Goal: Task Accomplishment & Management: Manage account settings

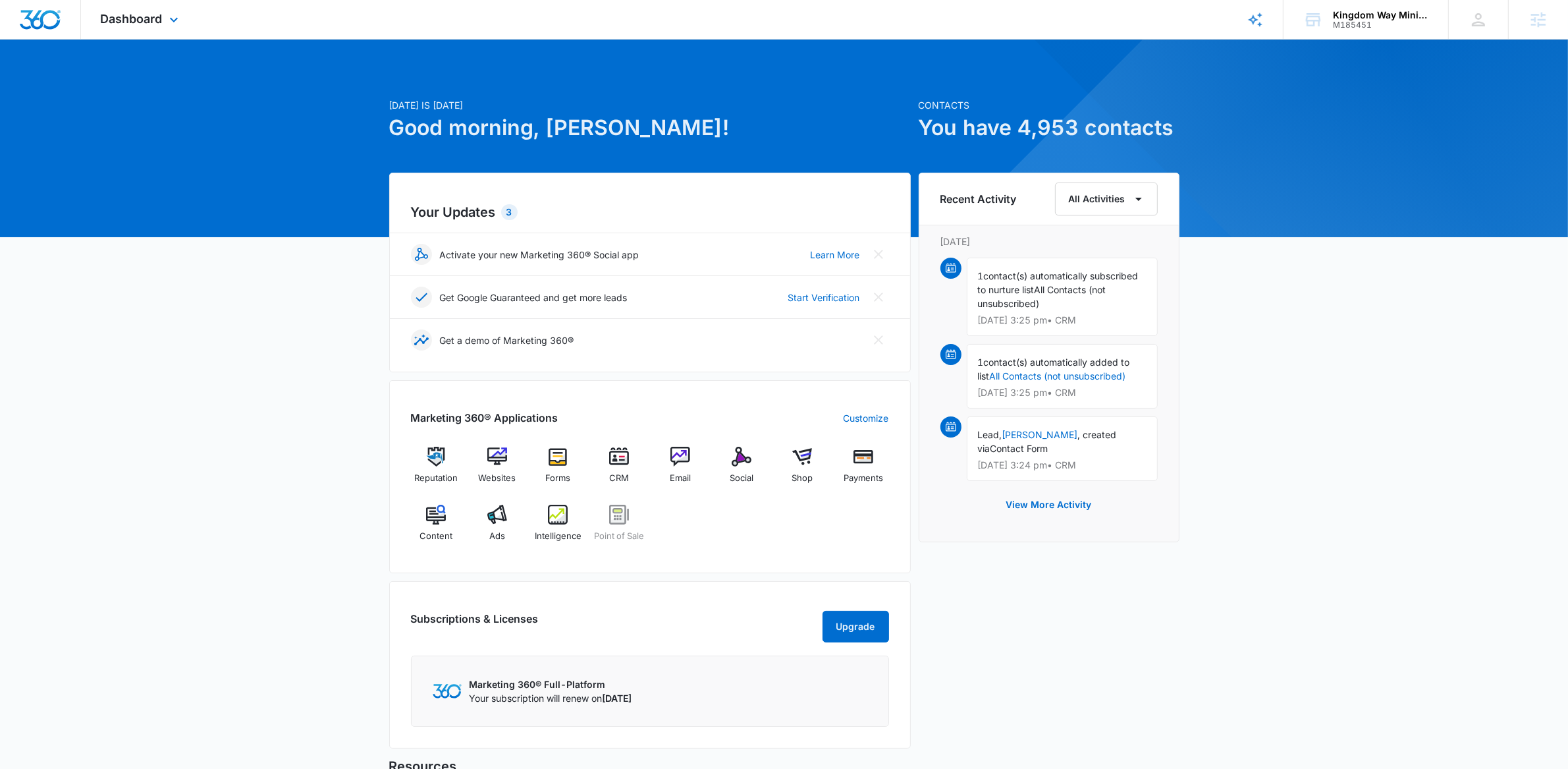
click at [162, 7] on div "Dashboard Apps Reputation Websites Forms CRM Email Social Shop Payments POS Con…" at bounding box center [141, 19] width 121 height 39
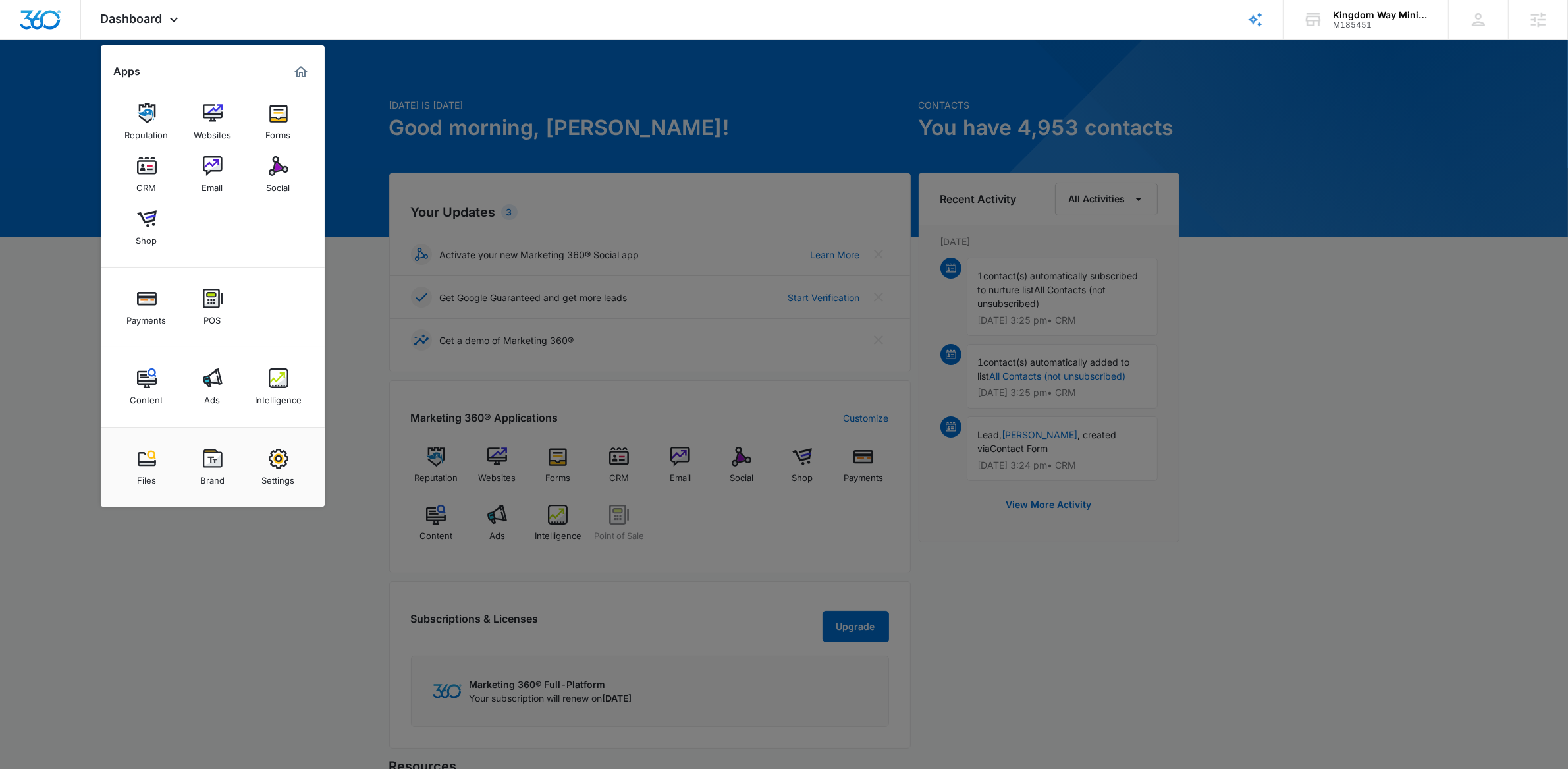
click at [203, 378] on img at bounding box center [213, 378] width 20 height 20
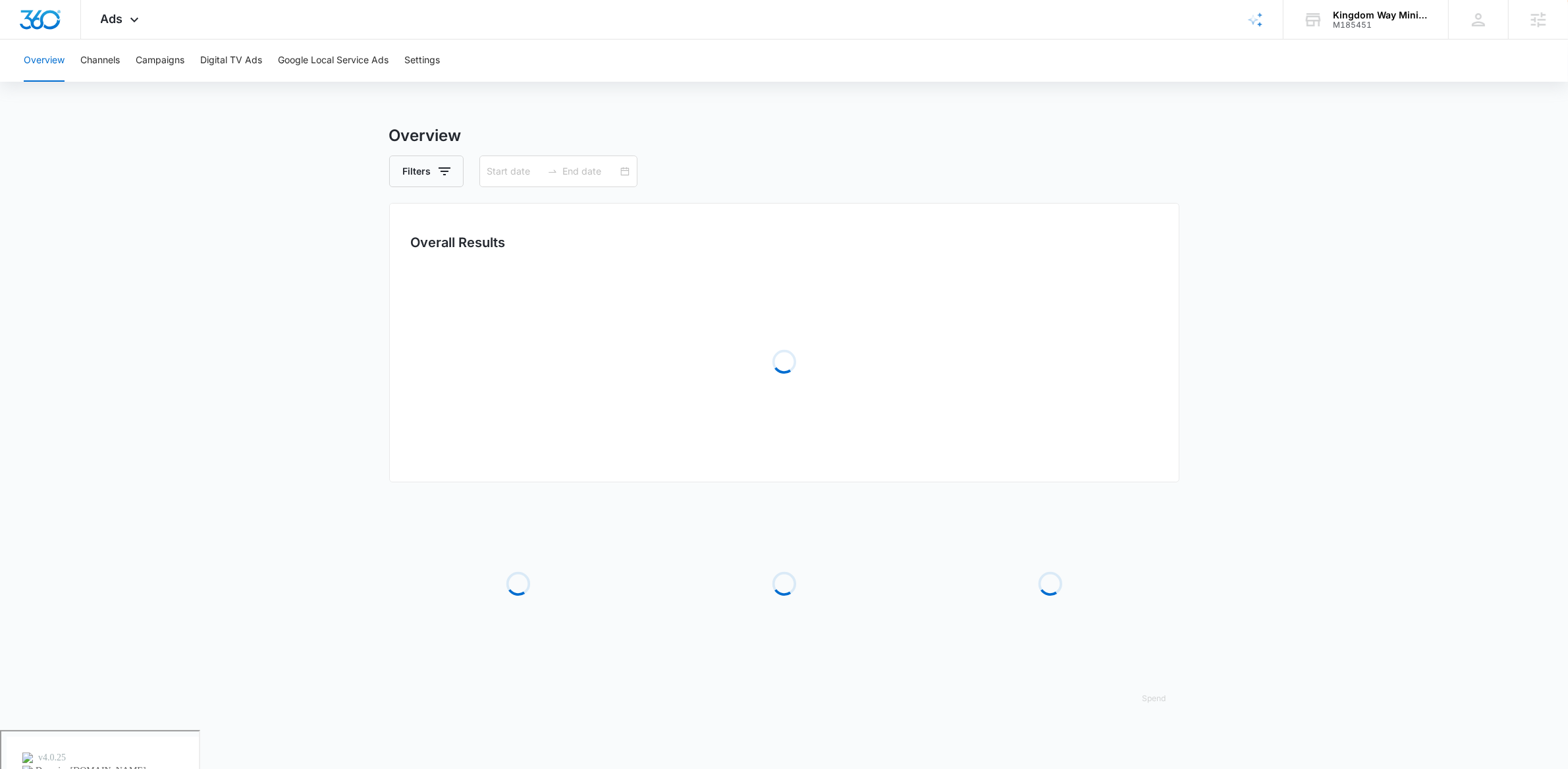
type input "08/03/2025"
type input "09/02/2025"
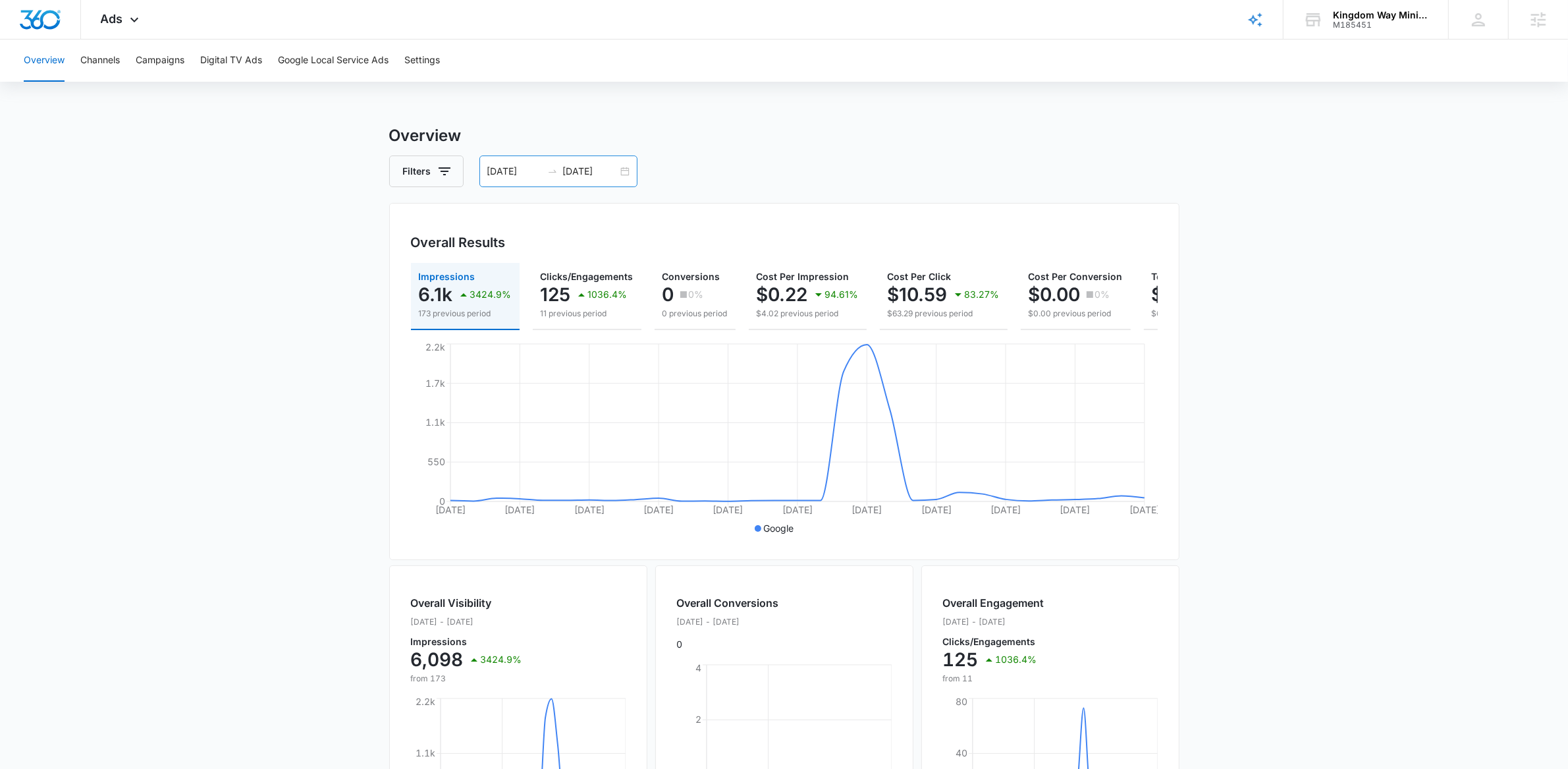
click at [629, 167] on div "08/03/2025 09/02/2025" at bounding box center [558, 171] width 158 height 32
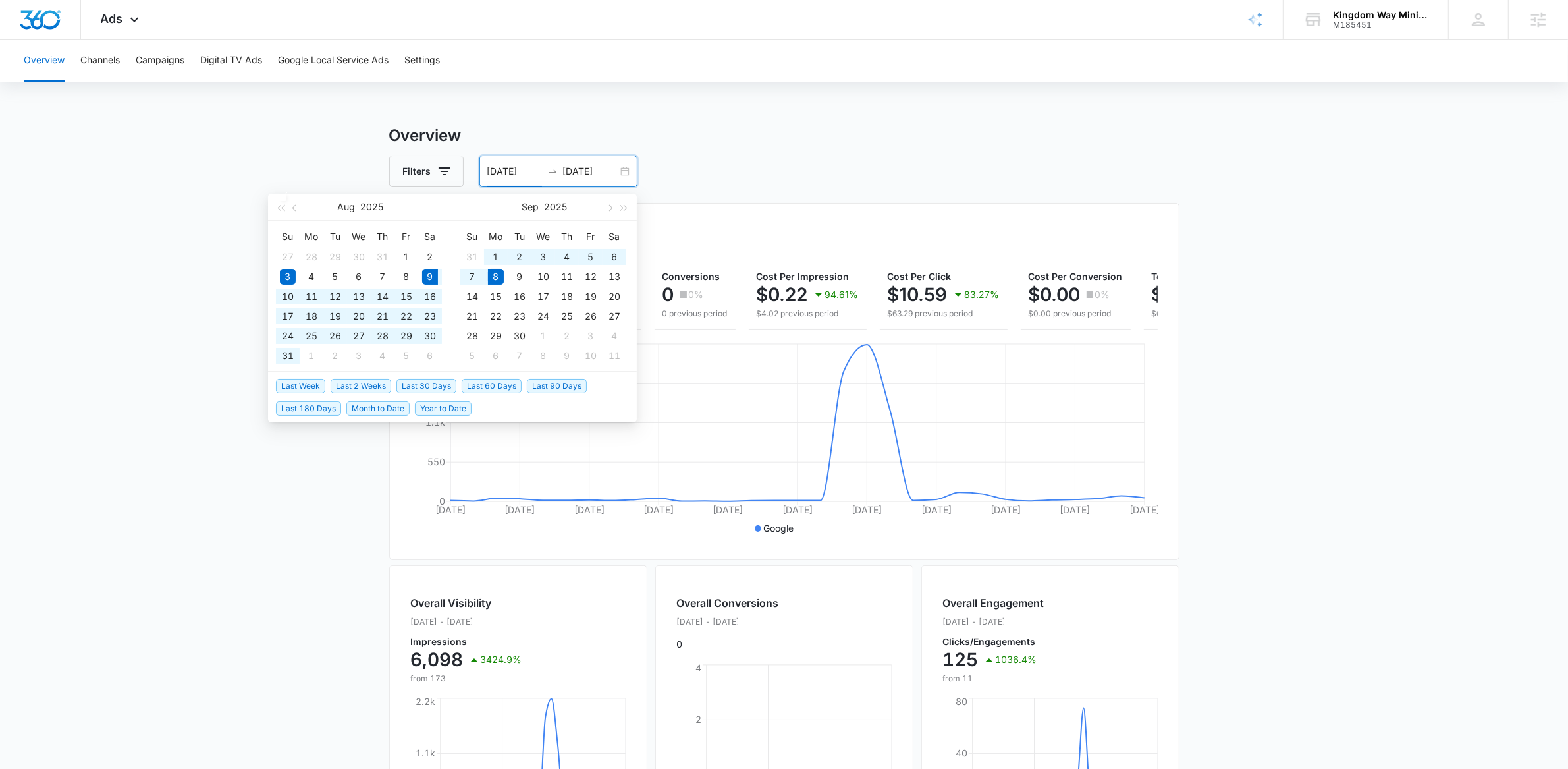
click at [428, 388] on span "Last 30 Days" at bounding box center [426, 386] width 60 height 15
type input "08/09/2025"
type input "09/08/2025"
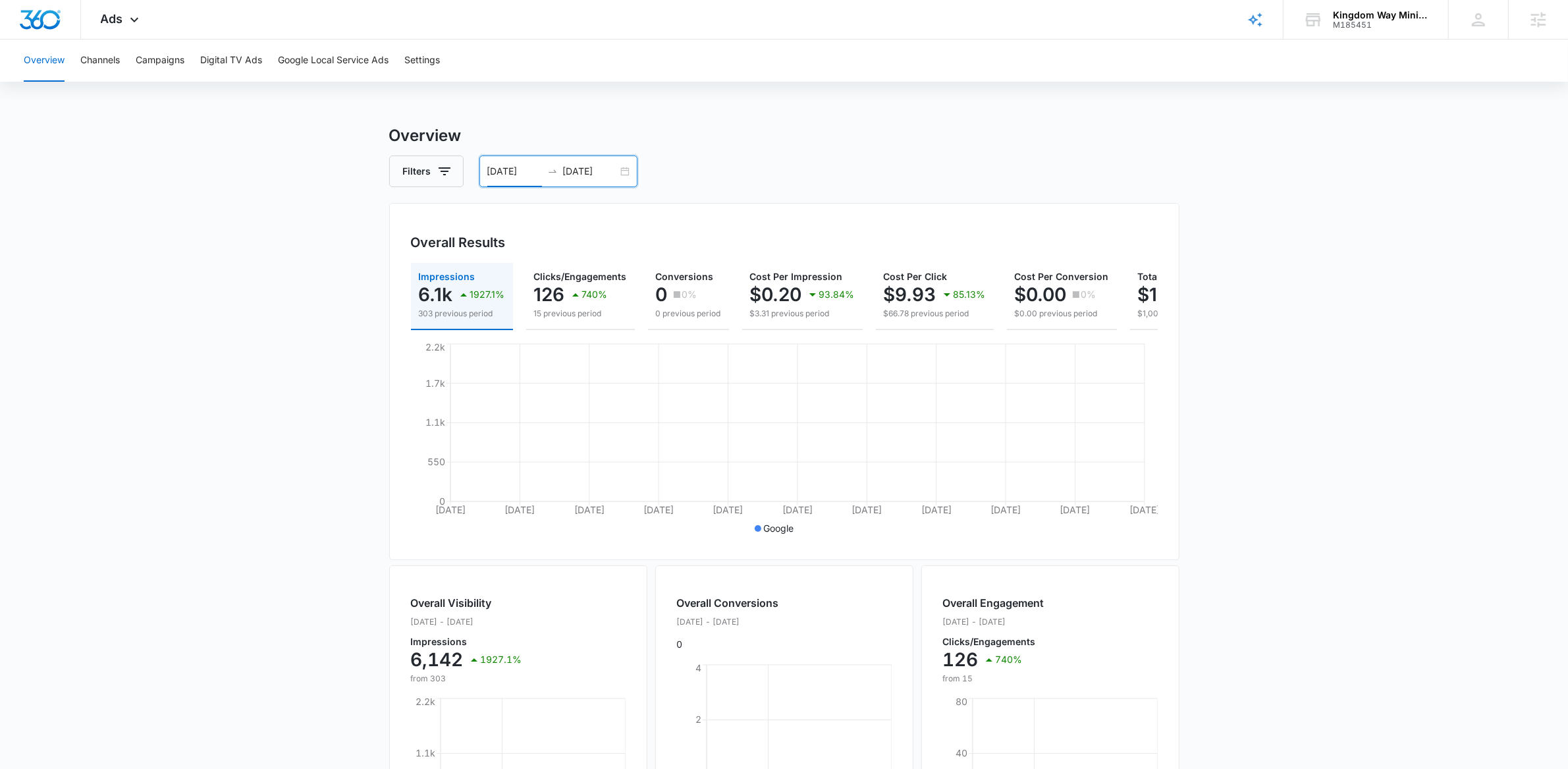
click at [729, 100] on div "Overview Channels Campaigns Digital TV Ads Google Local Service Ads Settings Ov…" at bounding box center [784, 554] width 1568 height 1030
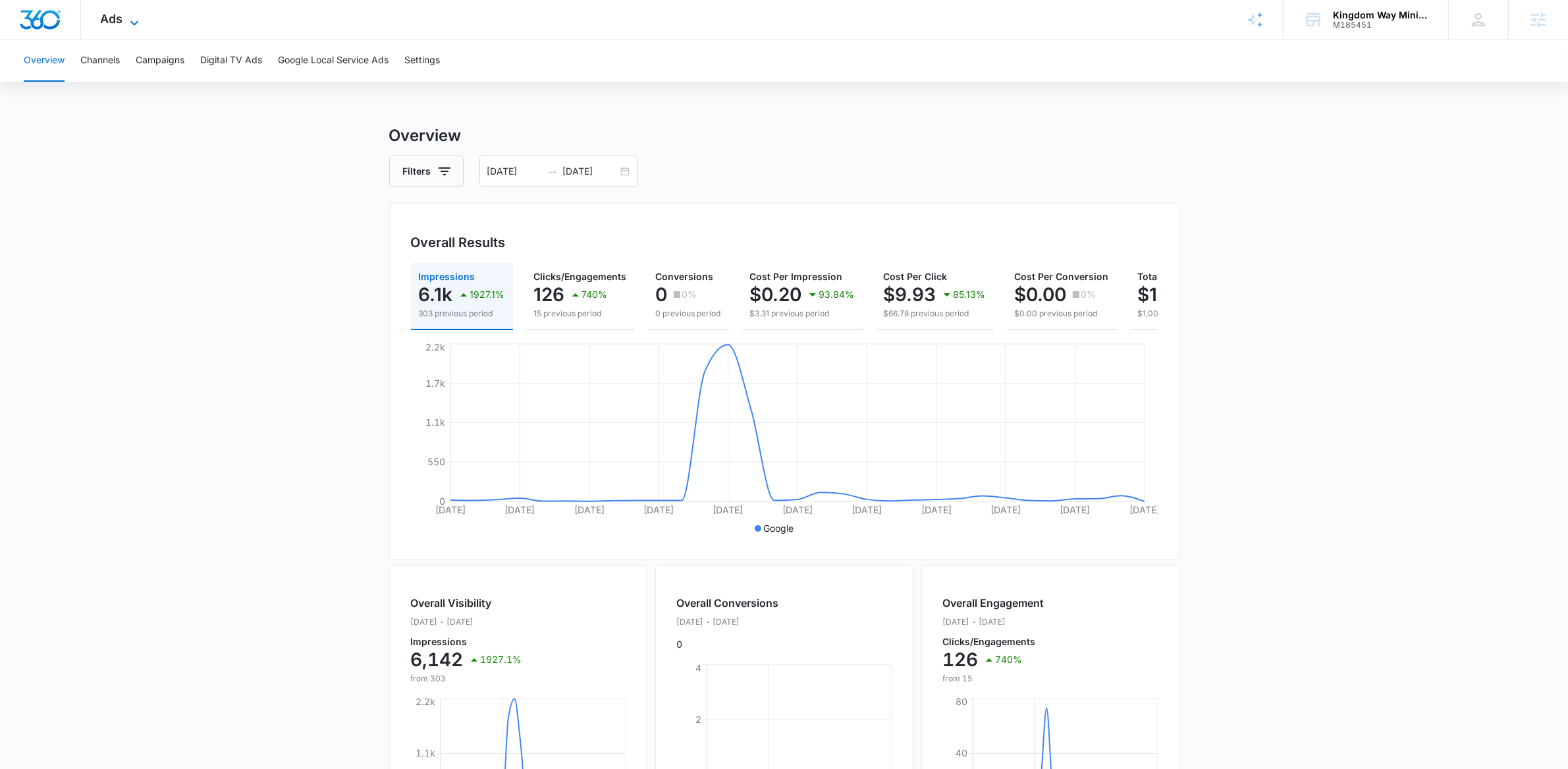
click at [108, 16] on span "Ads" at bounding box center [112, 18] width 22 height 14
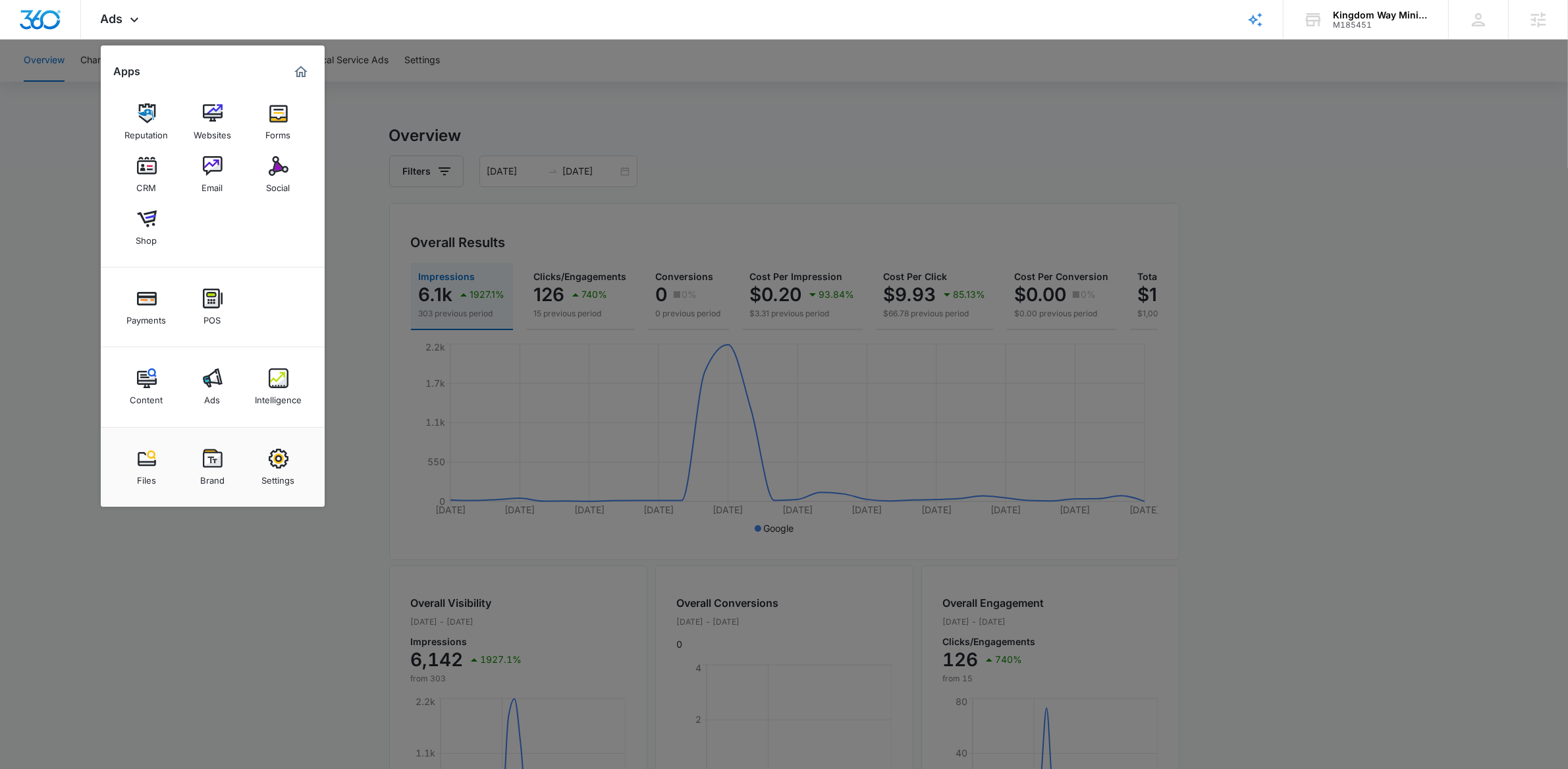
click at [514, 140] on div at bounding box center [784, 384] width 1568 height 769
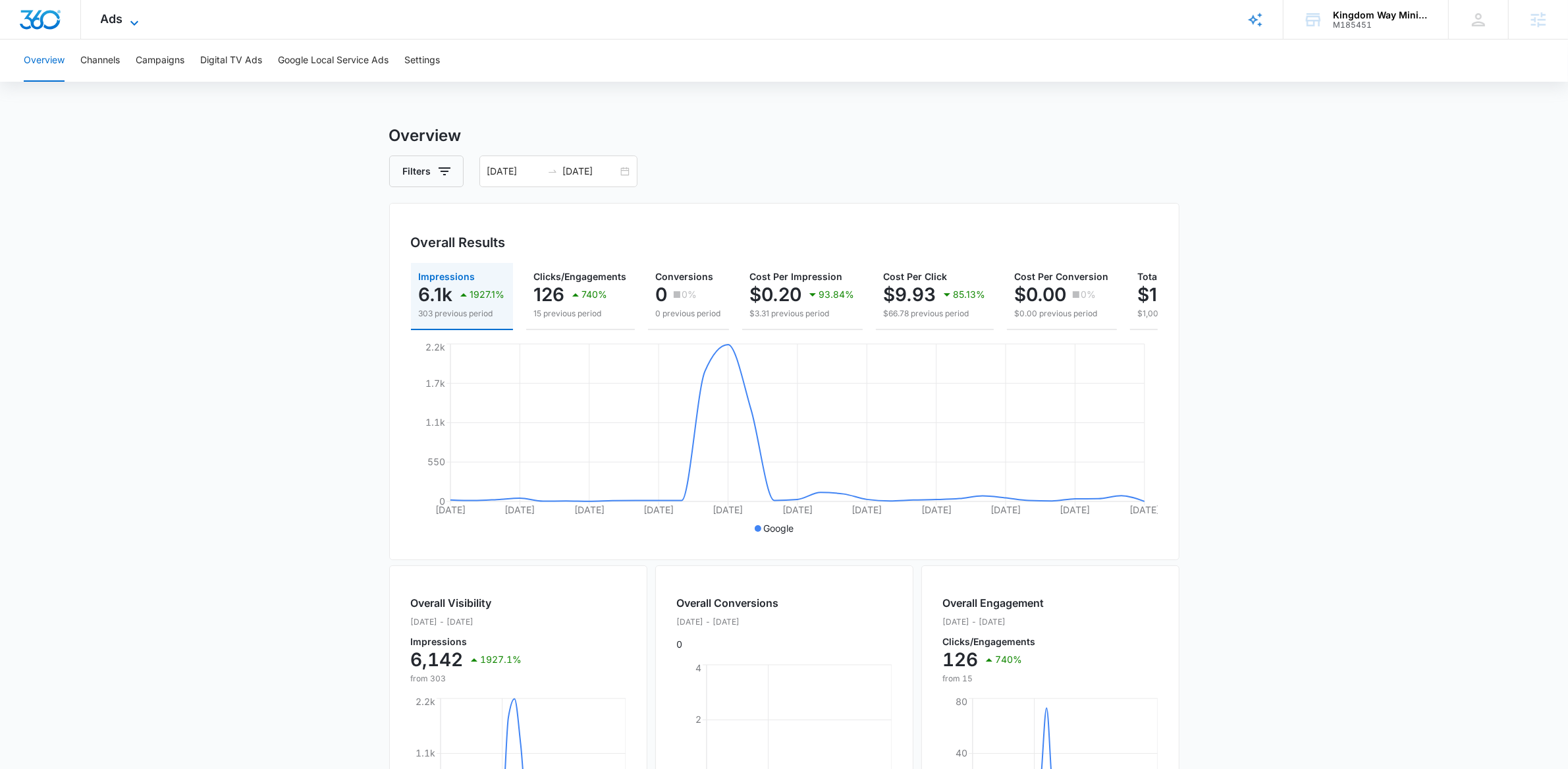
click at [129, 8] on div "Ads Apps Reputation Websites Forms CRM Email Social Shop Payments POS Content A…" at bounding box center [121, 19] width 81 height 39
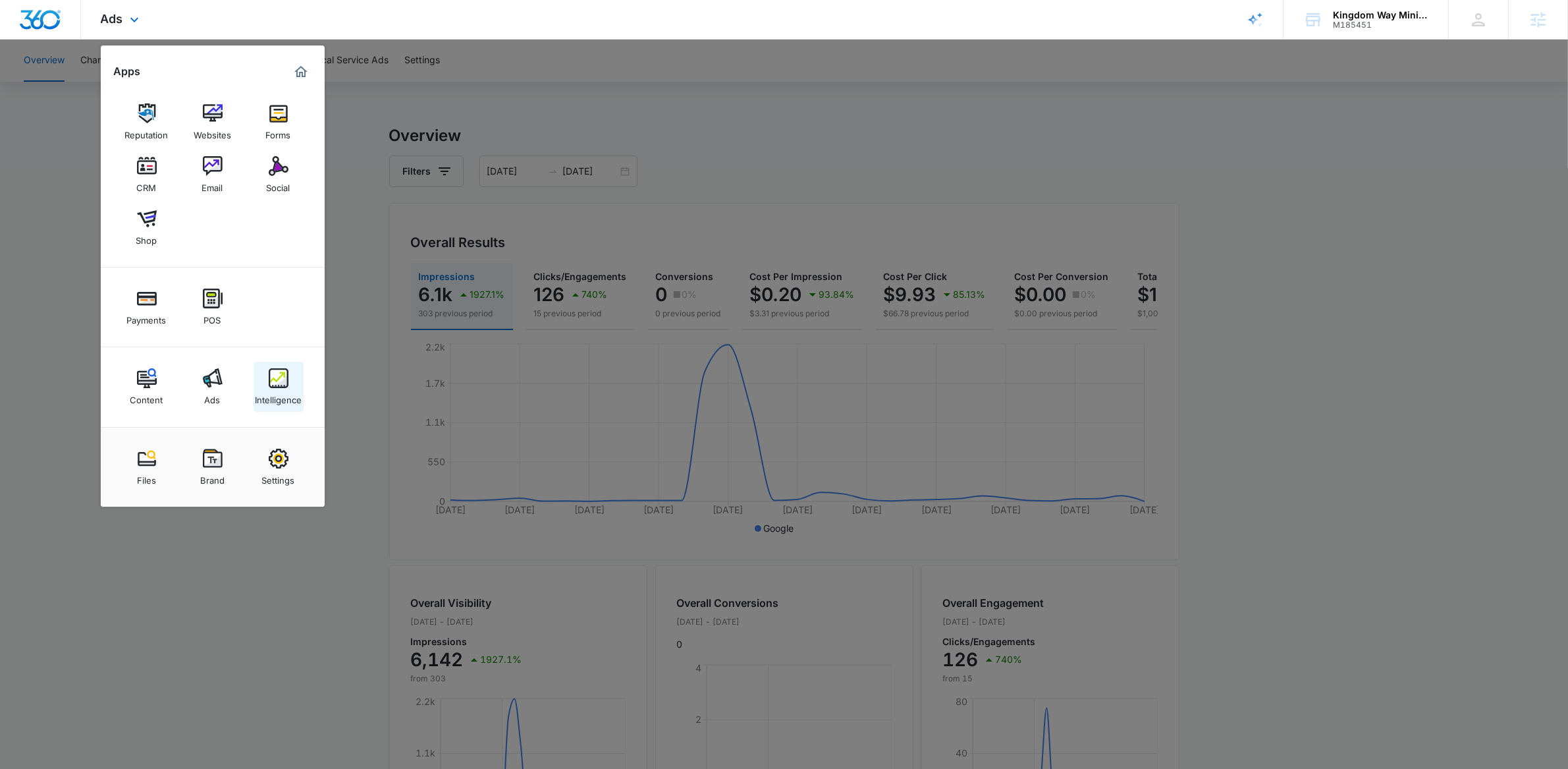
click at [284, 383] on img at bounding box center [278, 378] width 20 height 20
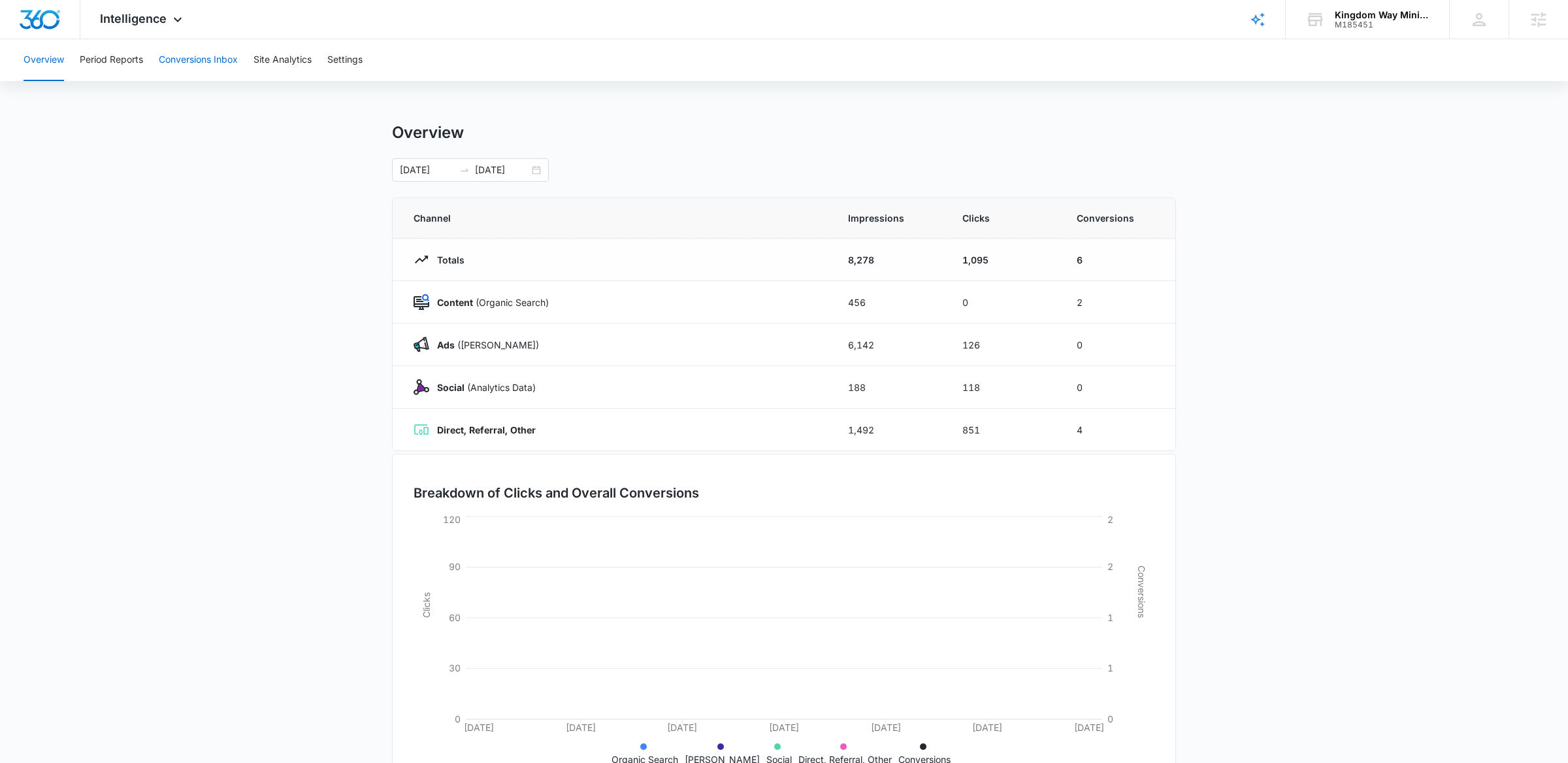
click at [182, 50] on button "Conversions Inbox" at bounding box center [198, 59] width 79 height 42
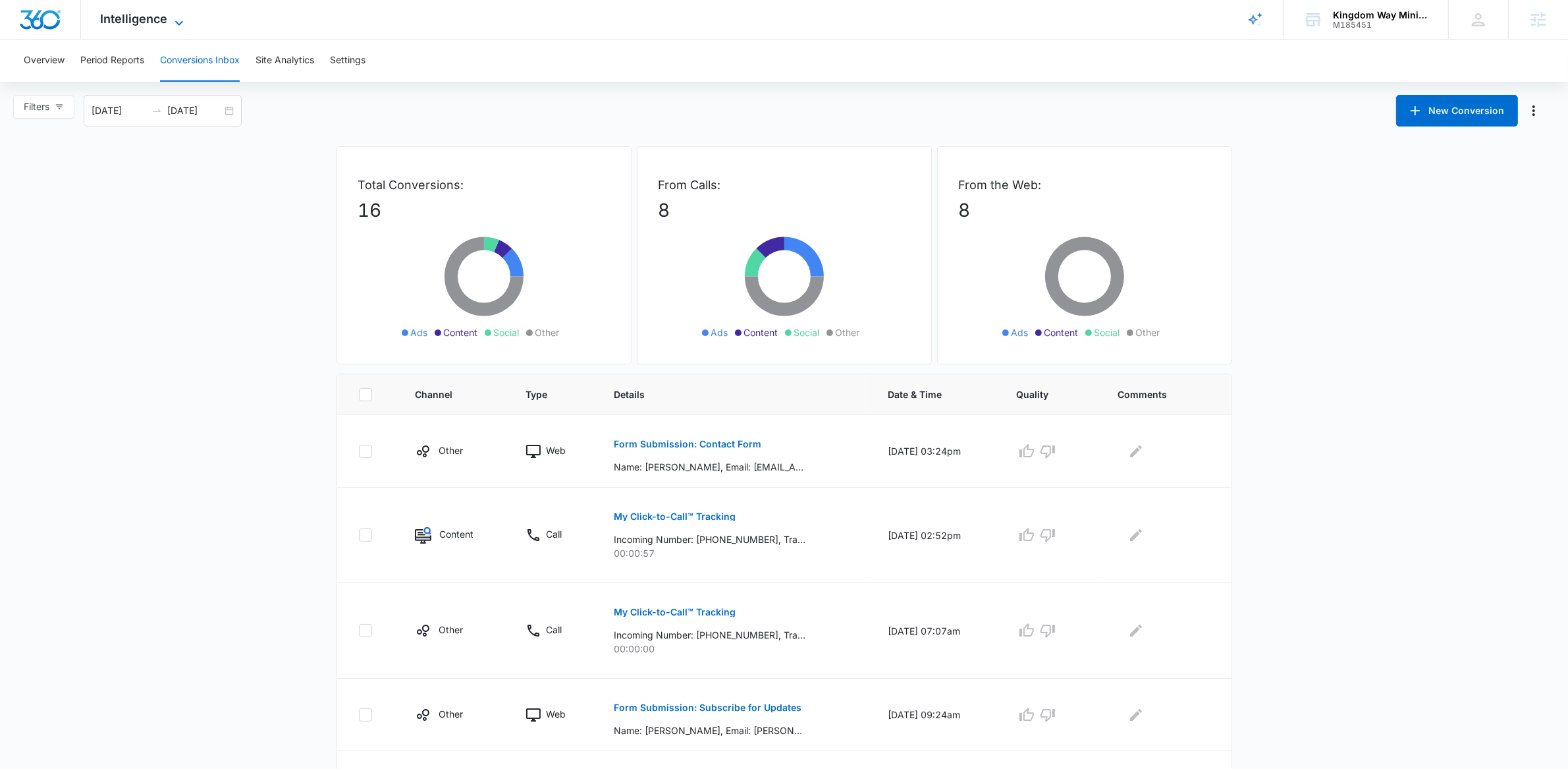
click at [152, 14] on span "Intelligence" at bounding box center [135, 18] width 67 height 14
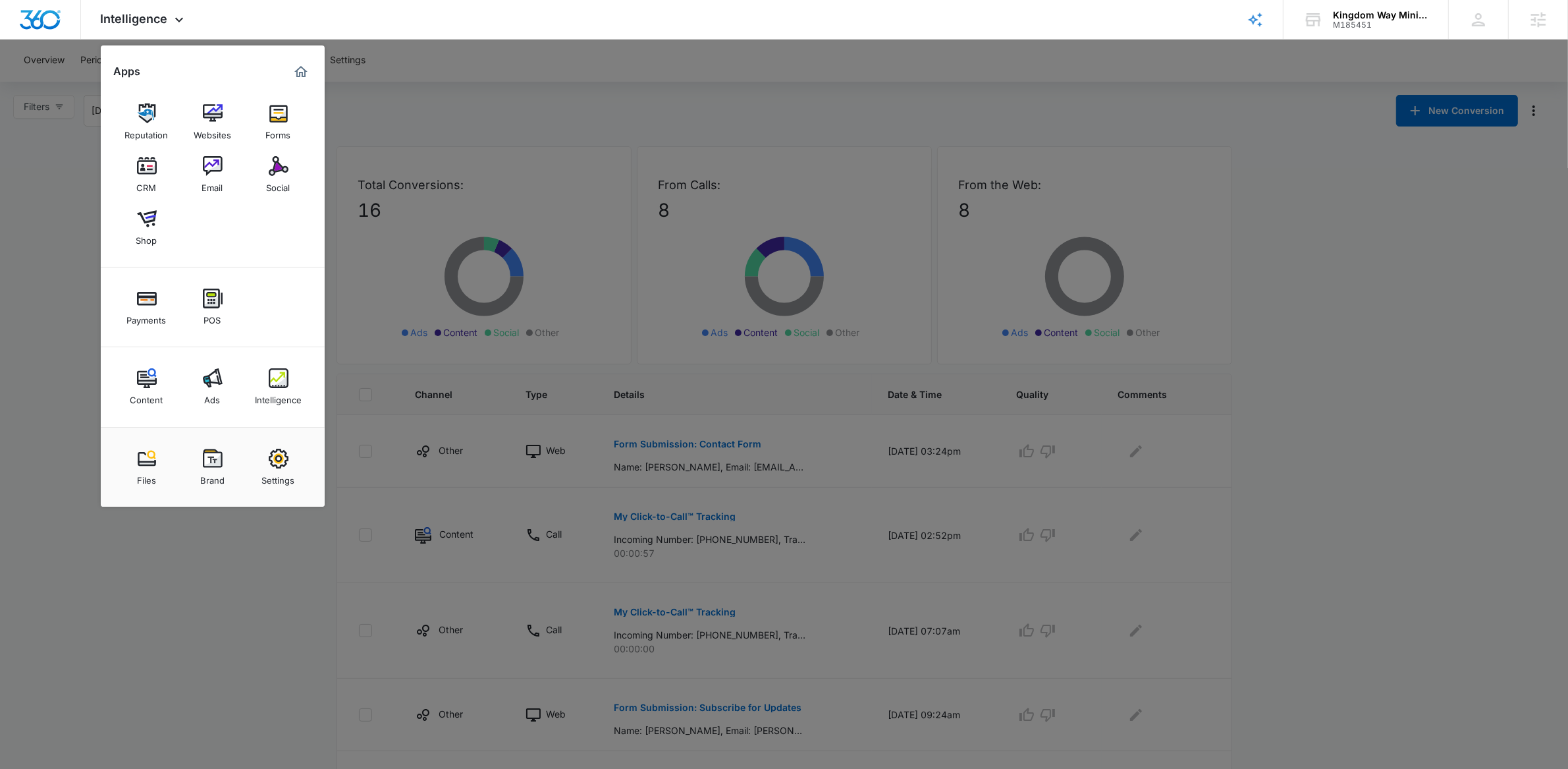
click at [191, 373] on link "Ads" at bounding box center [213, 387] width 50 height 50
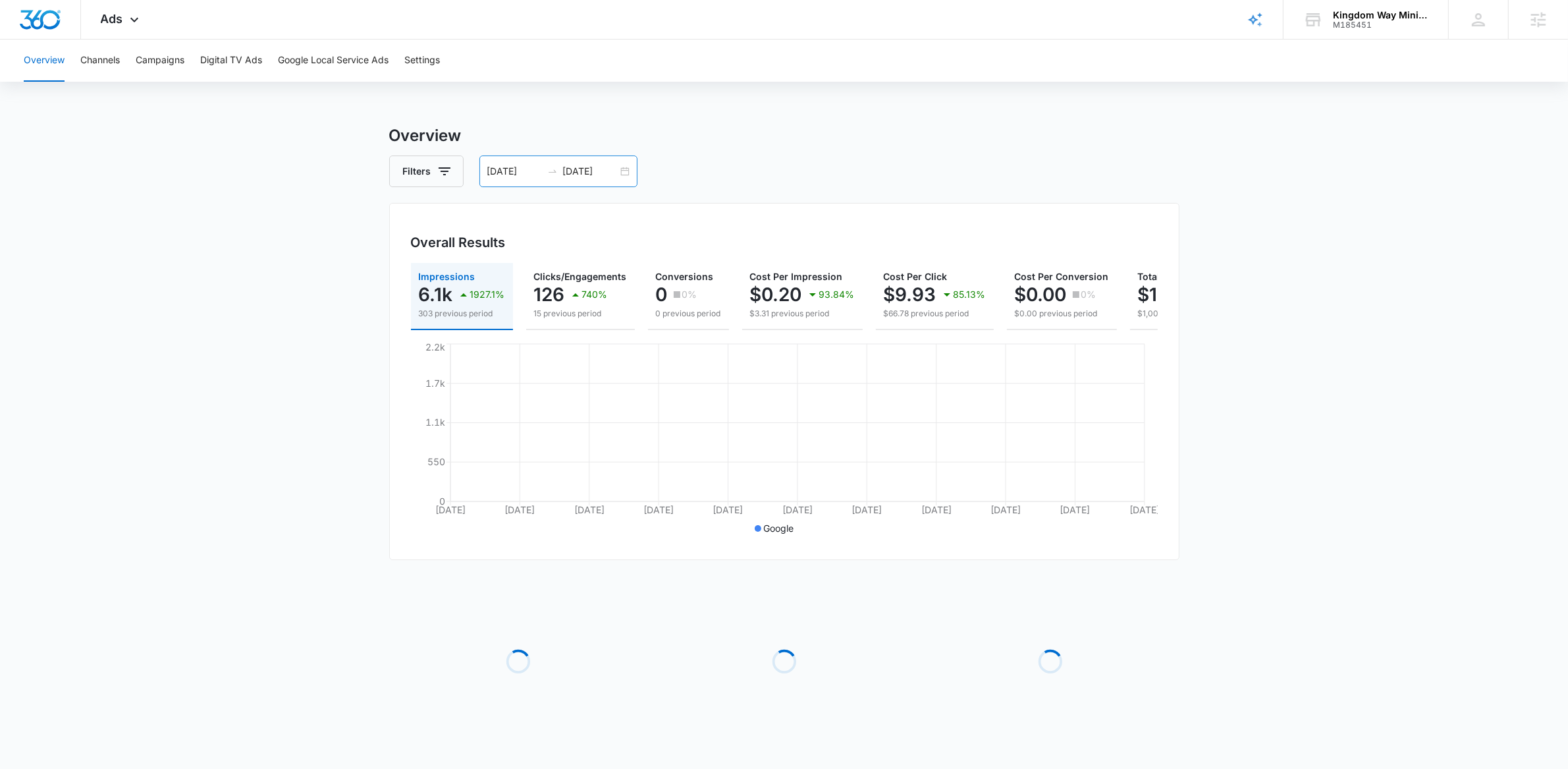
click at [631, 174] on div "08/09/2025 09/08/2025" at bounding box center [558, 171] width 158 height 32
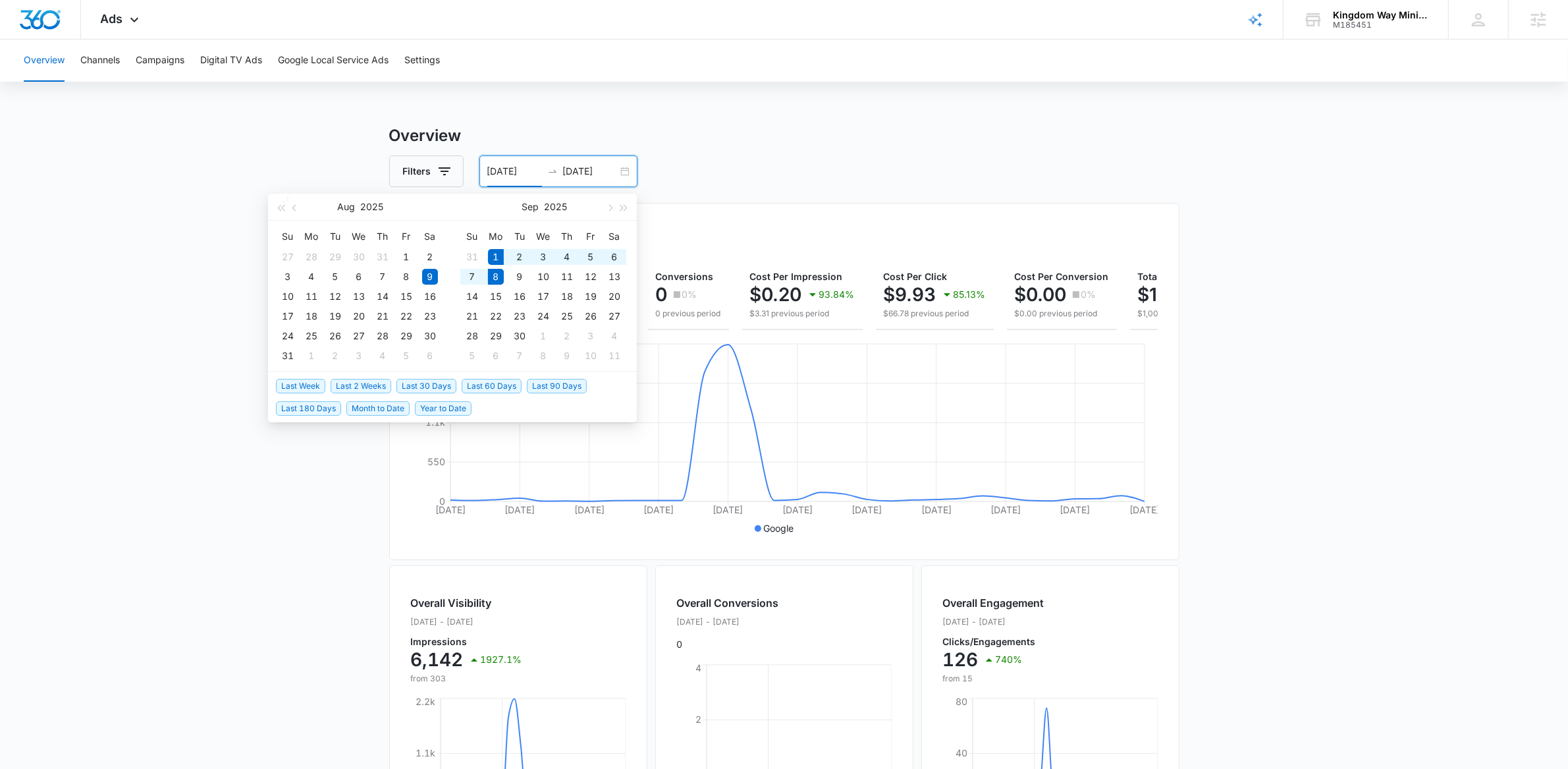
click at [306, 387] on span "Last Week" at bounding box center [300, 386] width 49 height 15
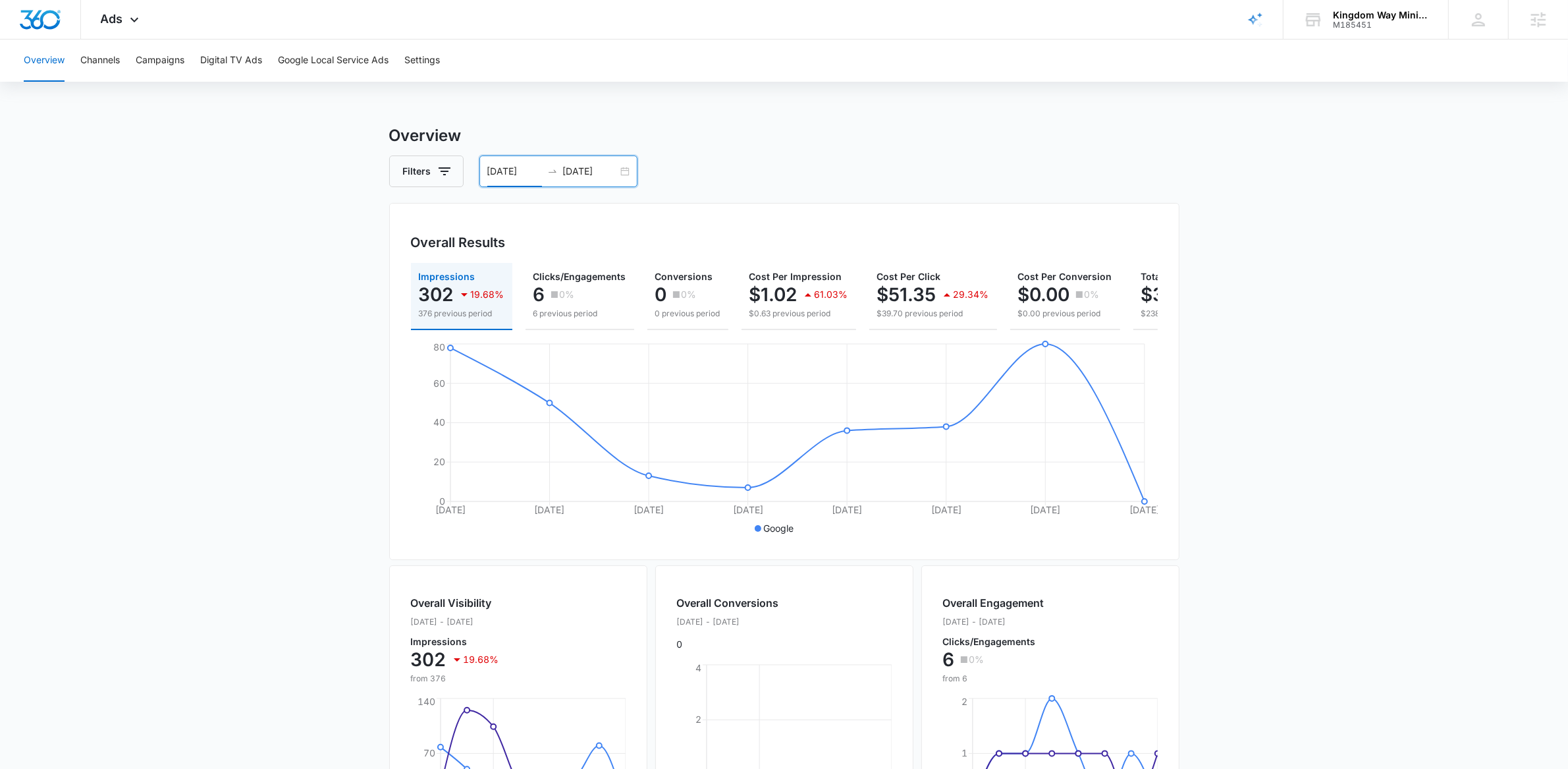
click at [625, 167] on div "09/01/2025 09/08/2025" at bounding box center [558, 171] width 158 height 32
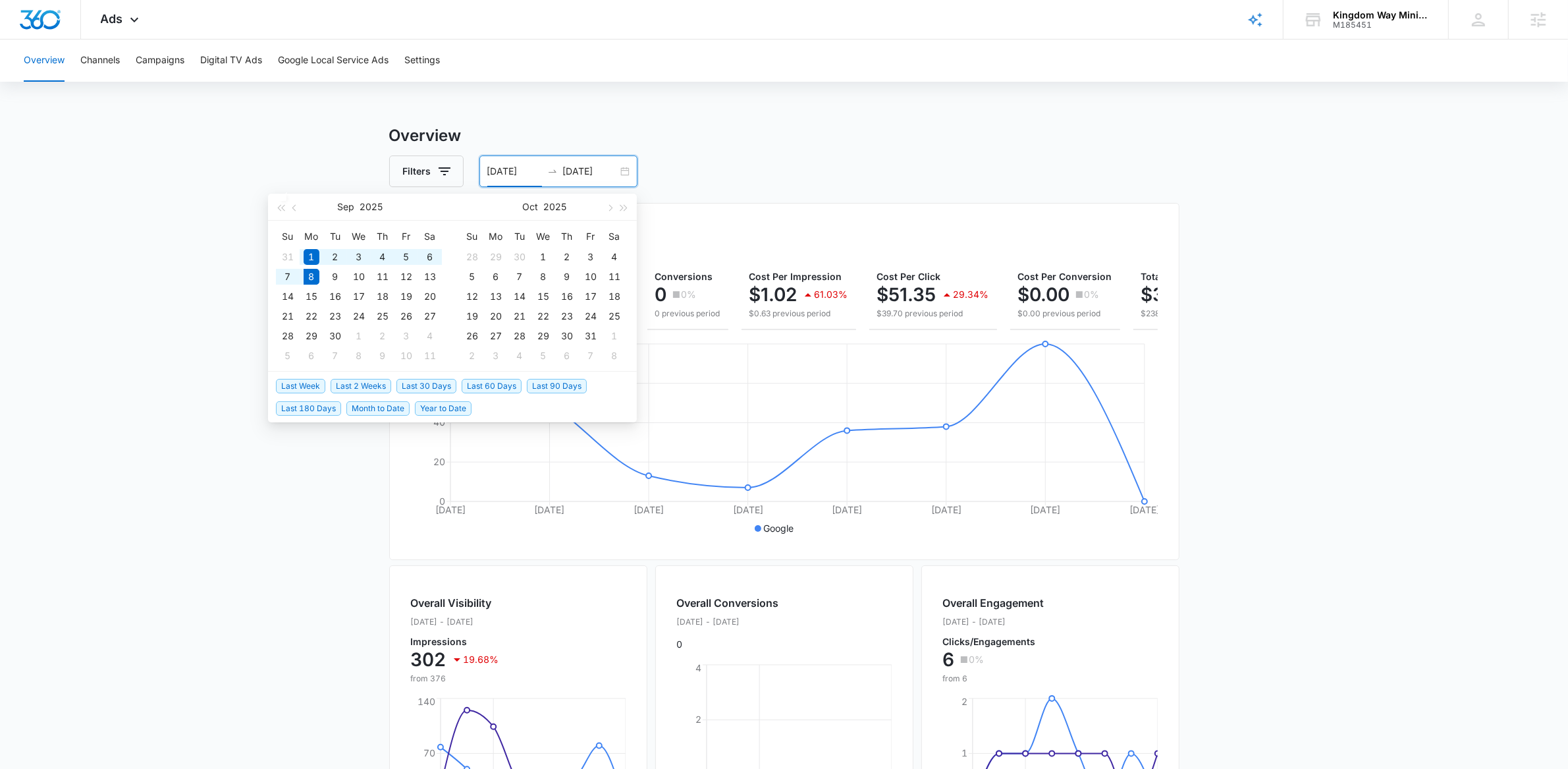
click at [427, 387] on span "Last 30 Days" at bounding box center [426, 386] width 60 height 15
type input "[DATE]"
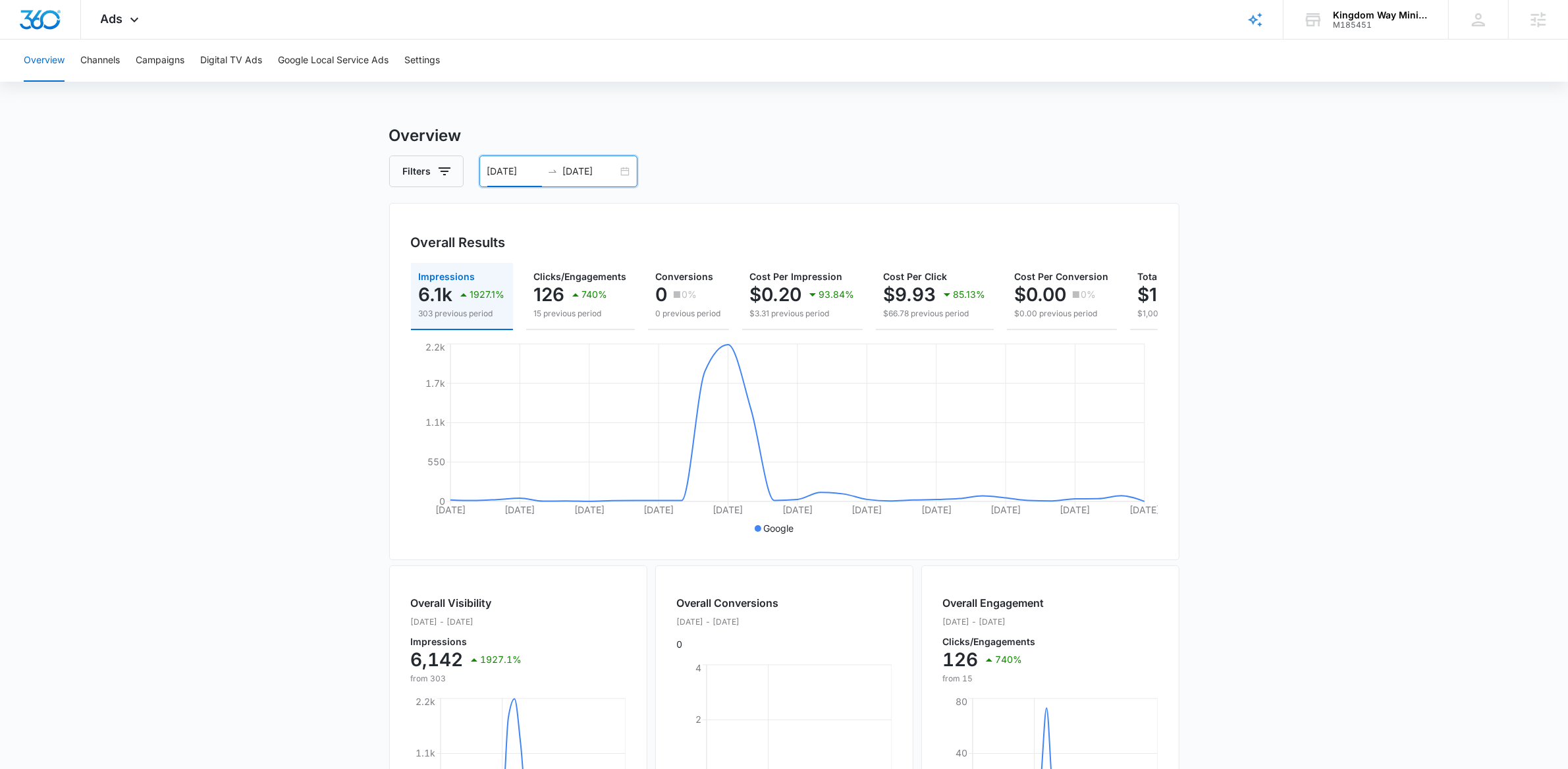
click at [626, 171] on div "08/09/2025 09/08/2025" at bounding box center [558, 171] width 158 height 32
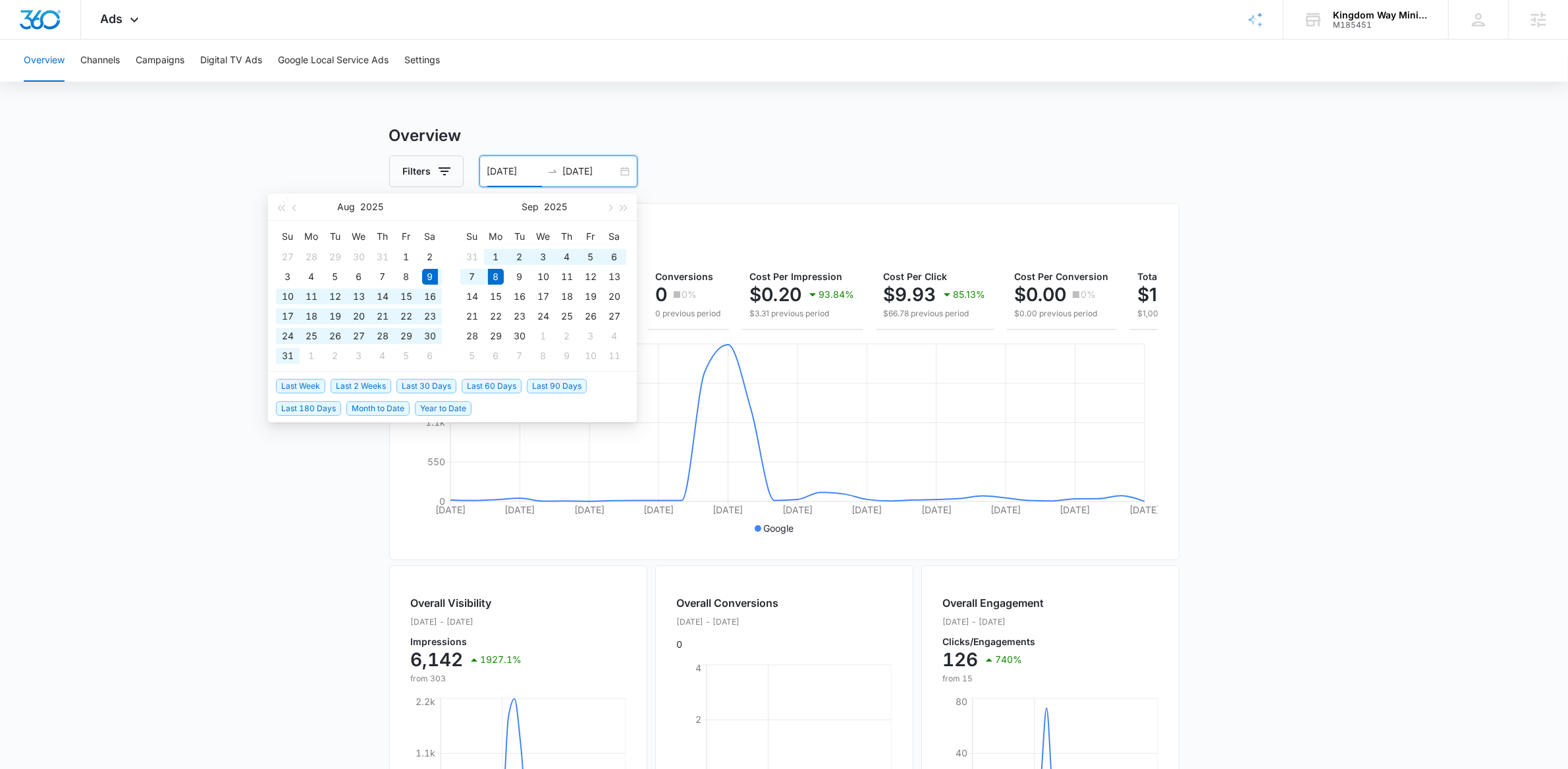
click at [1266, 300] on main "Overview Filters 08/09/2025 09/08/2025 Overall Results Impressions 6.1k 1927.1%…" at bounding box center [784, 597] width 1568 height 945
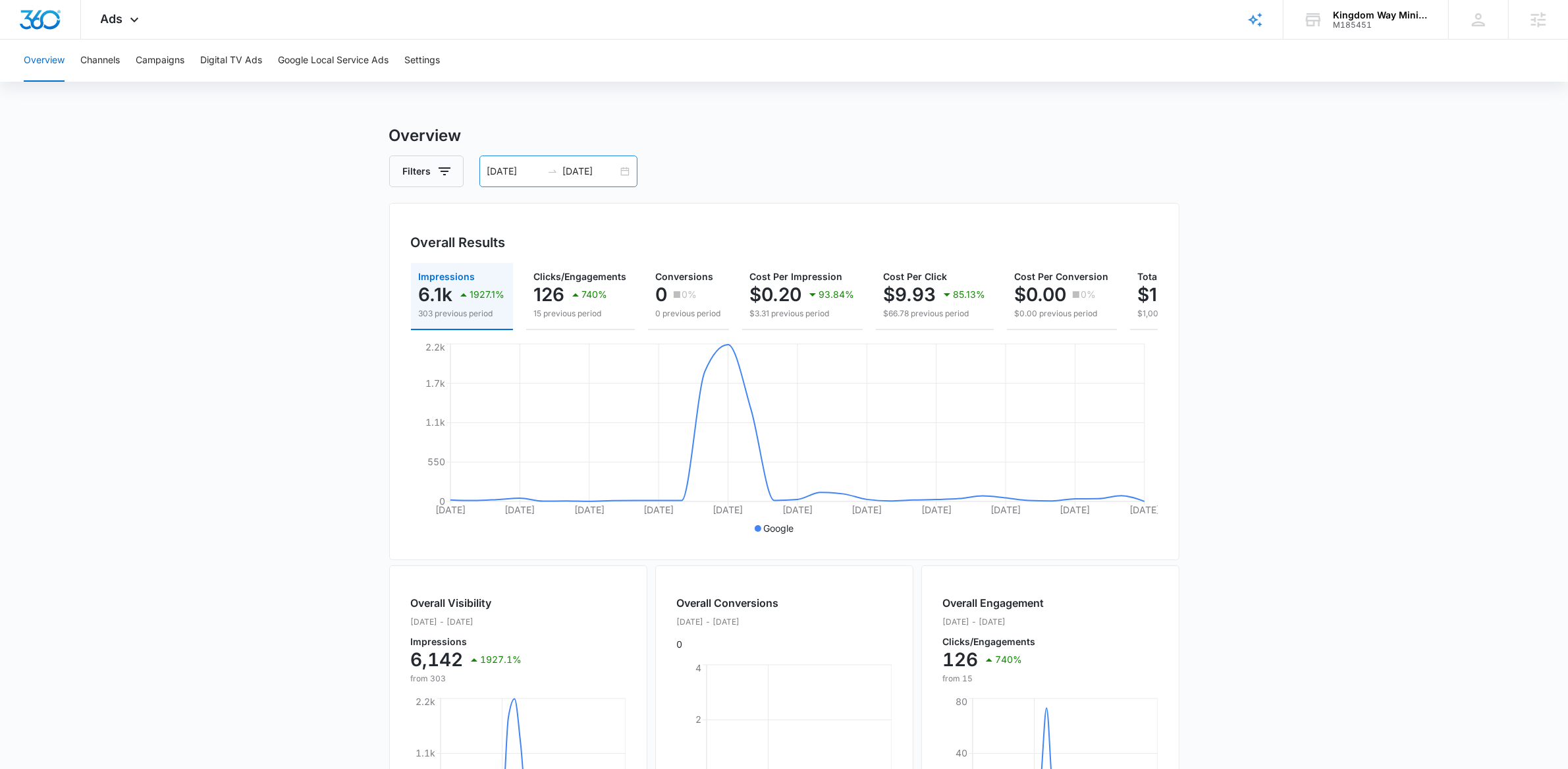
click at [629, 172] on div "08/09/2025 09/08/2025" at bounding box center [558, 171] width 158 height 32
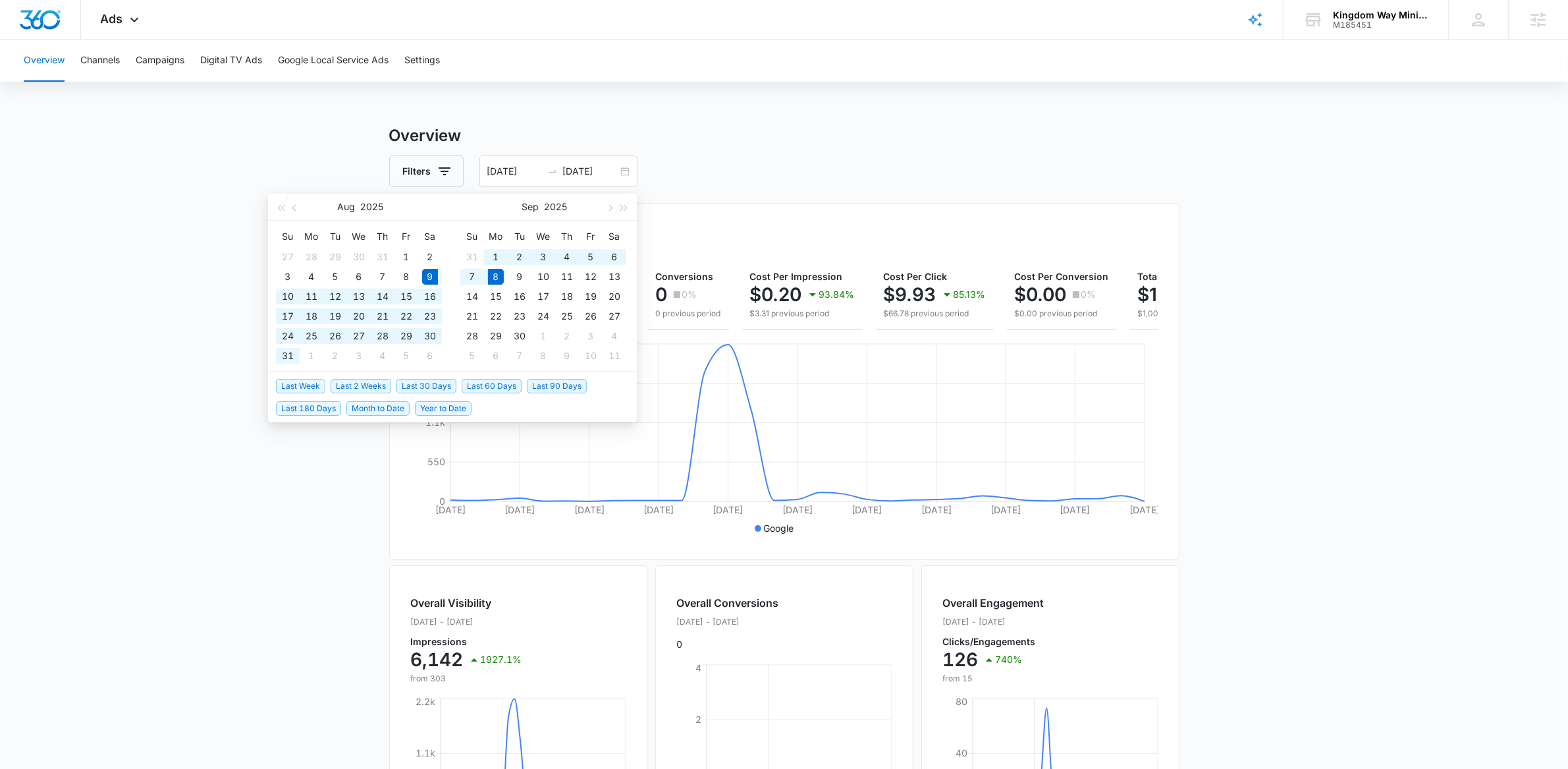
drag, startPoint x: 108, startPoint y: 180, endPoint x: 111, endPoint y: 169, distance: 11.4
click at [108, 177] on main "Overview Filters 08/09/2025 09/08/2025 Overall Results Impressions 6.1k 1927.1%…" at bounding box center [784, 597] width 1568 height 945
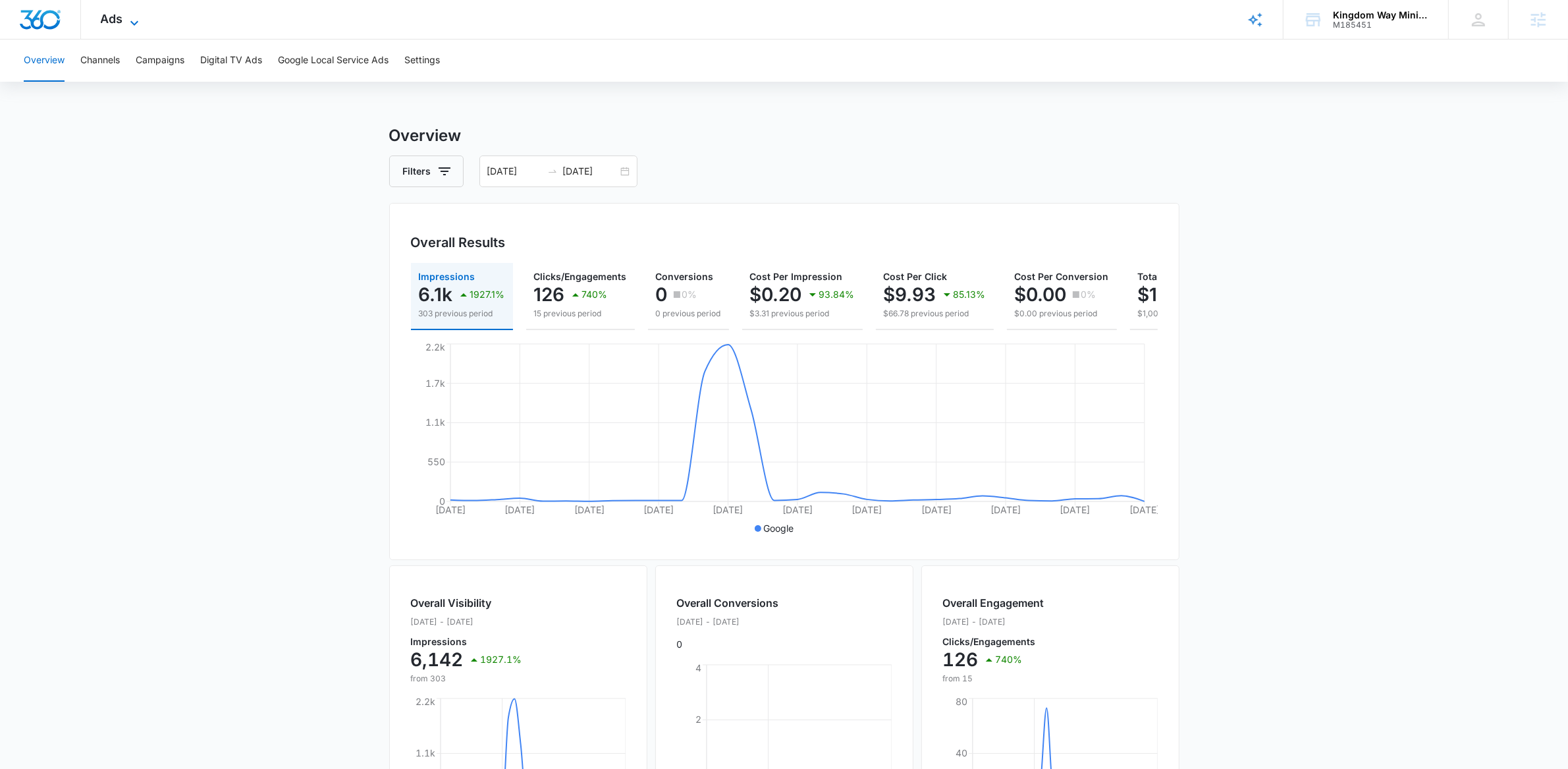
click at [122, 13] on span "Ads" at bounding box center [112, 18] width 22 height 14
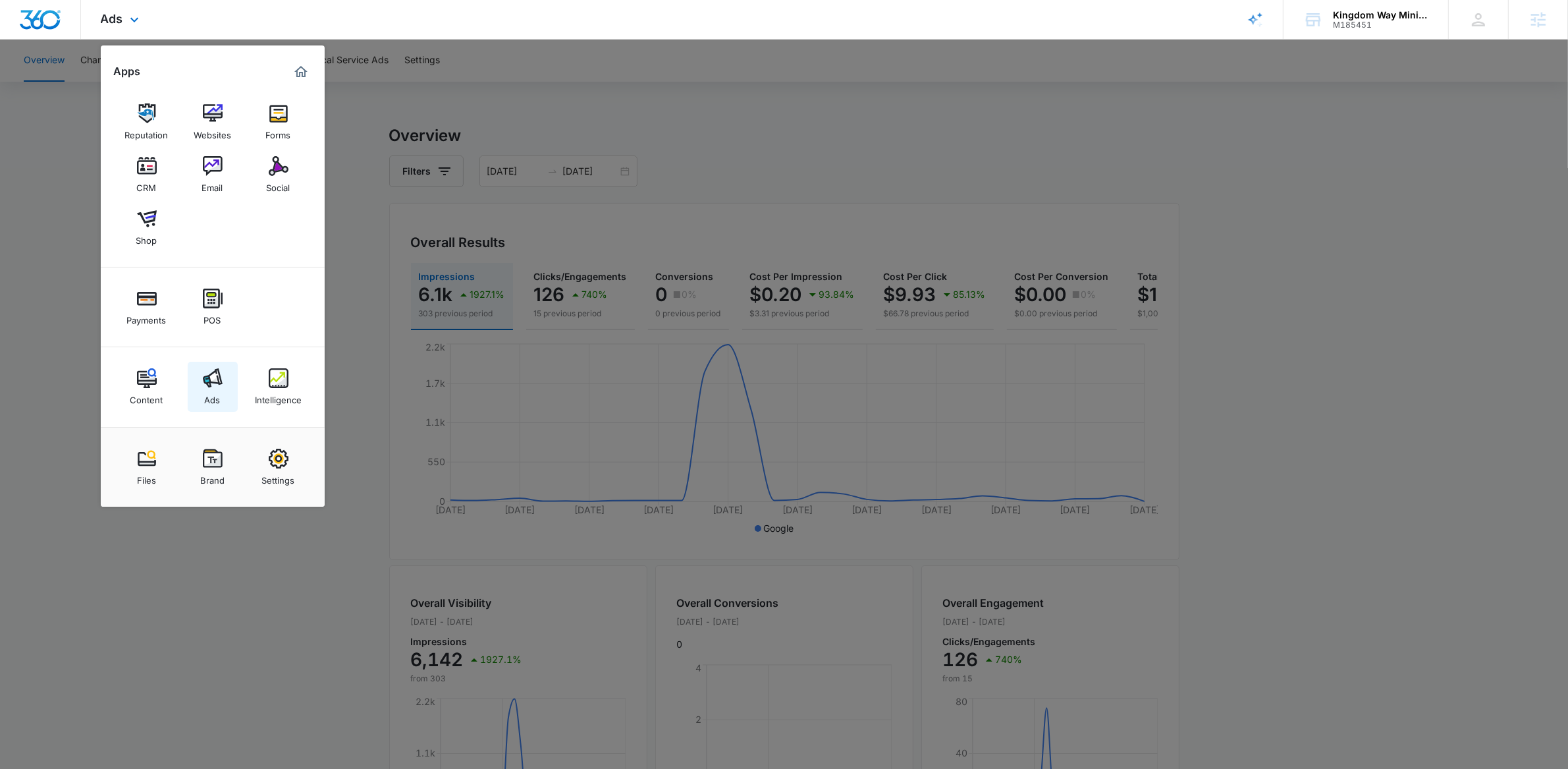
click at [222, 391] on link "Ads" at bounding box center [213, 387] width 50 height 50
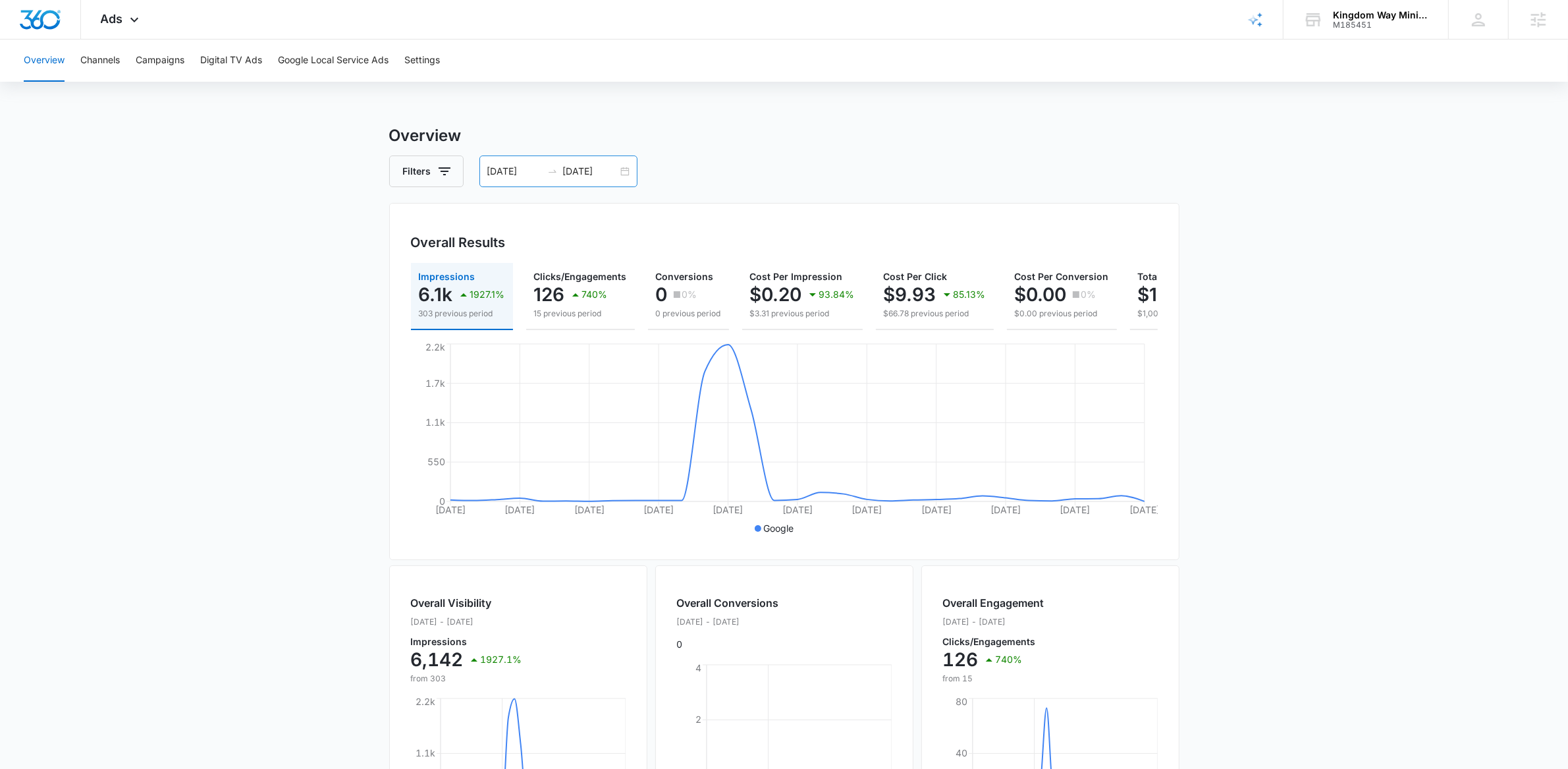
click at [623, 168] on div "08/09/2025 09/08/2025" at bounding box center [558, 171] width 158 height 32
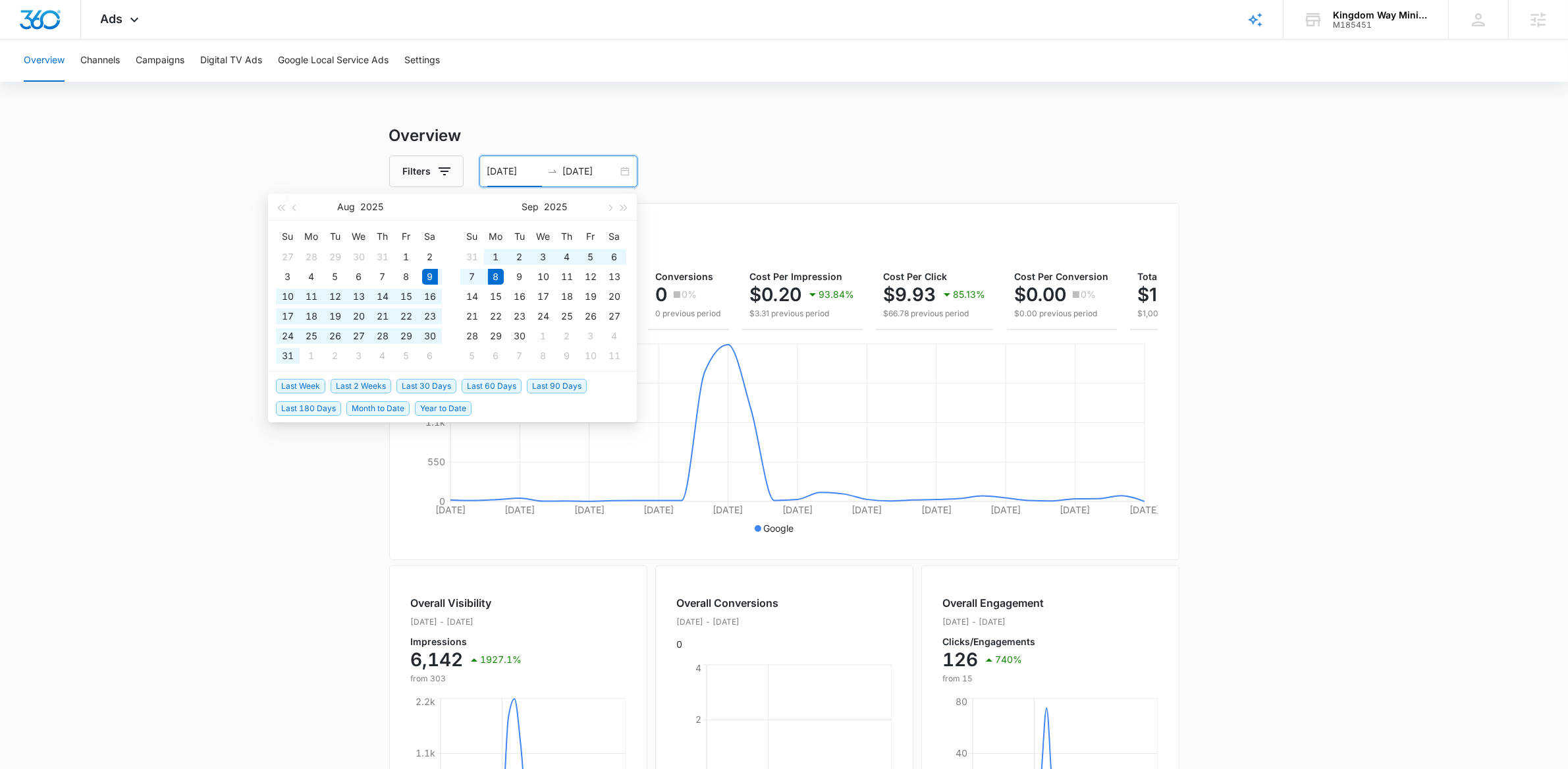
click at [432, 383] on span "Last 30 Days" at bounding box center [426, 386] width 60 height 15
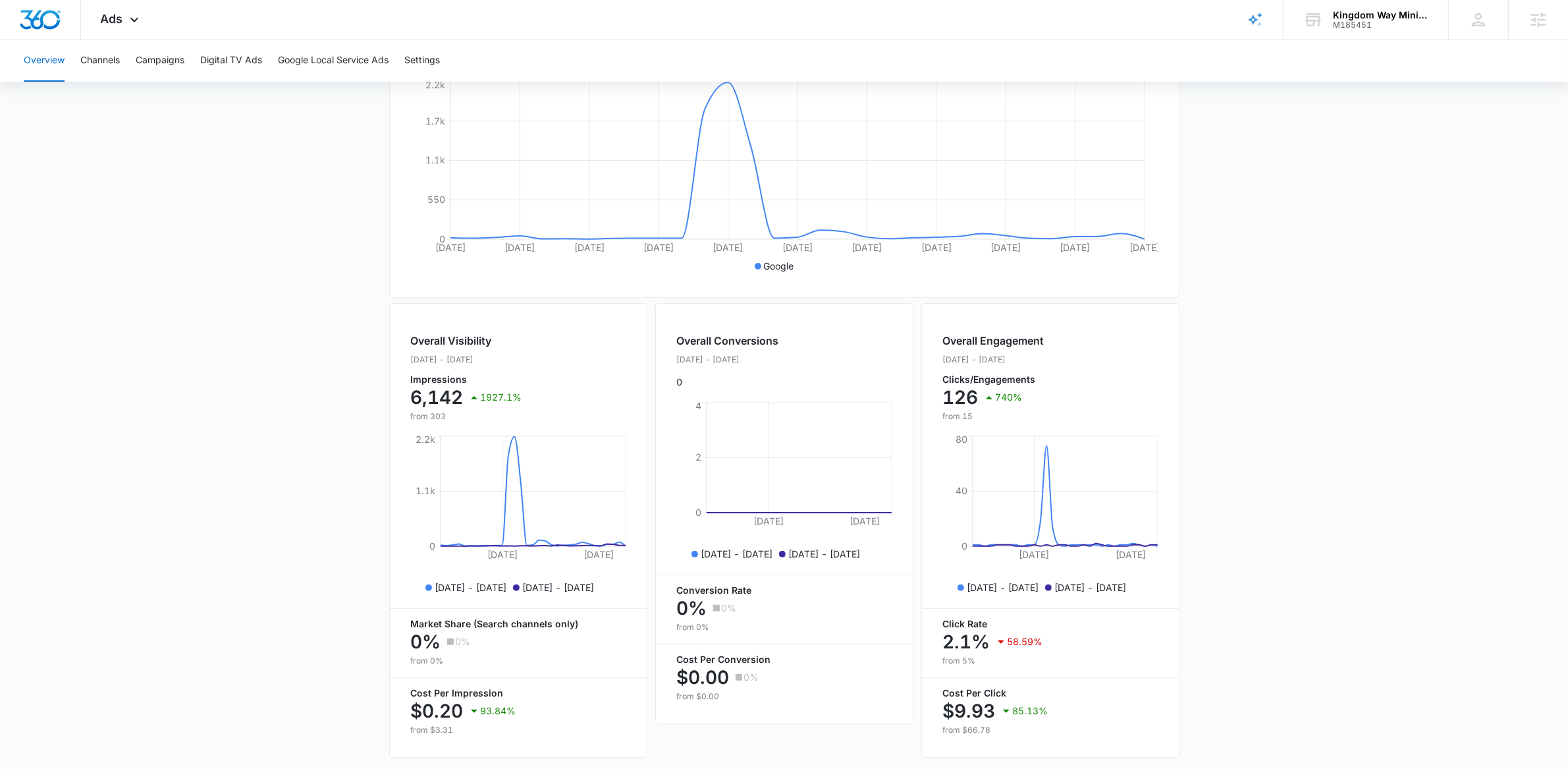
scroll to position [313, 0]
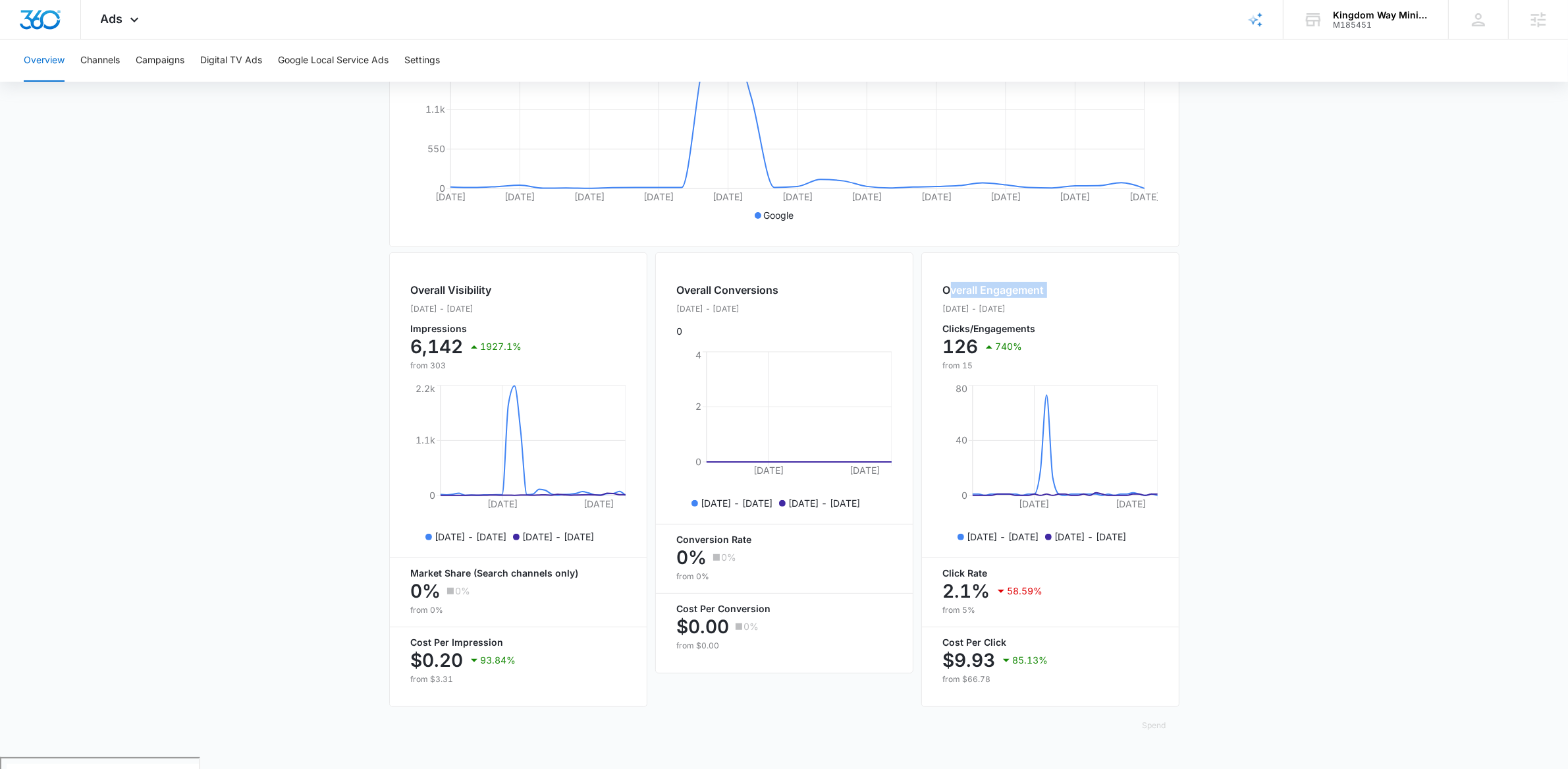
drag, startPoint x: 950, startPoint y: 299, endPoint x: 1096, endPoint y: 327, distance: 148.7
click at [1072, 315] on div "Overall Engagement Aug. 09 - Sep. 08, 2025 Clicks/Engagements 126 740% from 15" at bounding box center [1050, 326] width 215 height 89
drag, startPoint x: 931, startPoint y: 580, endPoint x: 1057, endPoint y: 630, distance: 135.6
click at [1052, 620] on div "Overall Engagement Aug. 09 - Sep. 08, 2025 Clicks/Engagements 126 740% from 15 …" at bounding box center [1050, 479] width 258 height 455
drag, startPoint x: 378, startPoint y: 580, endPoint x: 608, endPoint y: 618, distance: 233.1
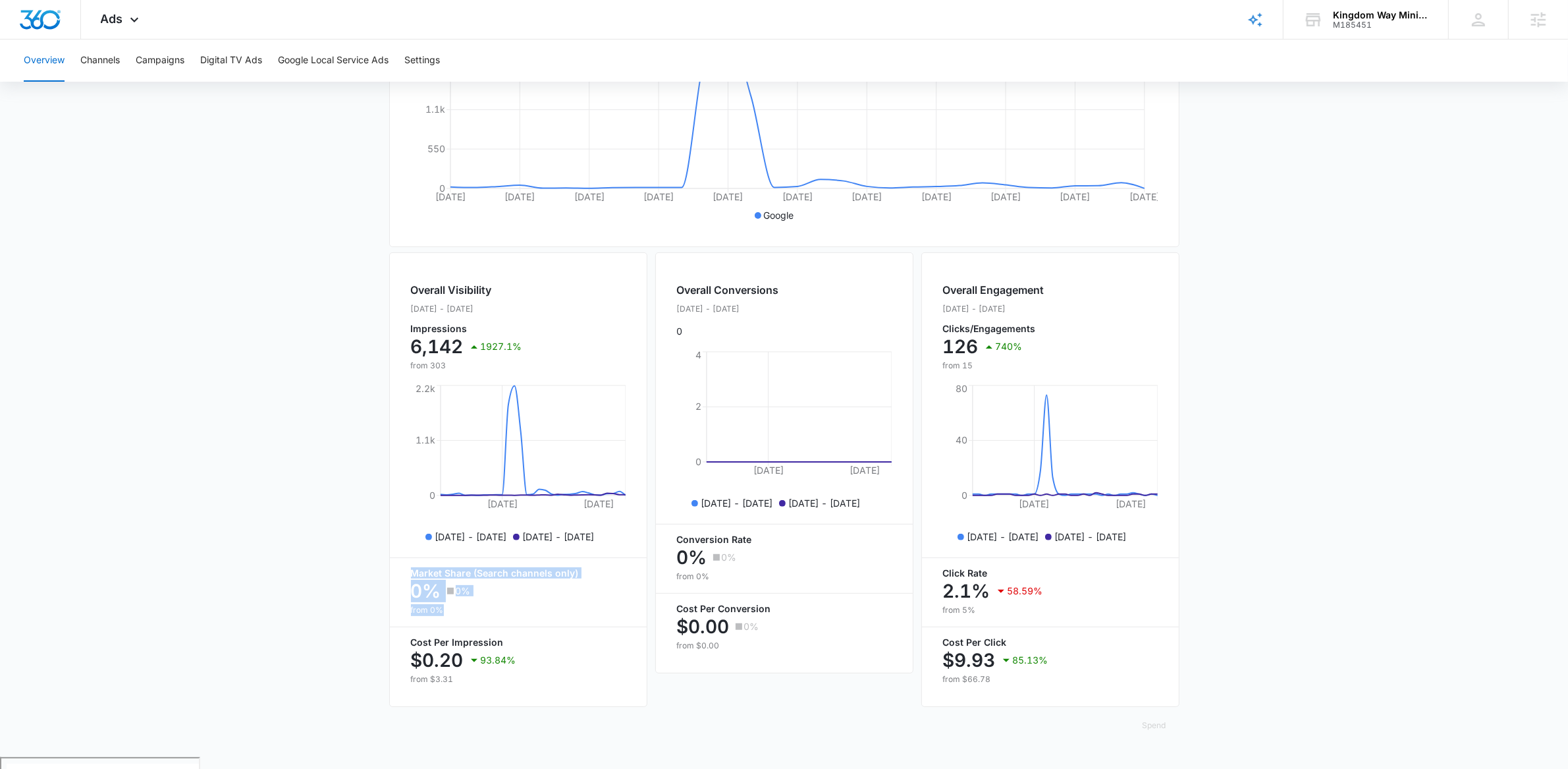
click at [606, 620] on main "Overview Filters 08/09/2025 09/08/2025 Overall Results Impressions 6.1k 1927.1%…" at bounding box center [784, 284] width 1568 height 945
drag, startPoint x: 389, startPoint y: 658, endPoint x: 524, endPoint y: 690, distance: 138.7
click at [523, 690] on div "Overall Visibility Aug. 09 - Sep. 08, 2025 Impressions 6,142 1927.1% from 303 A…" at bounding box center [518, 479] width 258 height 455
click at [504, 673] on div "93.84%" at bounding box center [491, 660] width 50 height 26
drag, startPoint x: 510, startPoint y: 673, endPoint x: 450, endPoint y: 666, distance: 60.4
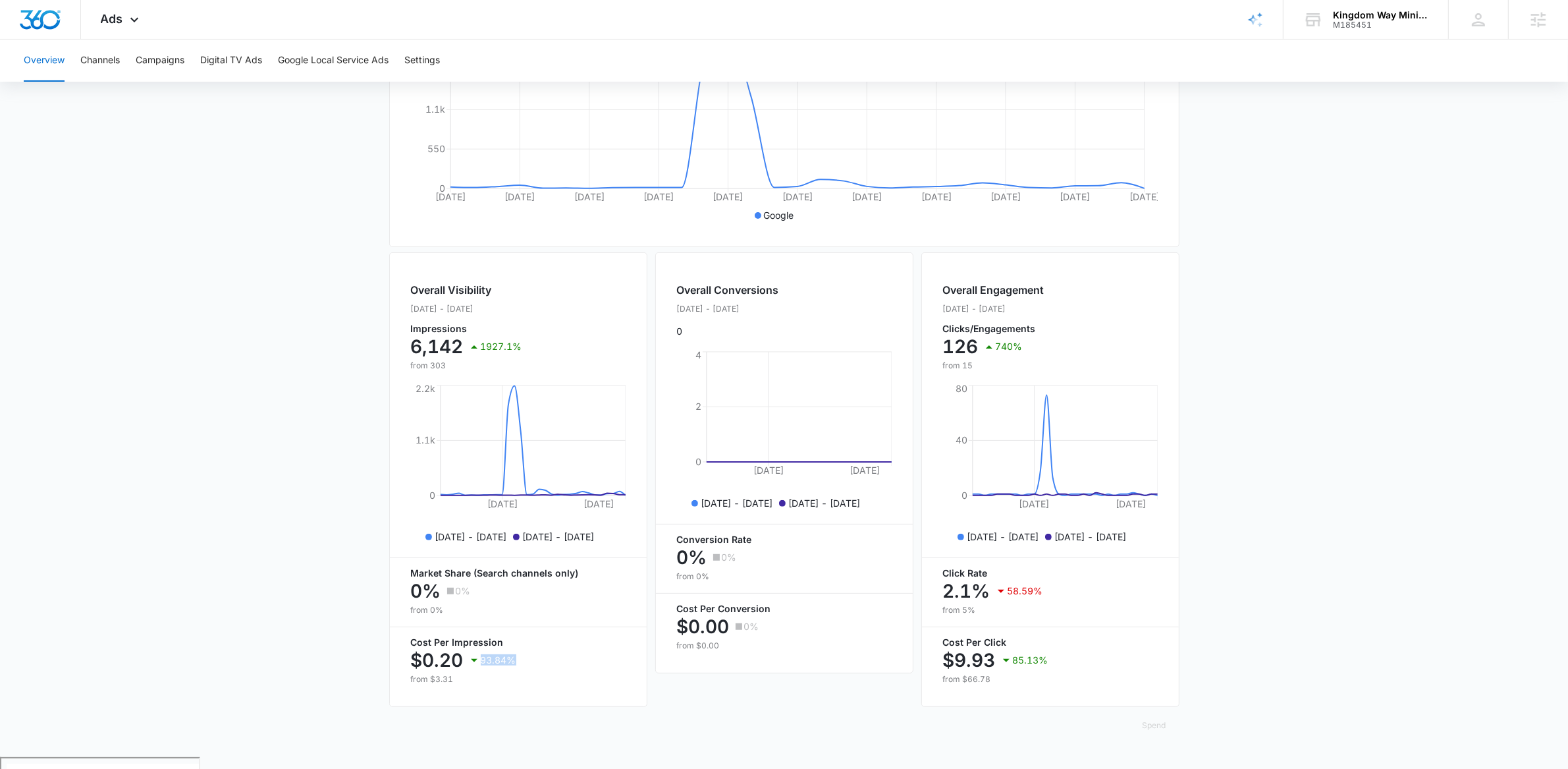
click at [460, 671] on div "$0.20 93.84%" at bounding box center [519, 660] width 215 height 26
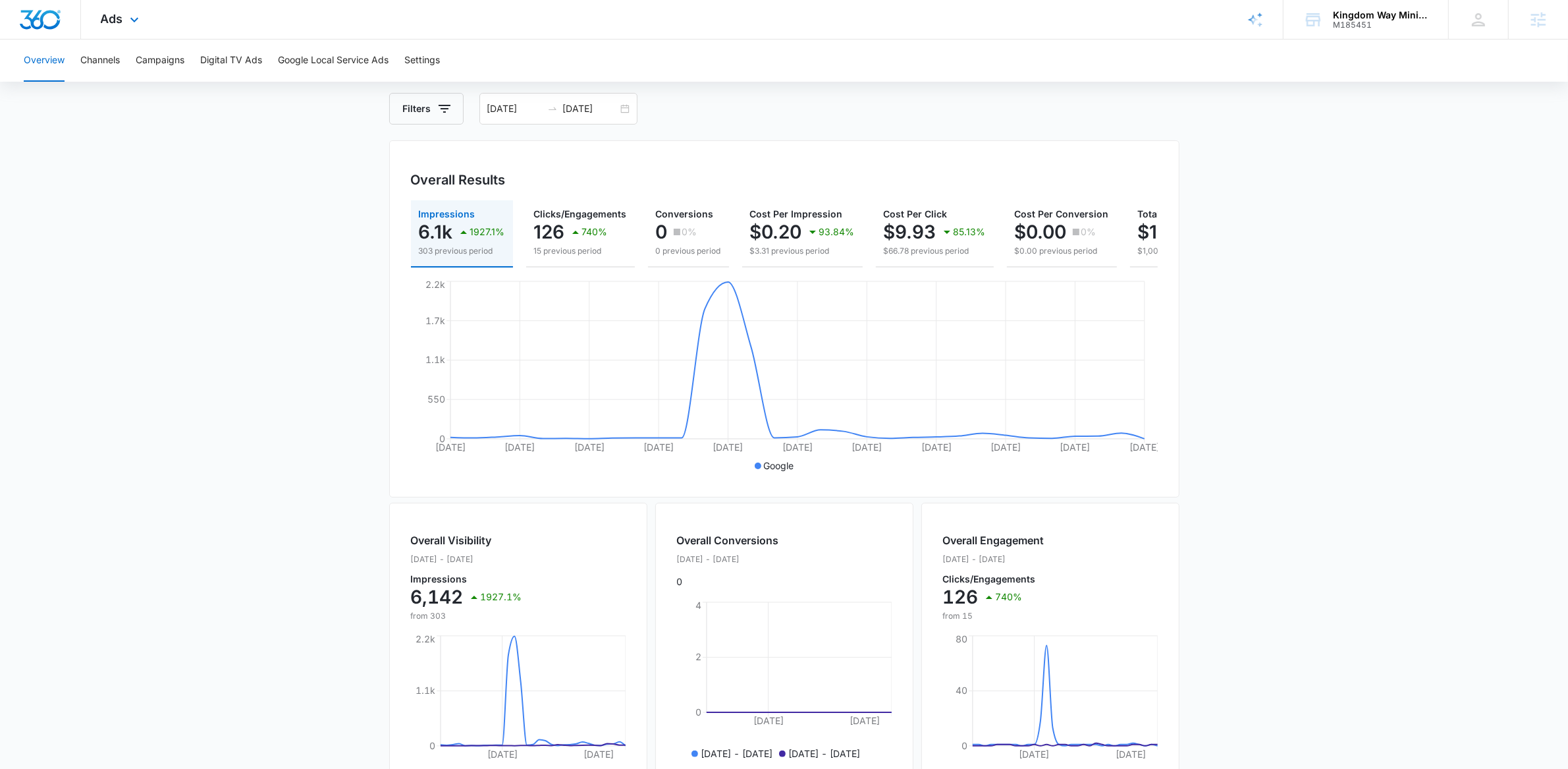
scroll to position [0, 0]
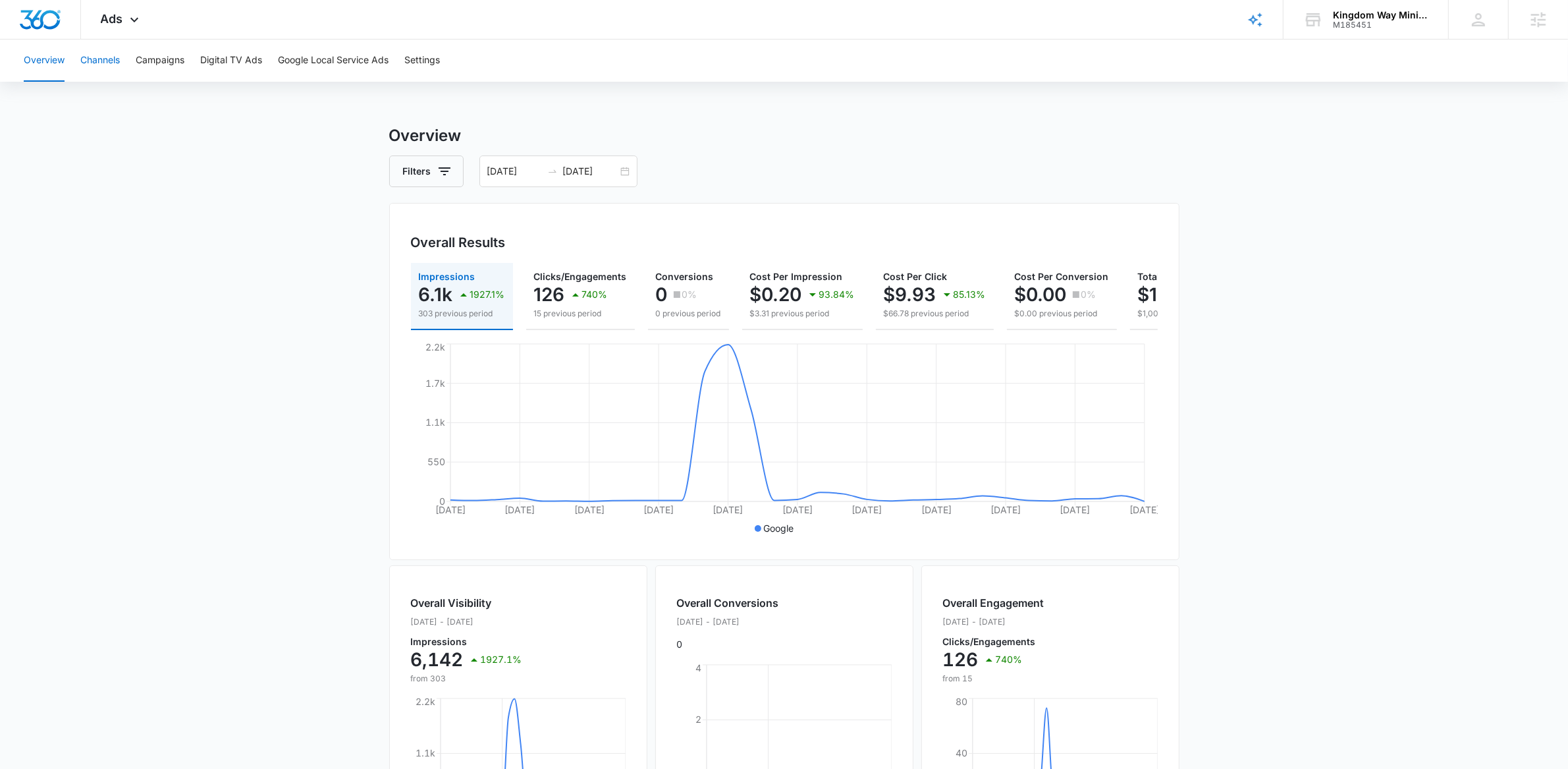
click at [99, 60] on button "Channels" at bounding box center [100, 60] width 39 height 42
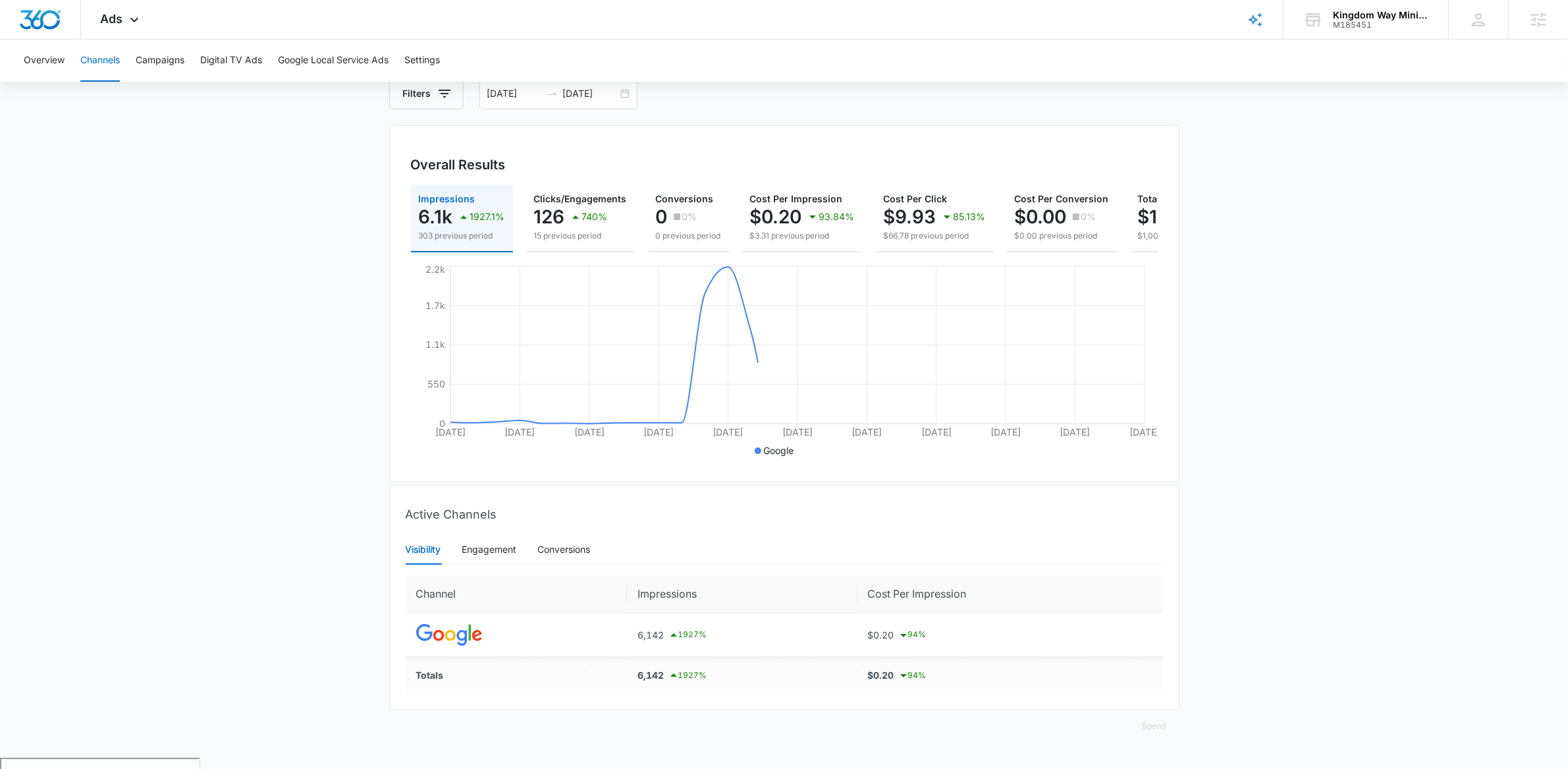
scroll to position [79, 0]
click at [483, 545] on div "Engagement" at bounding box center [489, 547] width 55 height 30
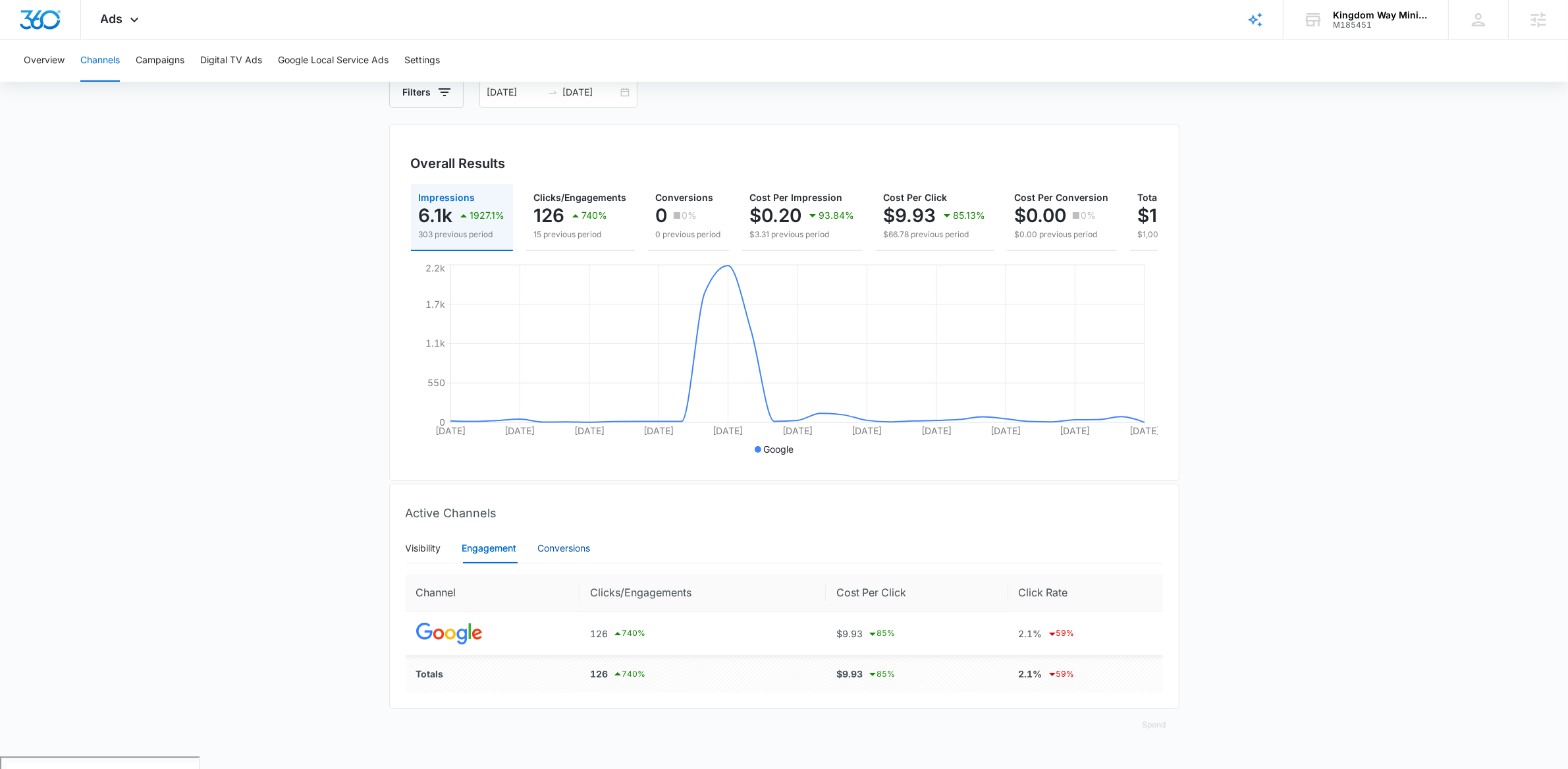
click at [574, 554] on div "Conversions" at bounding box center [565, 548] width 53 height 15
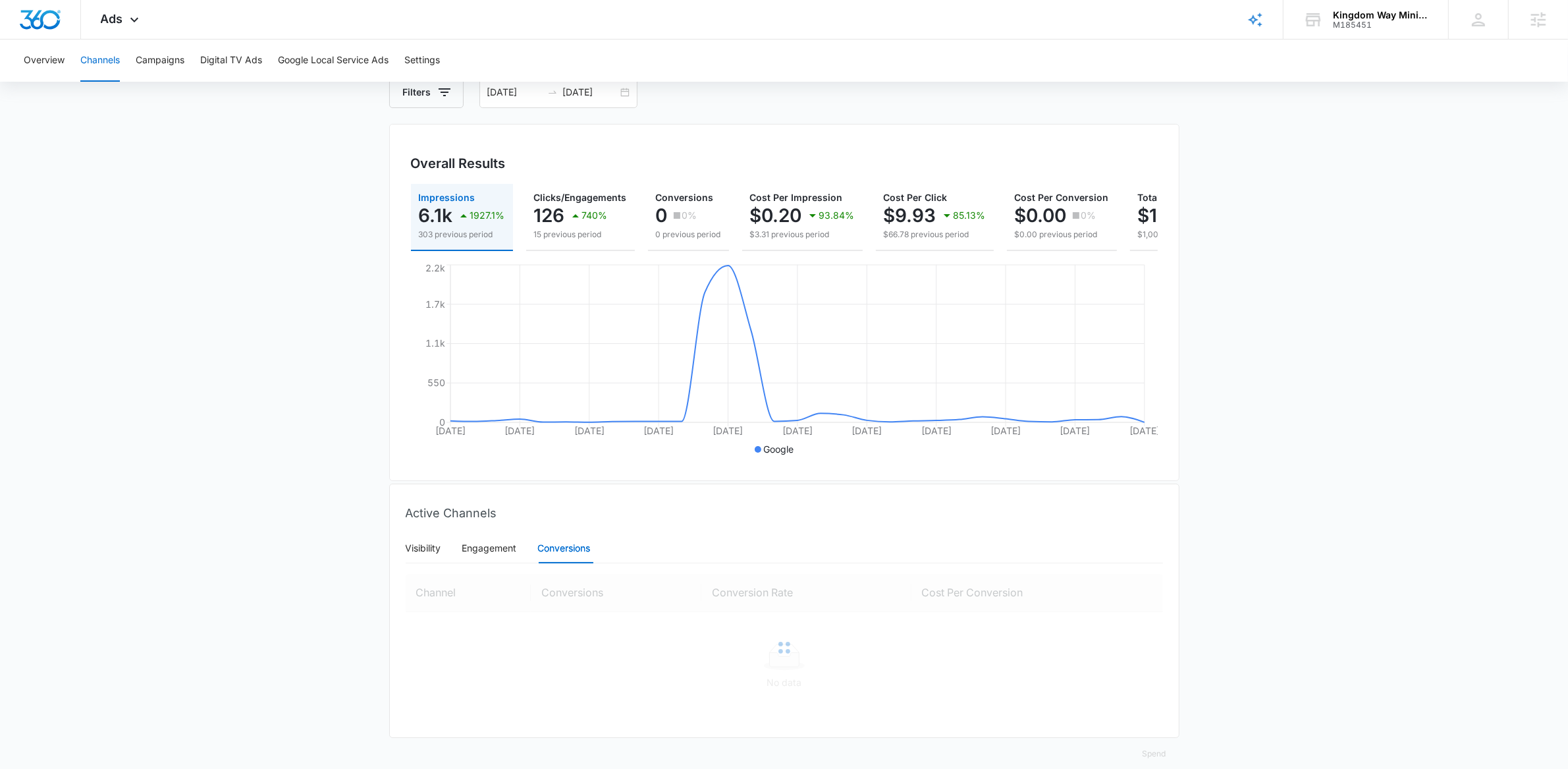
scroll to position [77, 0]
click at [153, 52] on button "Campaigns" at bounding box center [159, 60] width 48 height 42
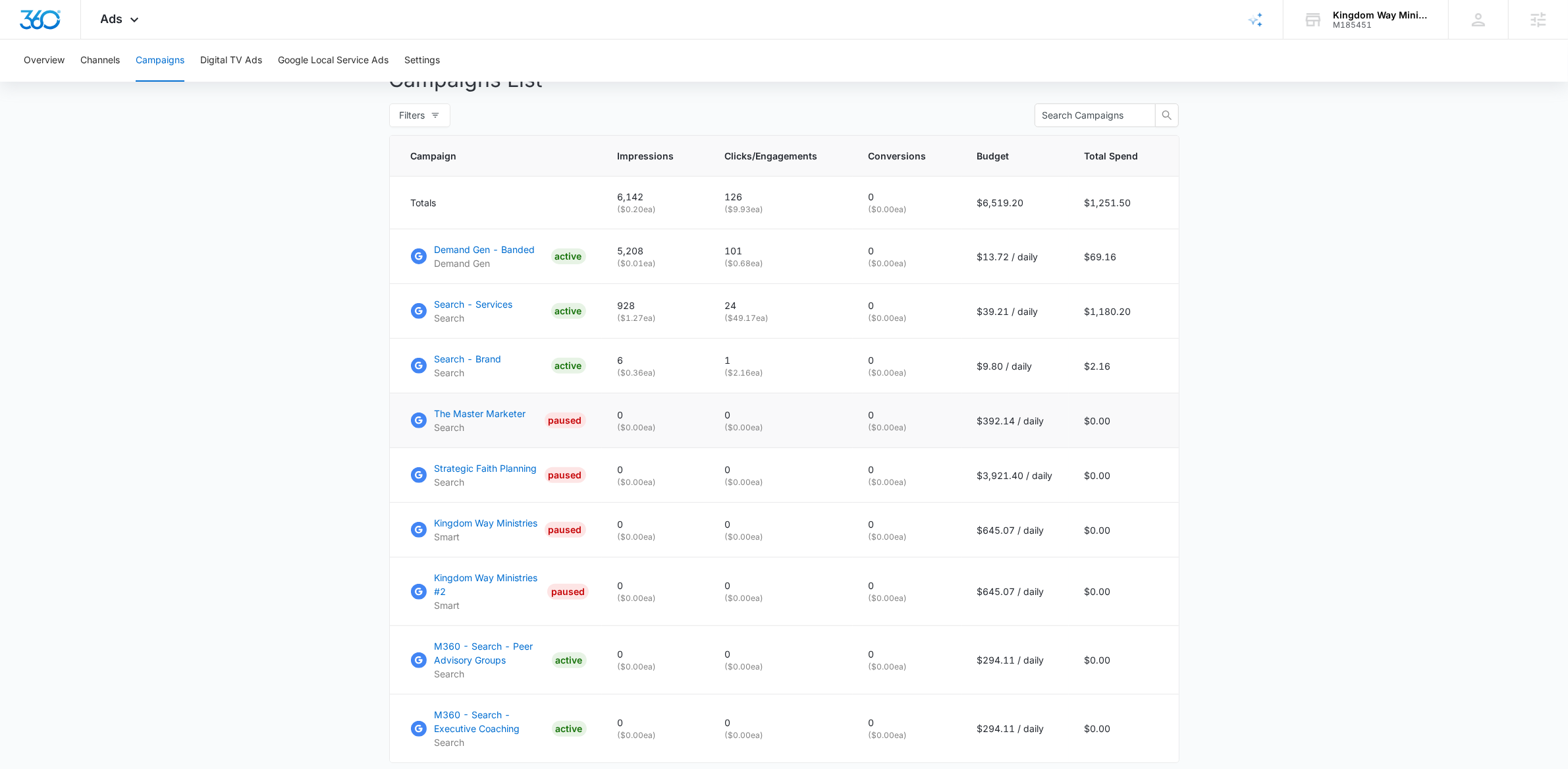
scroll to position [608, 0]
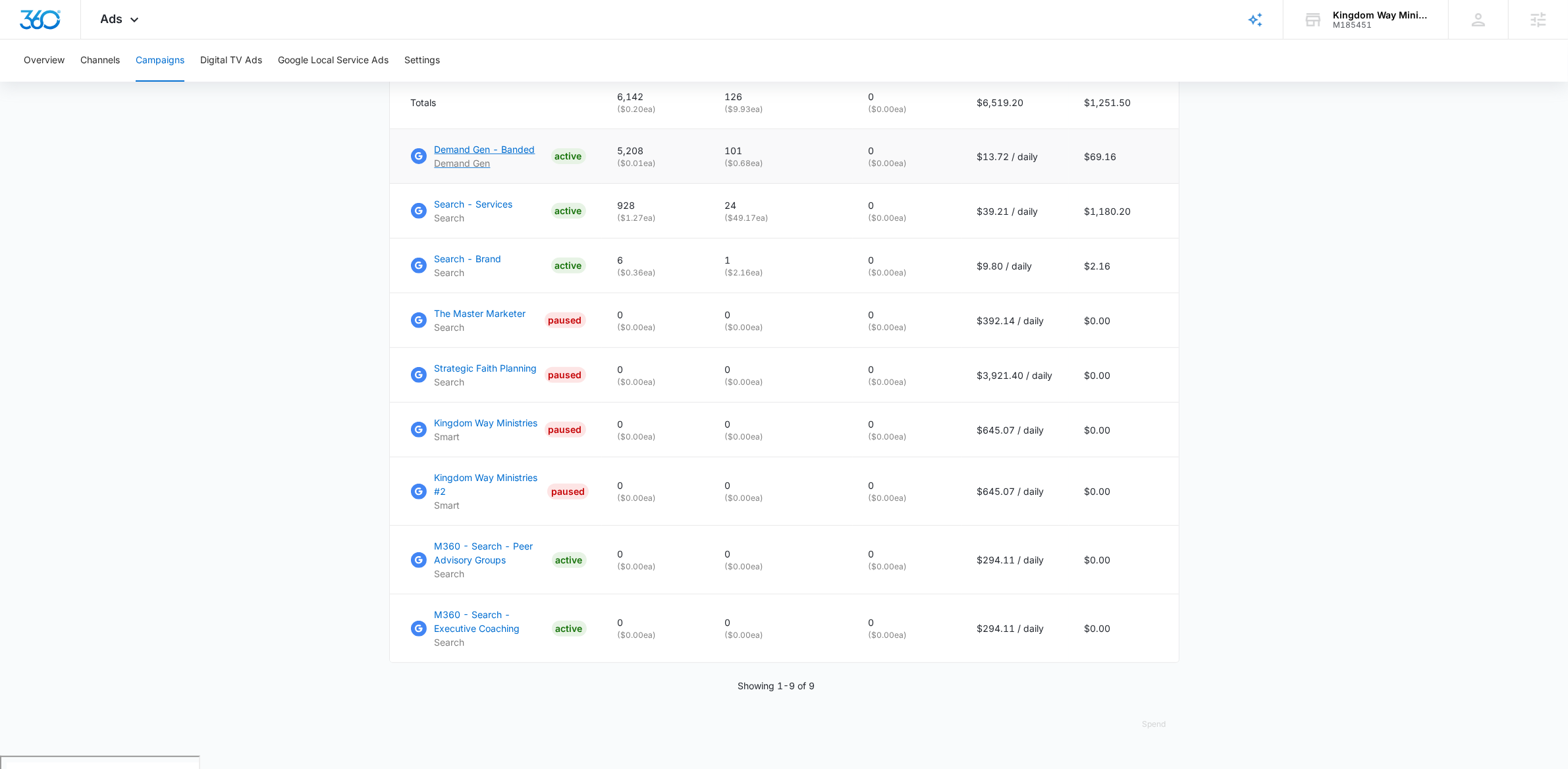
click at [460, 156] on p "Demand Gen - Banded" at bounding box center [485, 149] width 101 height 14
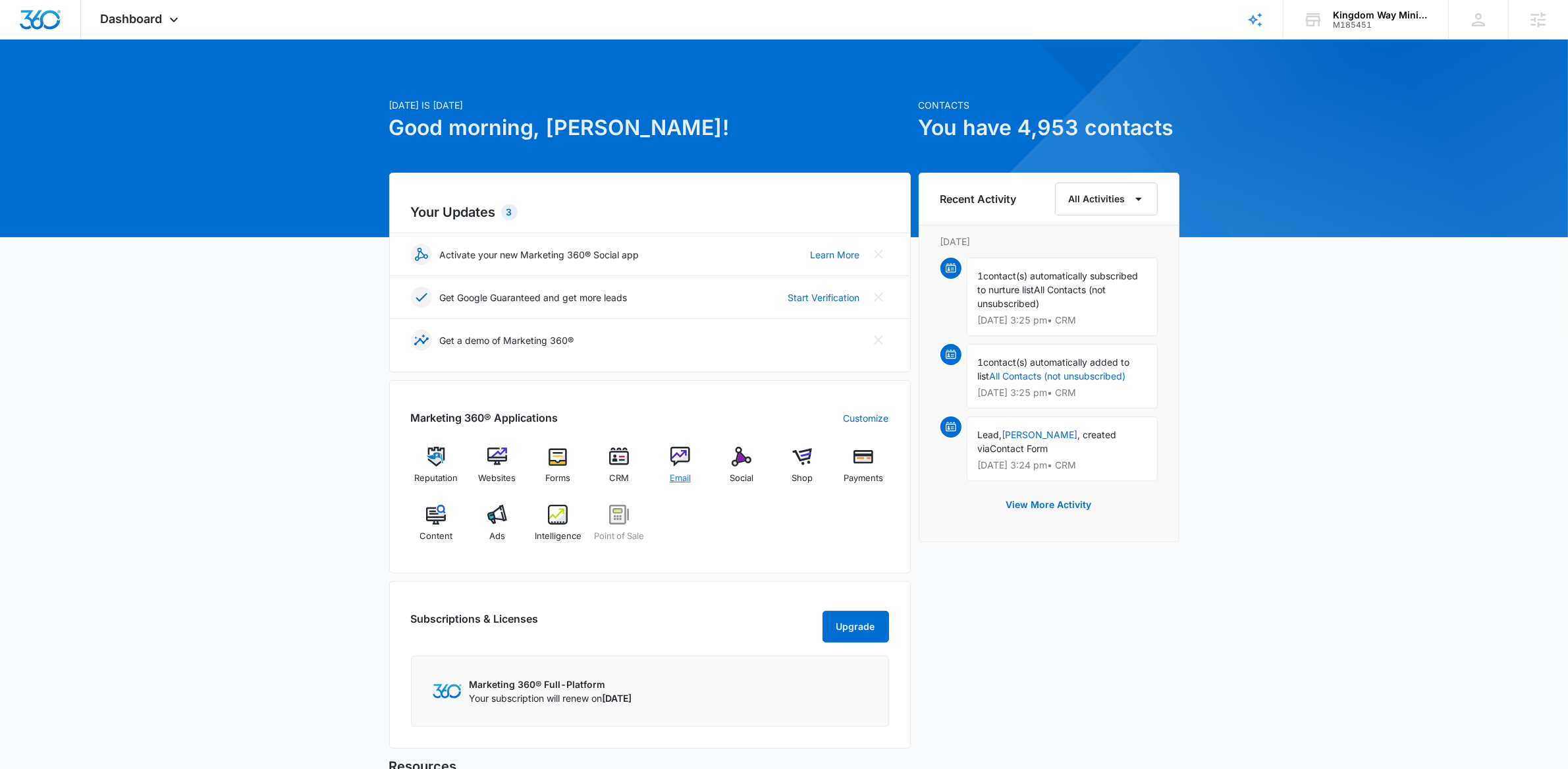
click at [696, 472] on div "Email" at bounding box center [681, 470] width 51 height 48
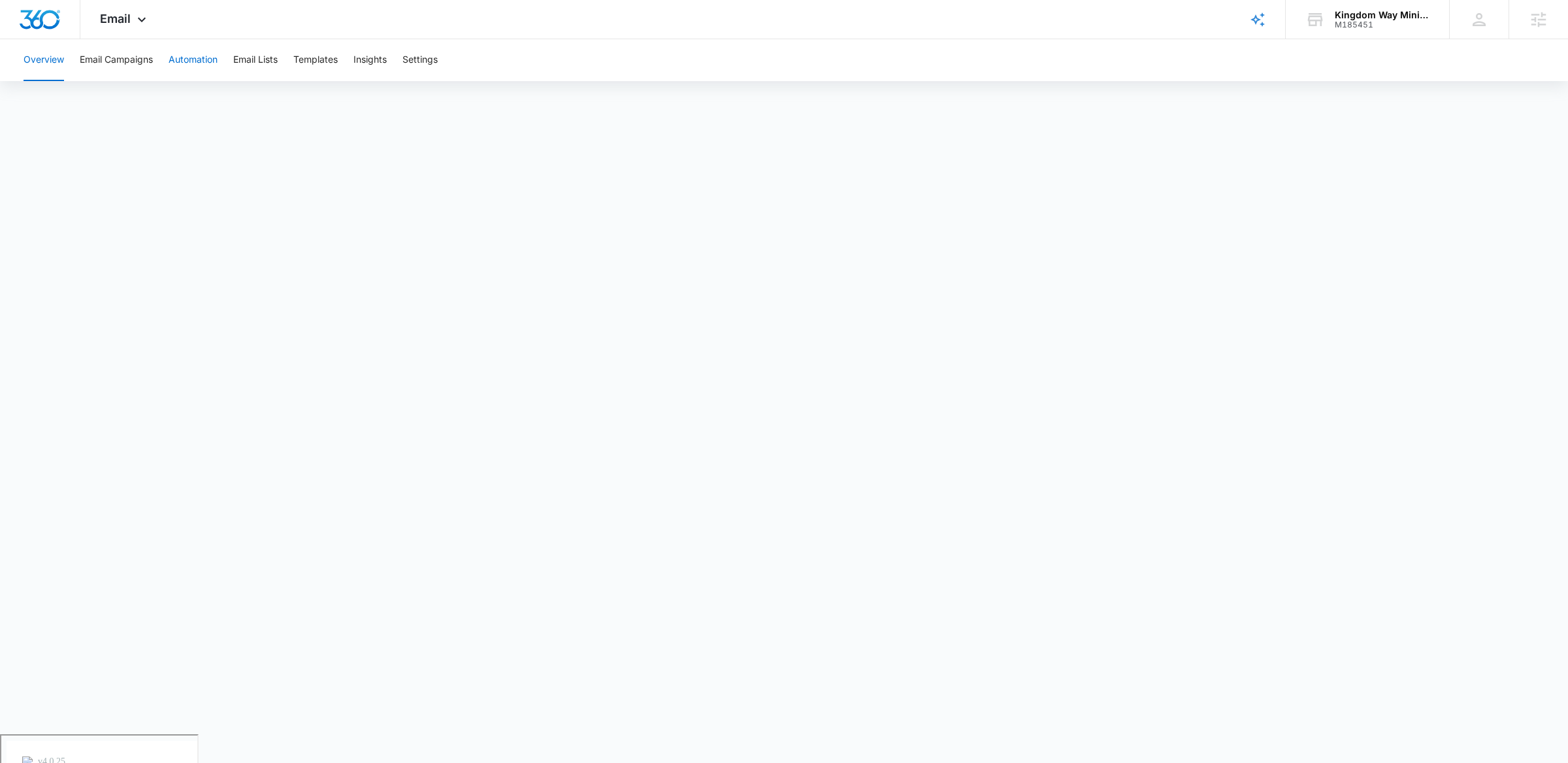
click at [185, 61] on button "Automation" at bounding box center [193, 59] width 49 height 42
click at [138, 15] on icon at bounding box center [142, 22] width 15 height 15
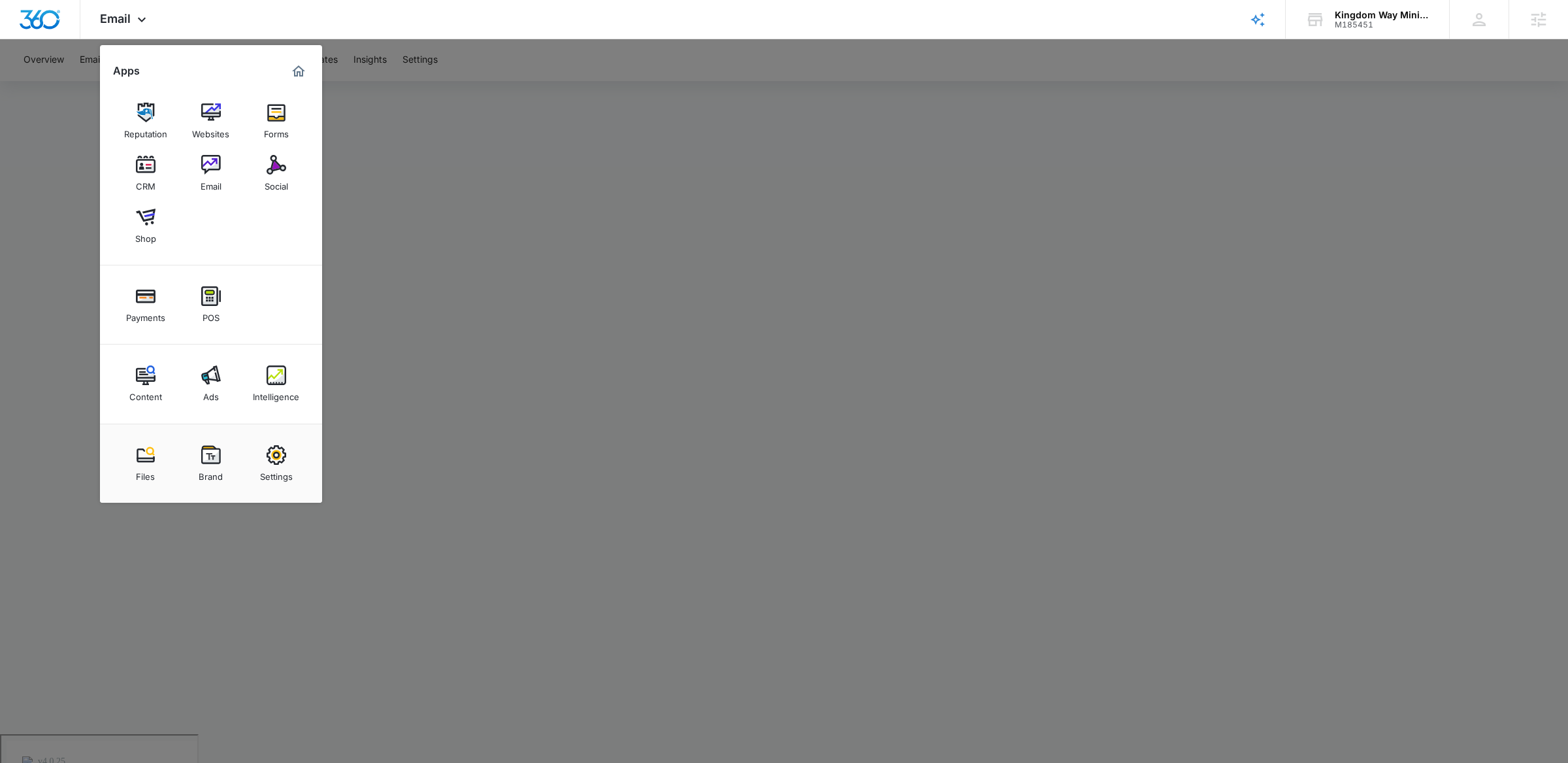
click at [574, 121] on div at bounding box center [784, 381] width 1568 height 763
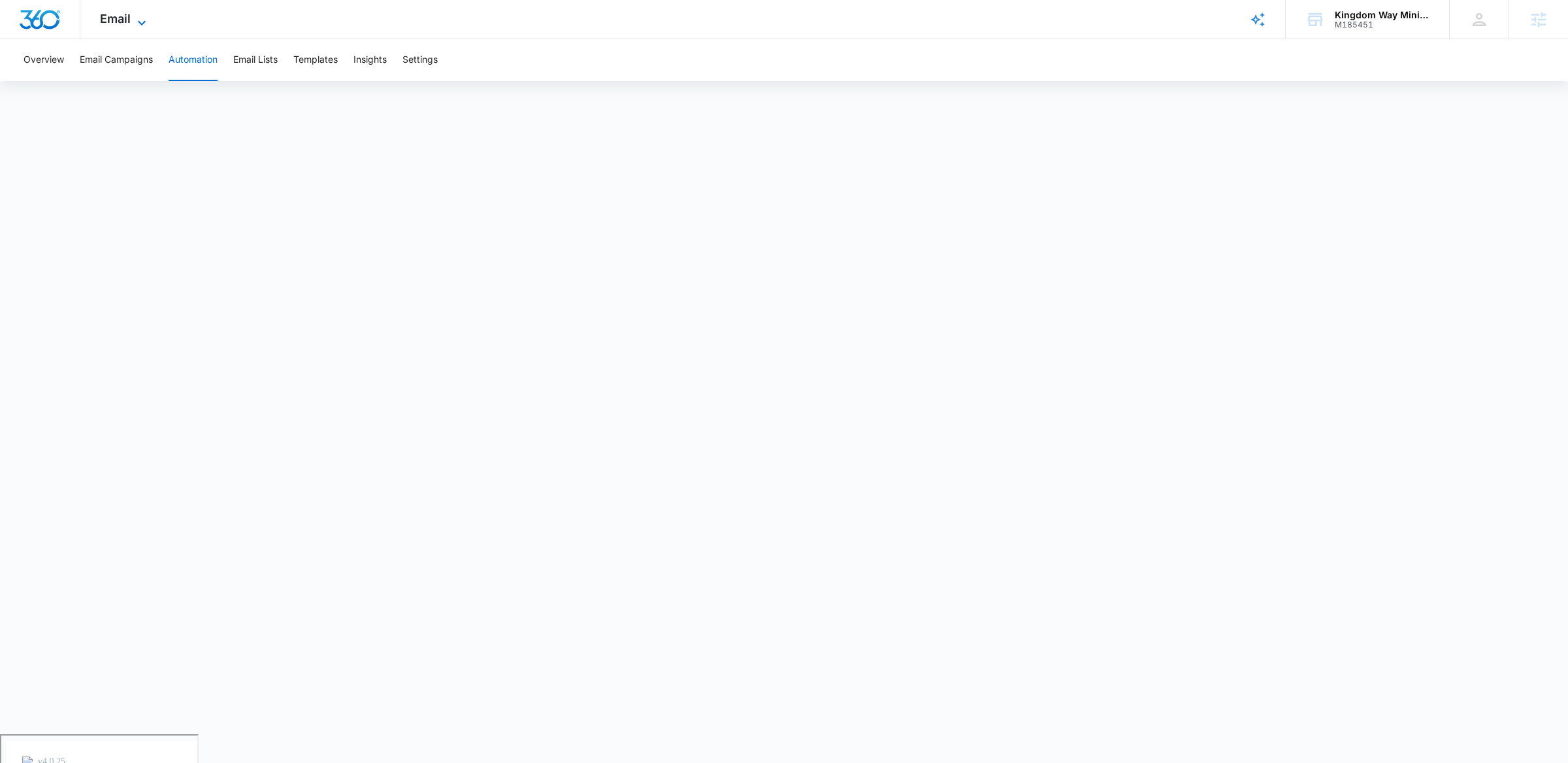
click at [110, 15] on span "Email" at bounding box center [116, 18] width 31 height 14
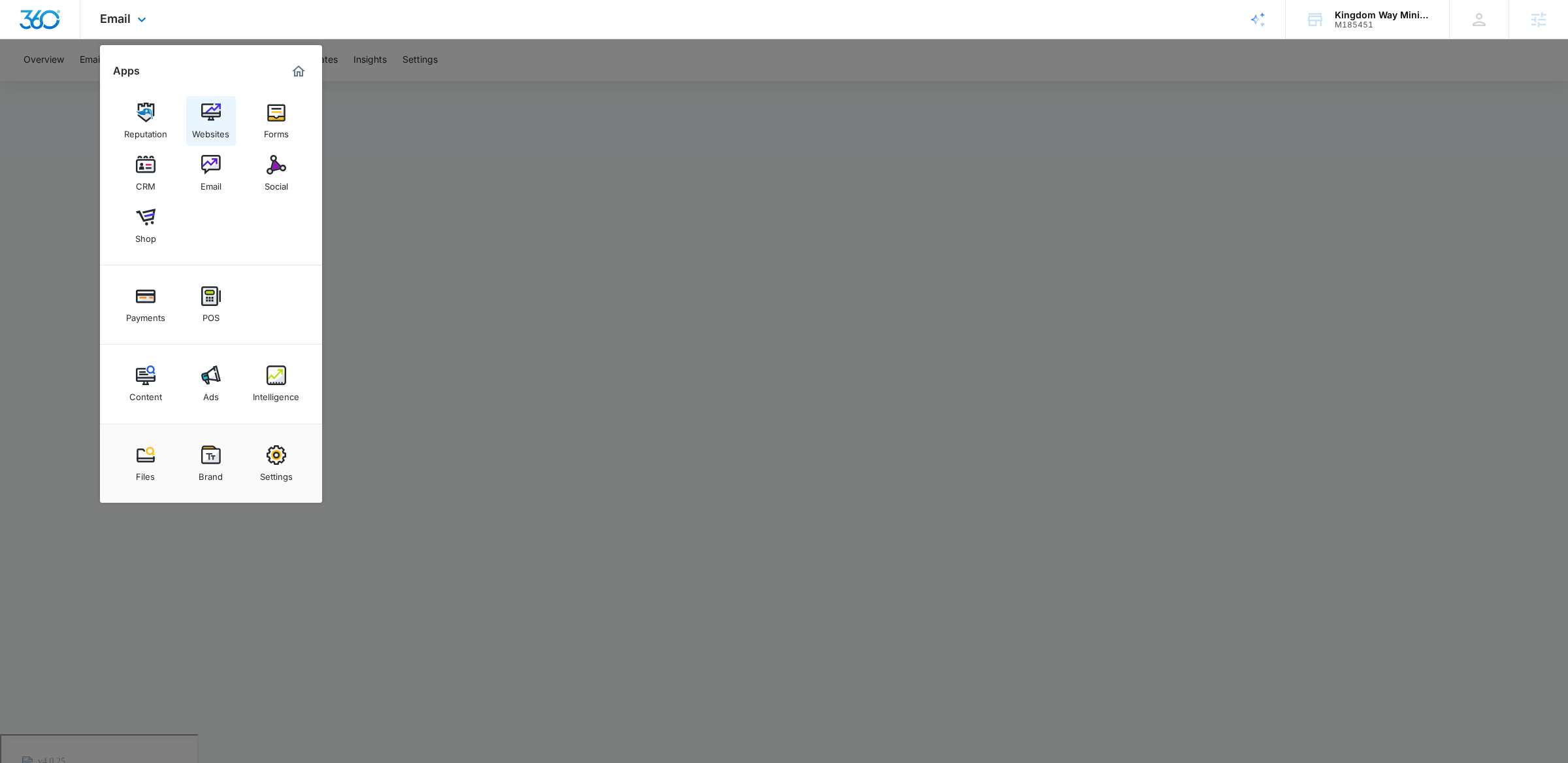
click at [213, 121] on img at bounding box center [211, 112] width 20 height 20
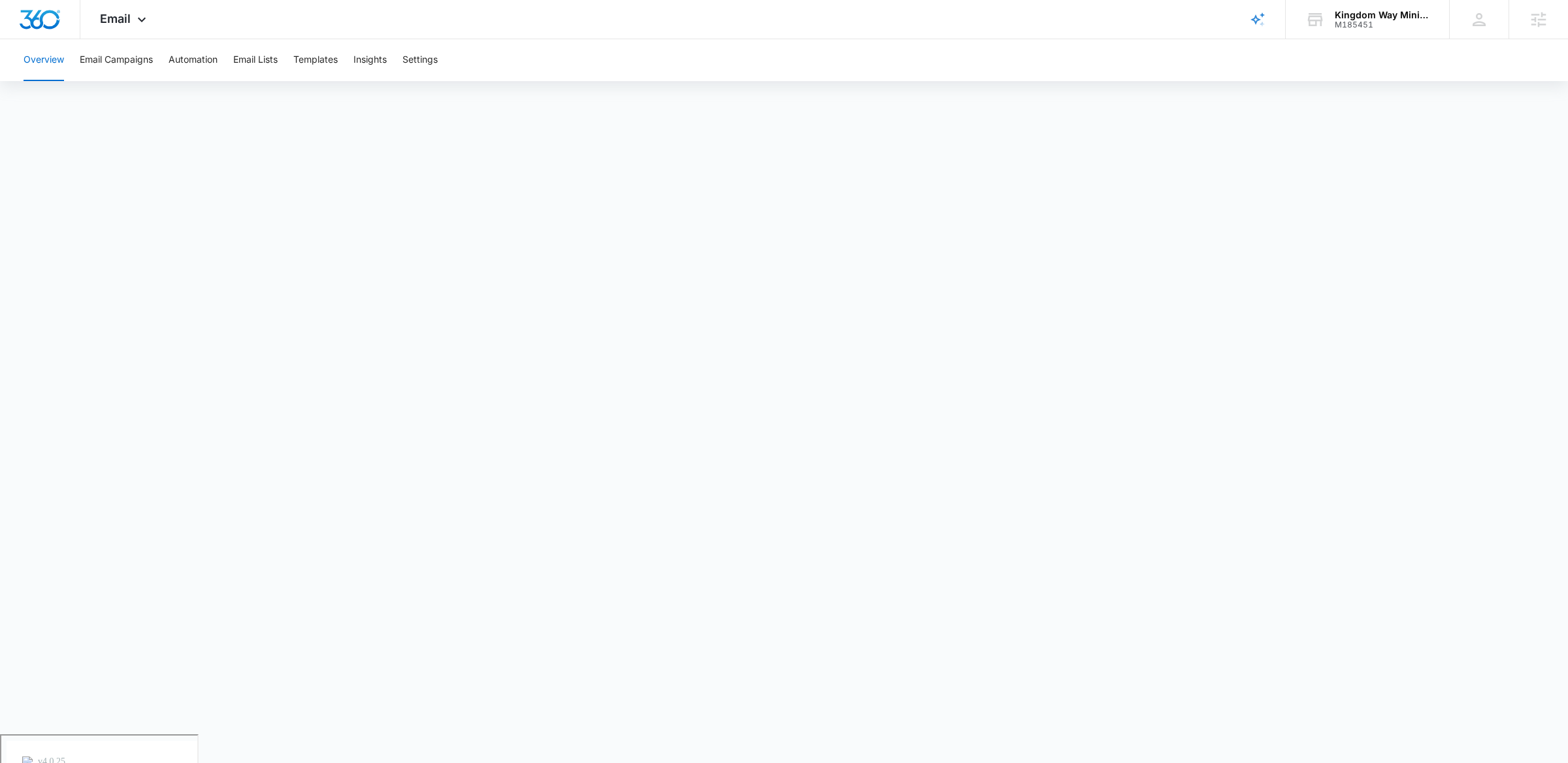
click at [284, 65] on div "Overview Email Campaigns Automation Email Lists Templates Insights Settings" at bounding box center [784, 59] width 1537 height 42
click at [254, 49] on button "Email Lists" at bounding box center [256, 59] width 45 height 42
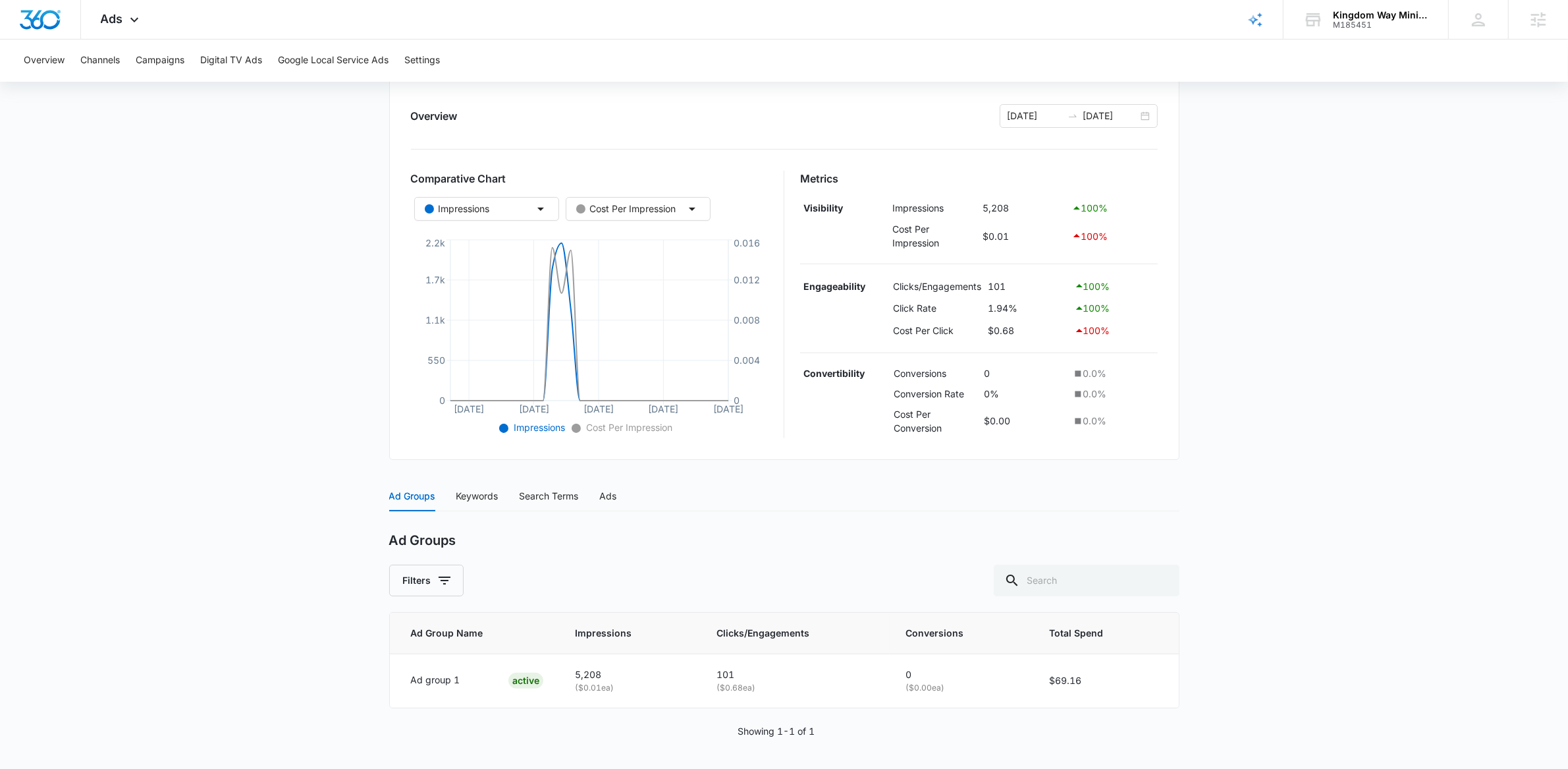
scroll to position [147, 0]
click at [475, 495] on div "Keywords" at bounding box center [477, 494] width 42 height 15
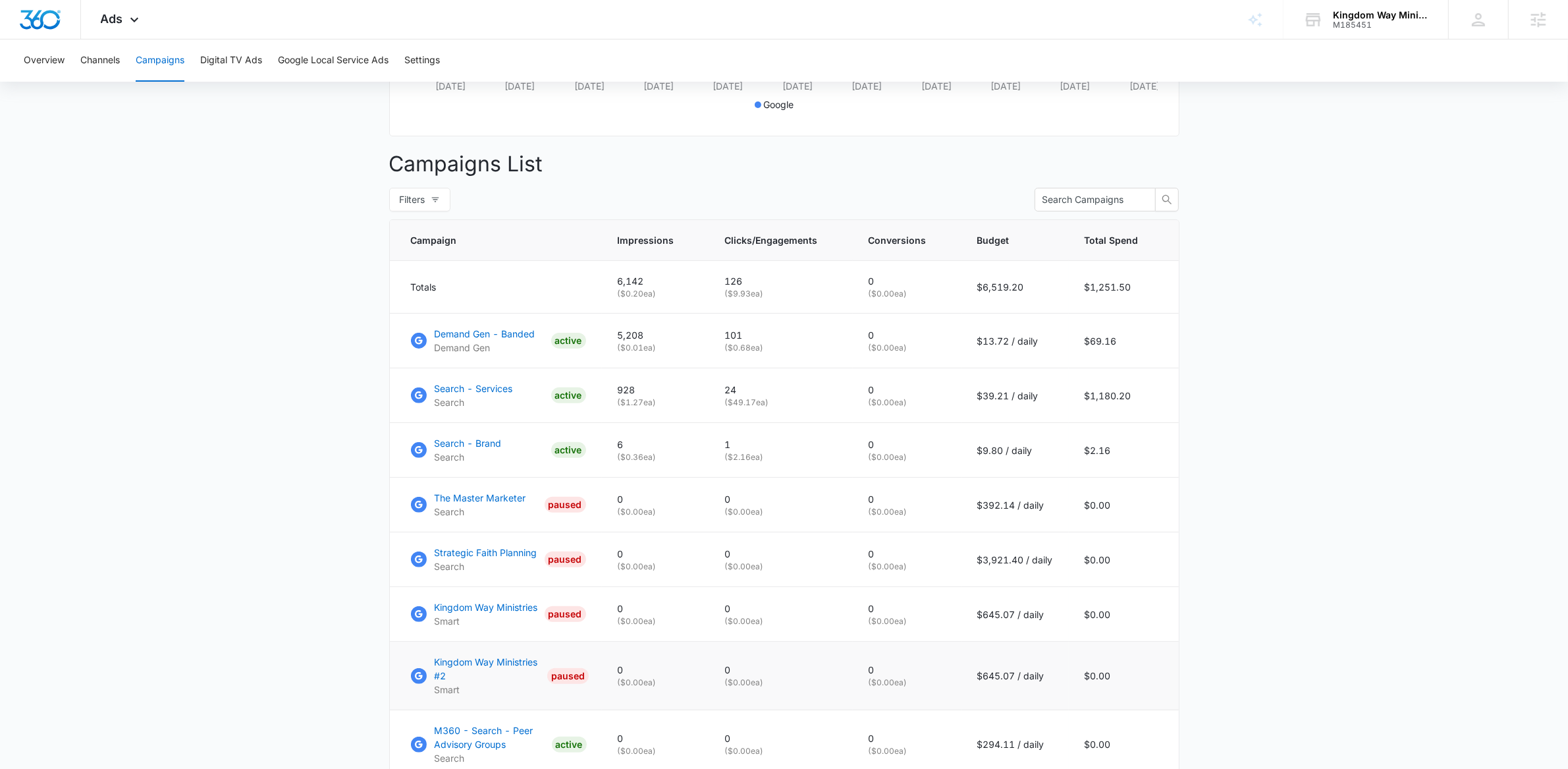
scroll to position [608, 0]
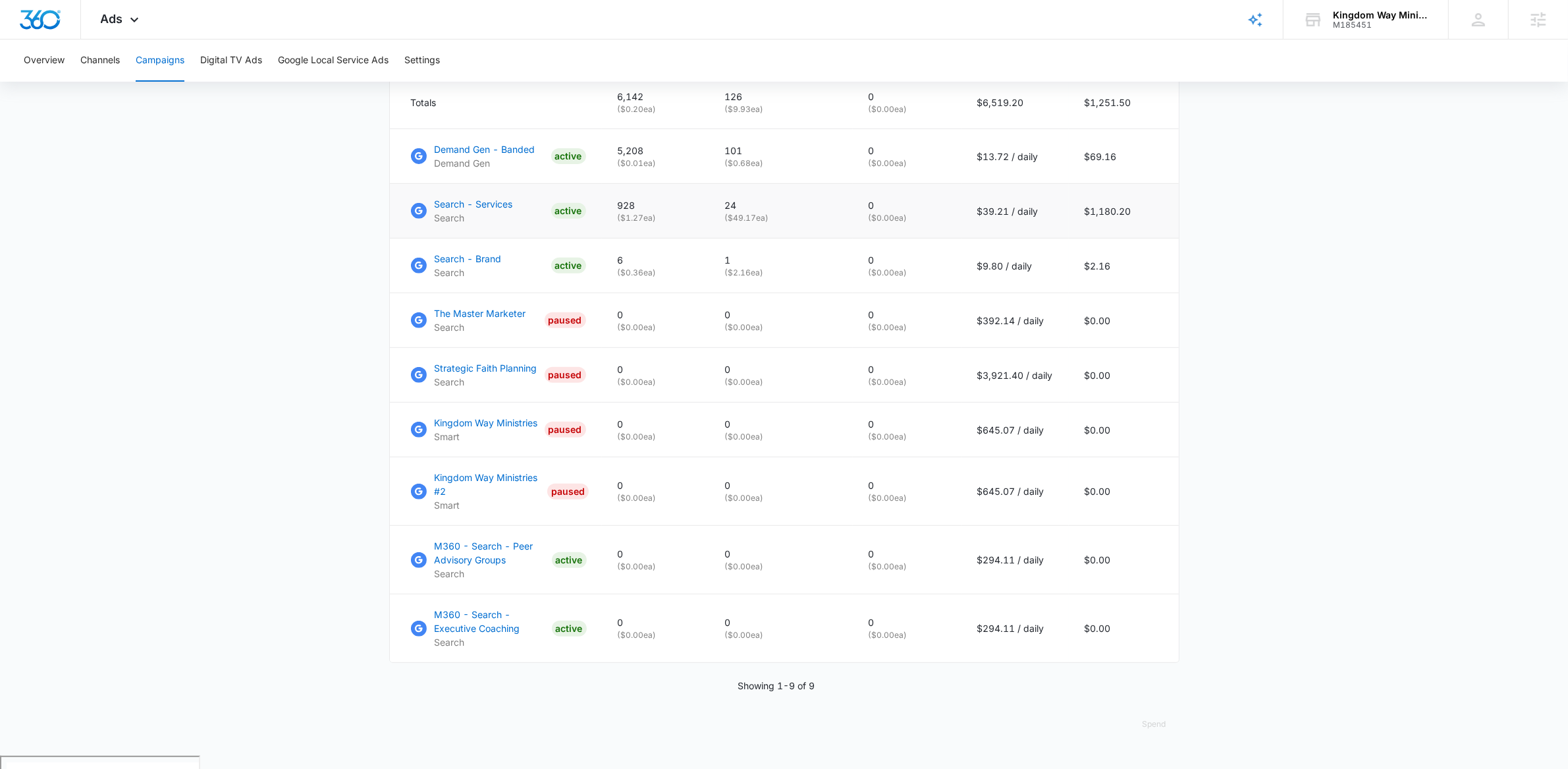
click at [487, 239] on td "Search - Services Search ACTIVE" at bounding box center [496, 211] width 212 height 55
click at [465, 200] on td "Search - Services Search ACTIVE" at bounding box center [496, 211] width 212 height 55
click at [465, 225] on p "Search" at bounding box center [474, 217] width 79 height 14
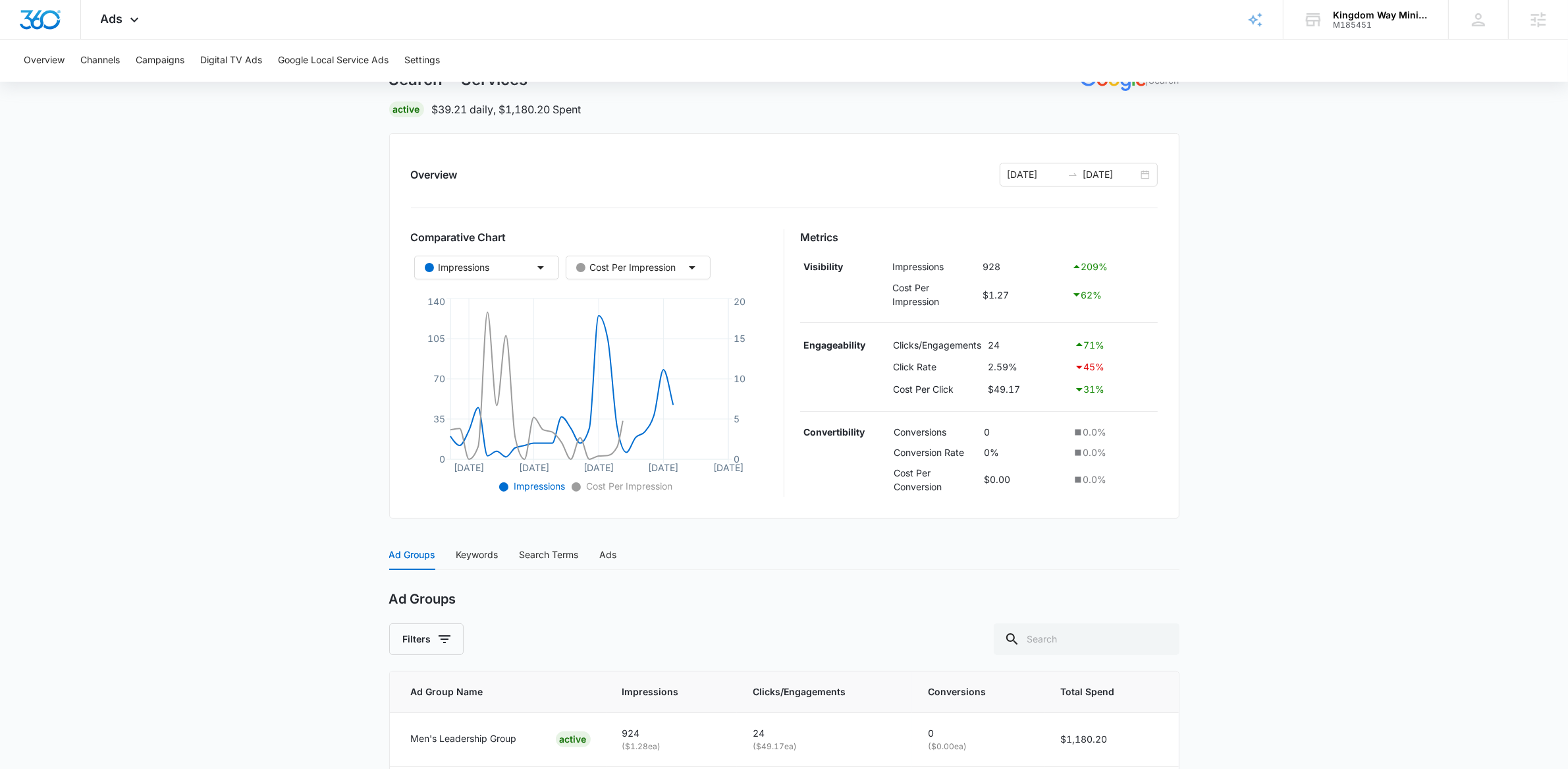
scroll to position [201, 0]
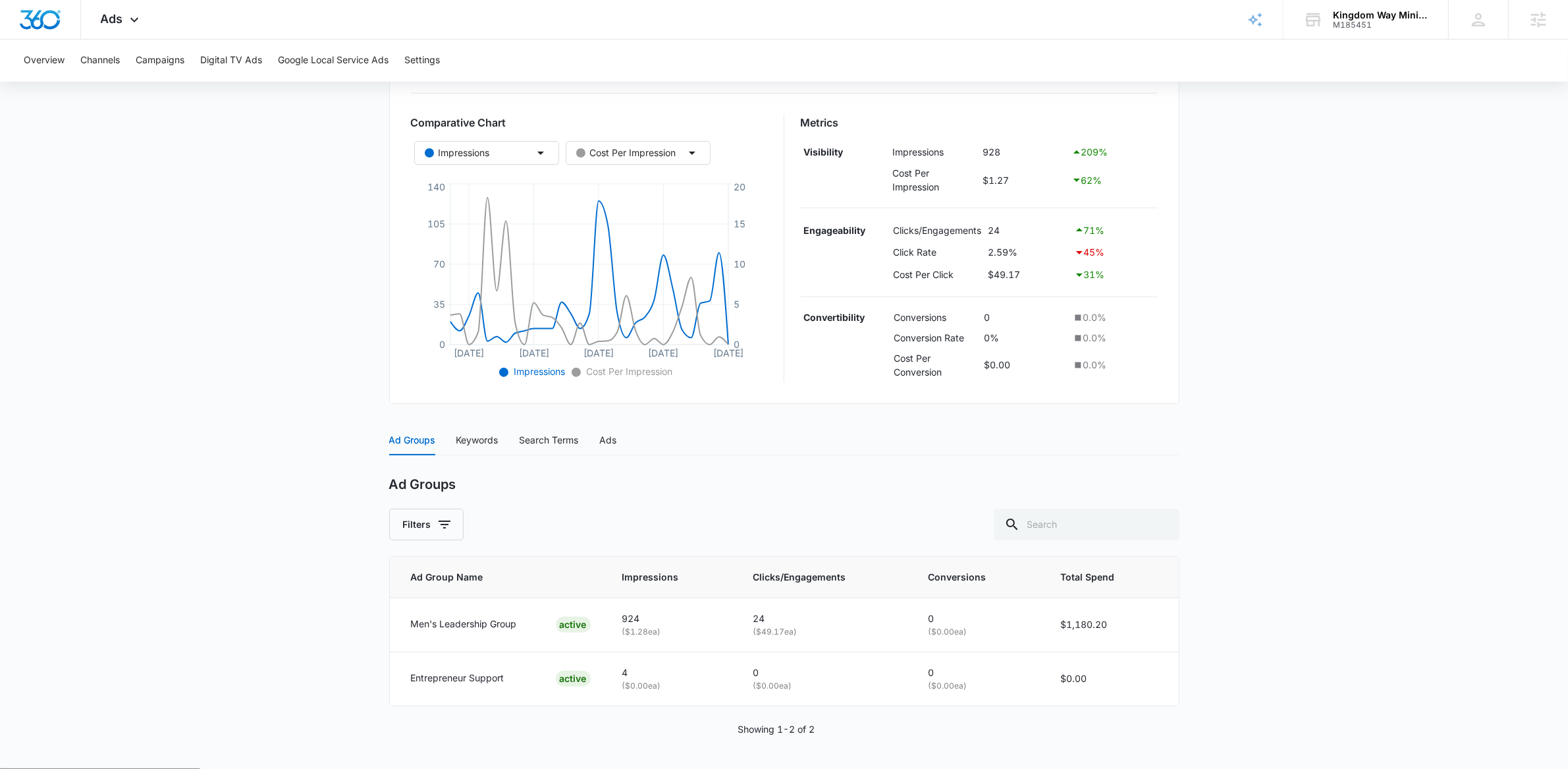
click at [450, 447] on div "Ad Groups Keywords Search Terms Ads" at bounding box center [503, 440] width 228 height 30
click at [463, 448] on div "Keywords" at bounding box center [477, 440] width 42 height 30
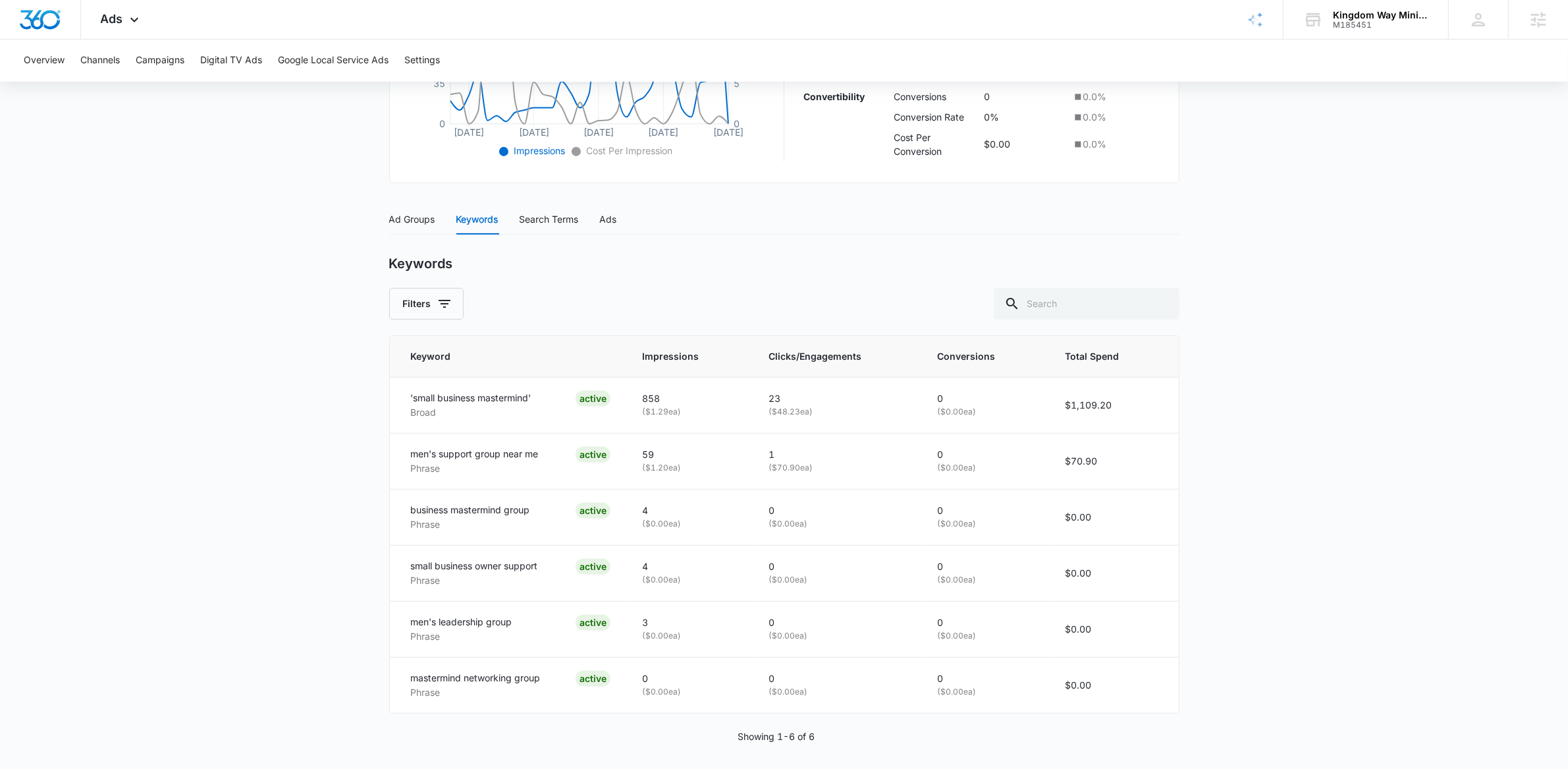
scroll to position [429, 0]
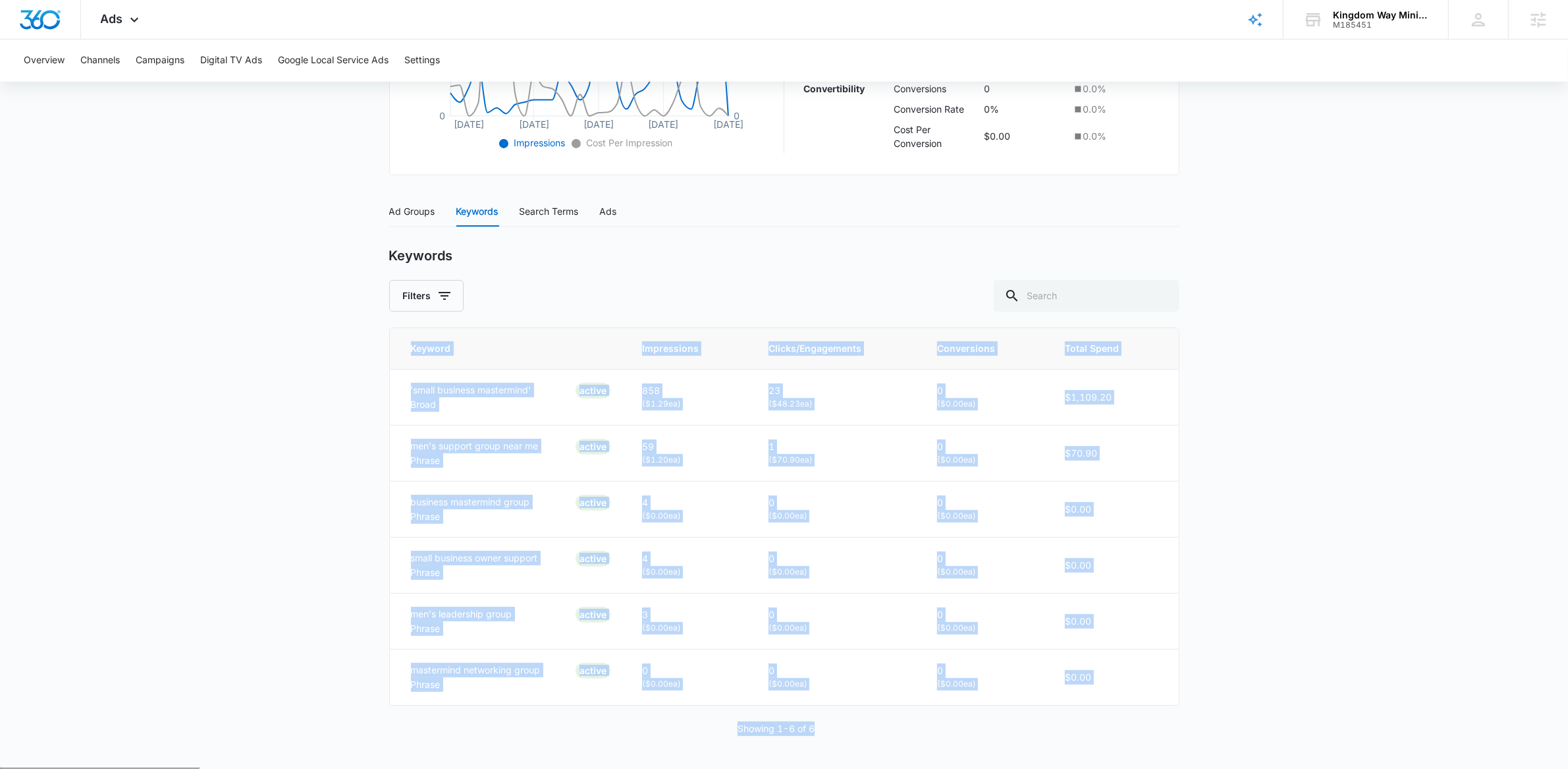
drag, startPoint x: 455, startPoint y: 442, endPoint x: 712, endPoint y: 754, distance: 404.2
click at [712, 755] on main "Search - Services | Search Active $39.21 daily , $1,180.20 Spent Overview [DATE…" at bounding box center [784, 231] width 1568 height 1073
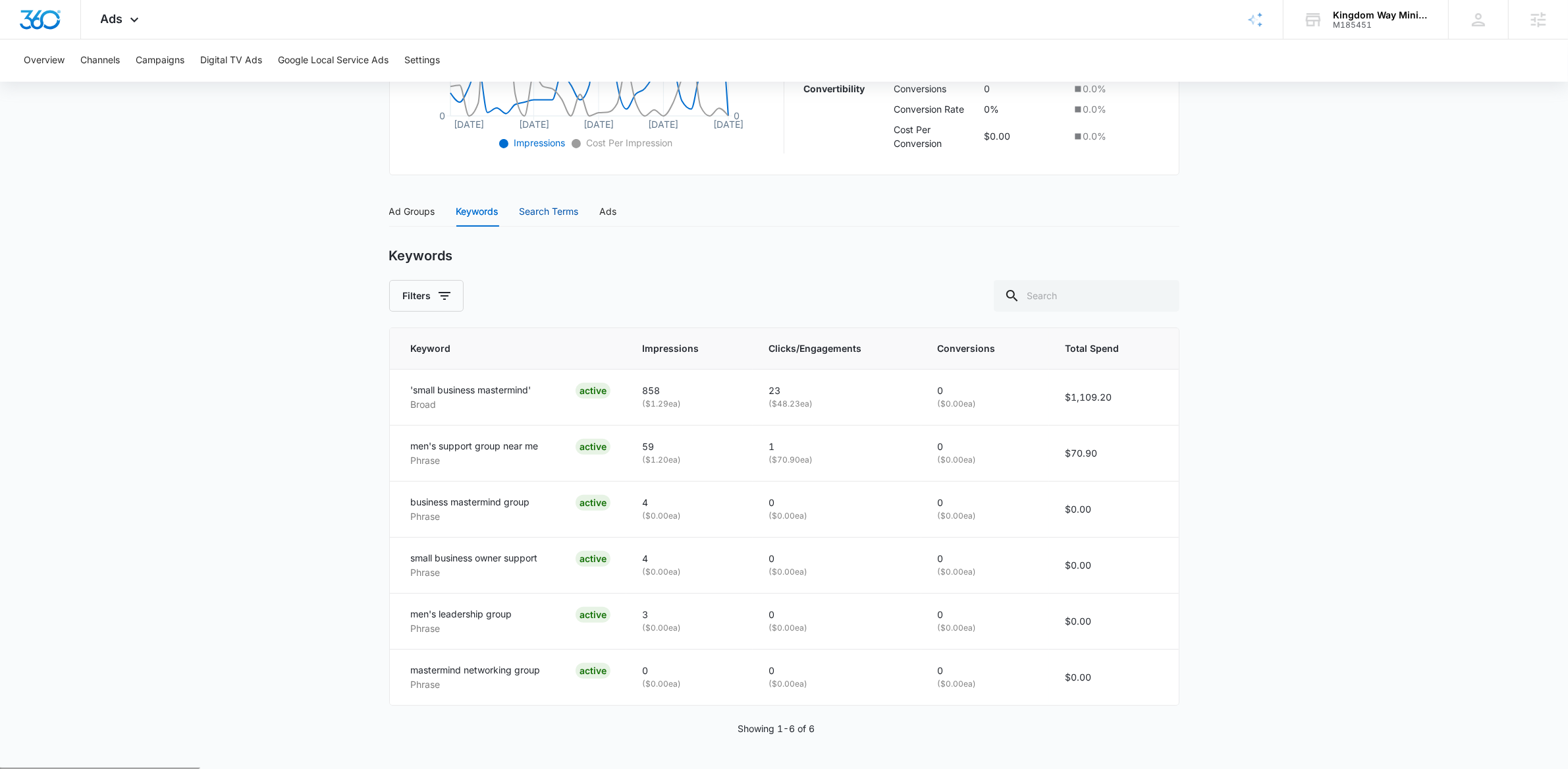
click at [560, 213] on div "Search Terms" at bounding box center [549, 212] width 59 height 15
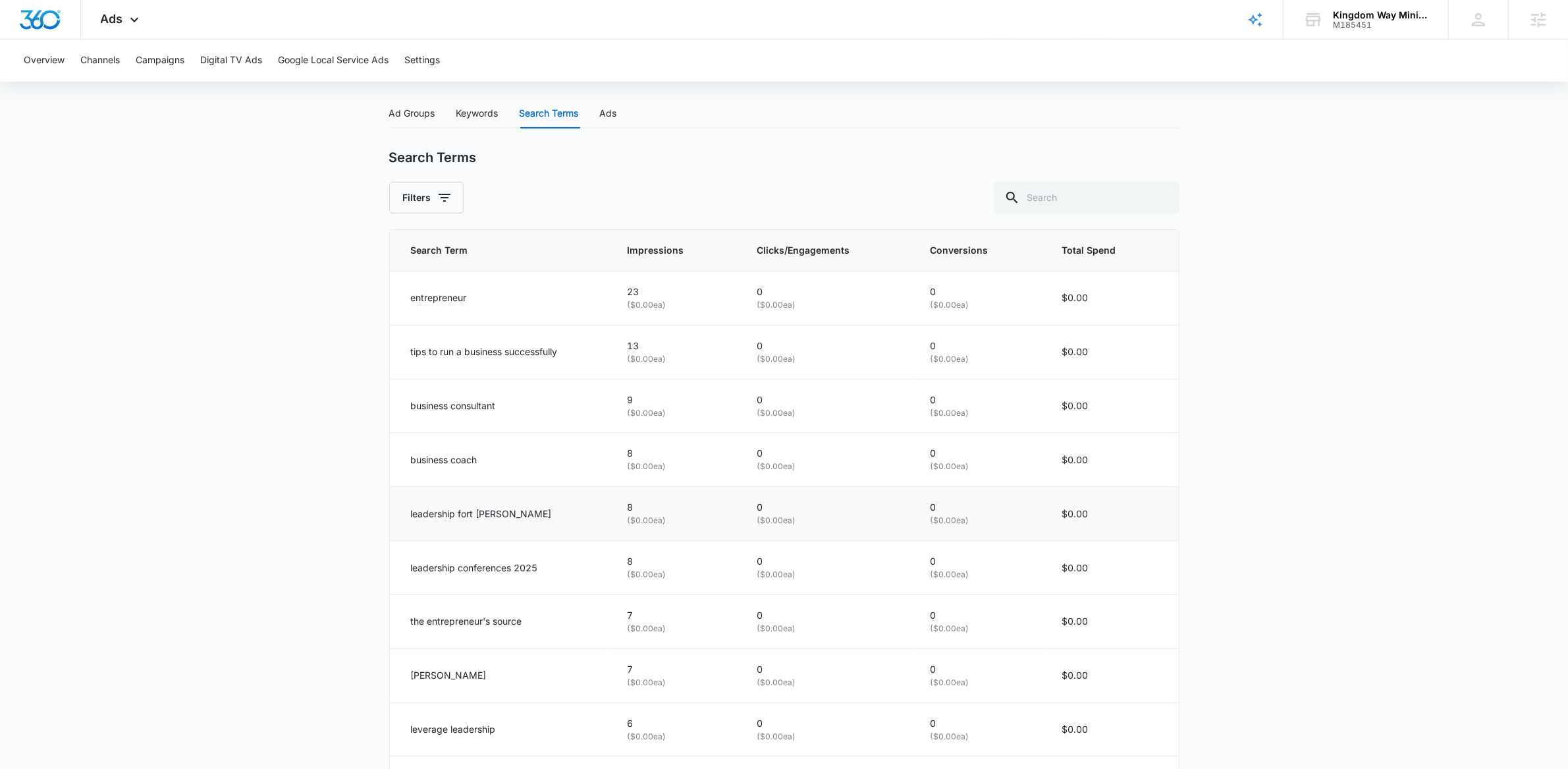
scroll to position [643, 0]
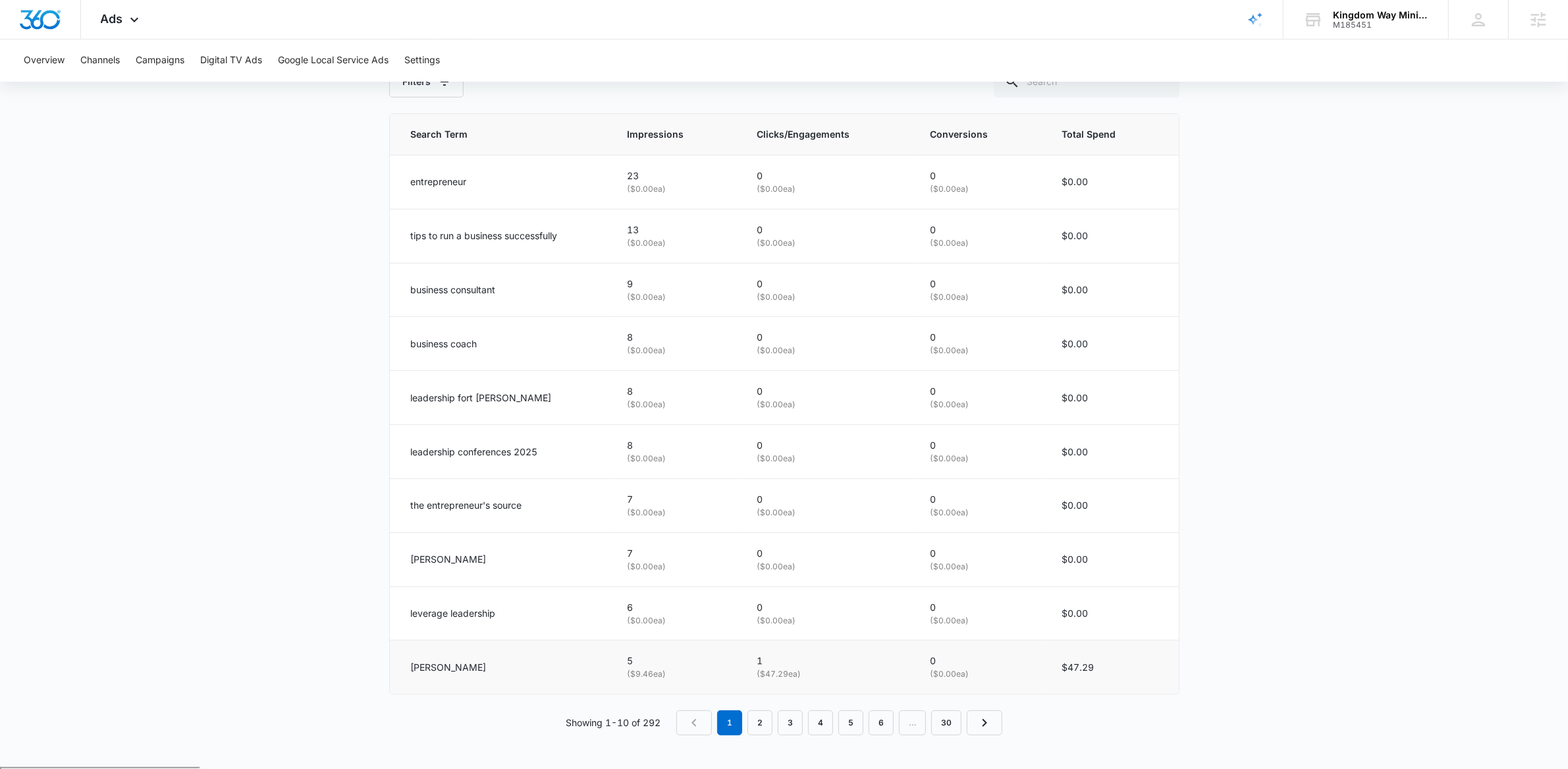
drag, startPoint x: 450, startPoint y: 225, endPoint x: 761, endPoint y: 685, distance: 555.3
click at [761, 685] on main "Search - Services | Search Active $39.21 daily , $1,180.20 Spent Overview [DATE…" at bounding box center [784, 123] width 1568 height 1286
click at [335, 564] on main "Search - Services | Search Active $39.21 daily , $1,180.20 Spent Overview 08/09…" at bounding box center [784, 123] width 1568 height 1286
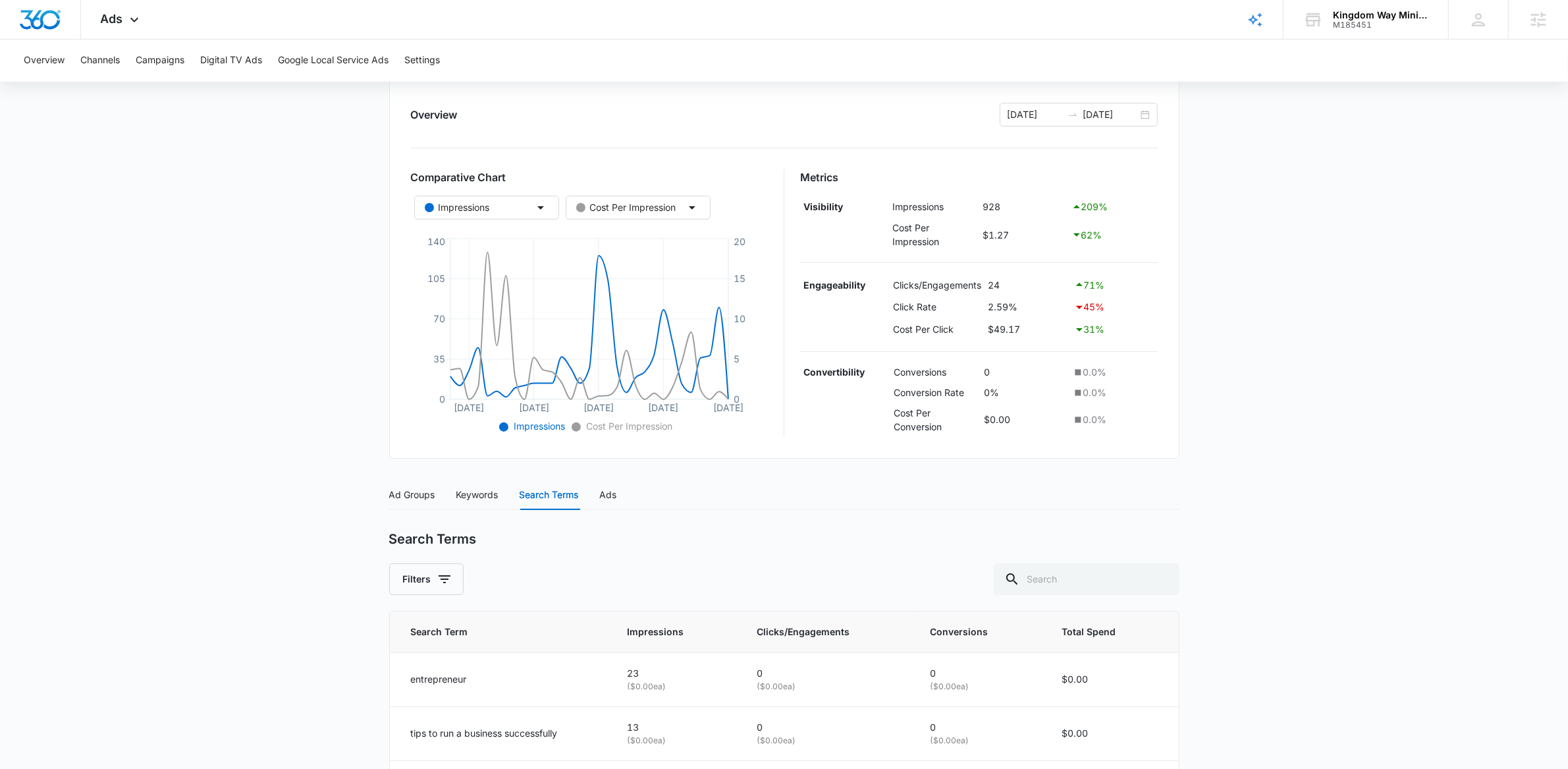
scroll to position [75, 0]
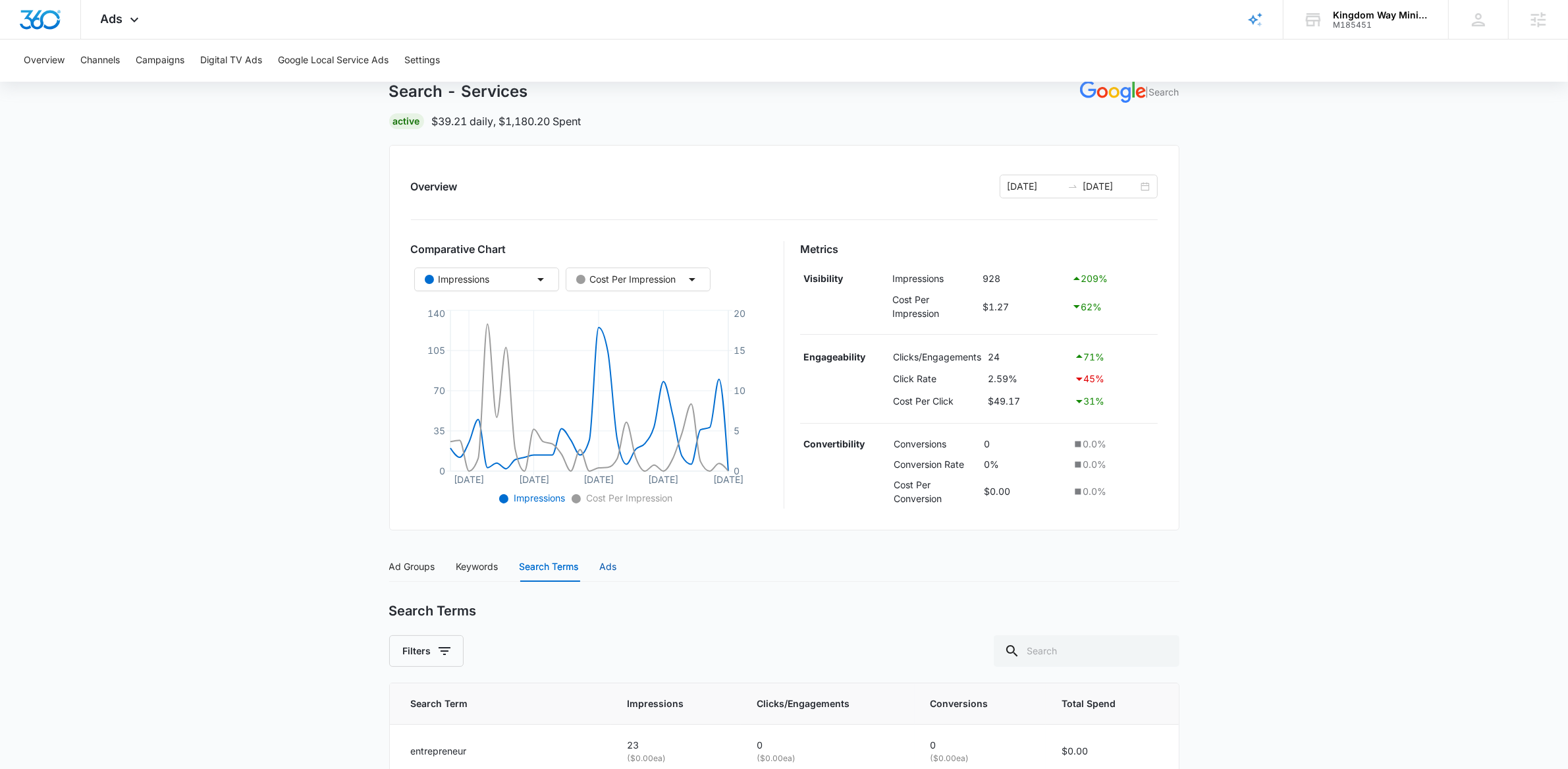
click at [607, 565] on div "Ads" at bounding box center [608, 566] width 17 height 15
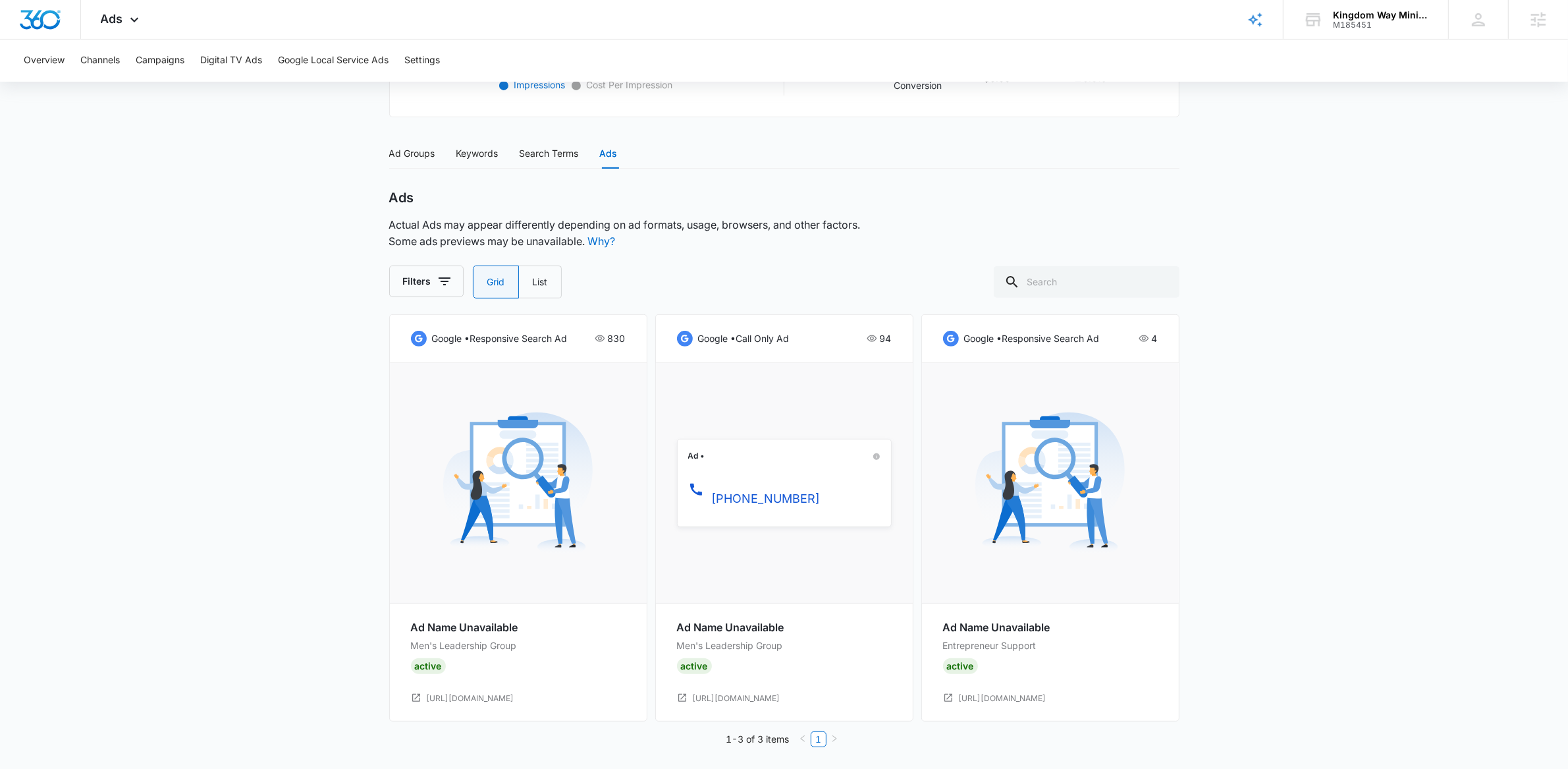
scroll to position [492, 0]
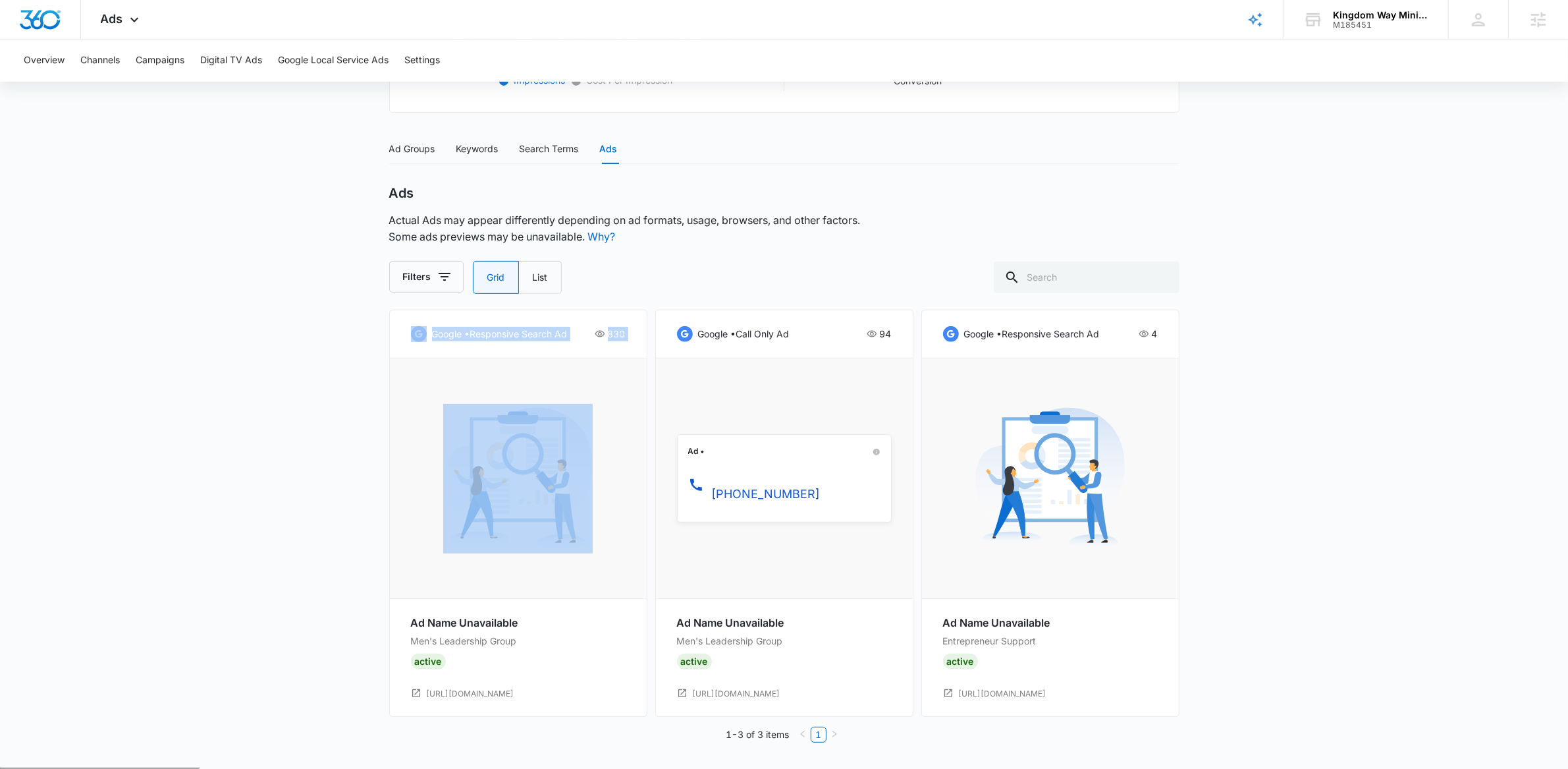
drag, startPoint x: 402, startPoint y: 339, endPoint x: 640, endPoint y: 529, distance: 304.5
click at [638, 532] on div "google • responsive search ad 830 Ad Name Unavailable Men's Leadership Group Ac…" at bounding box center [518, 513] width 258 height 407
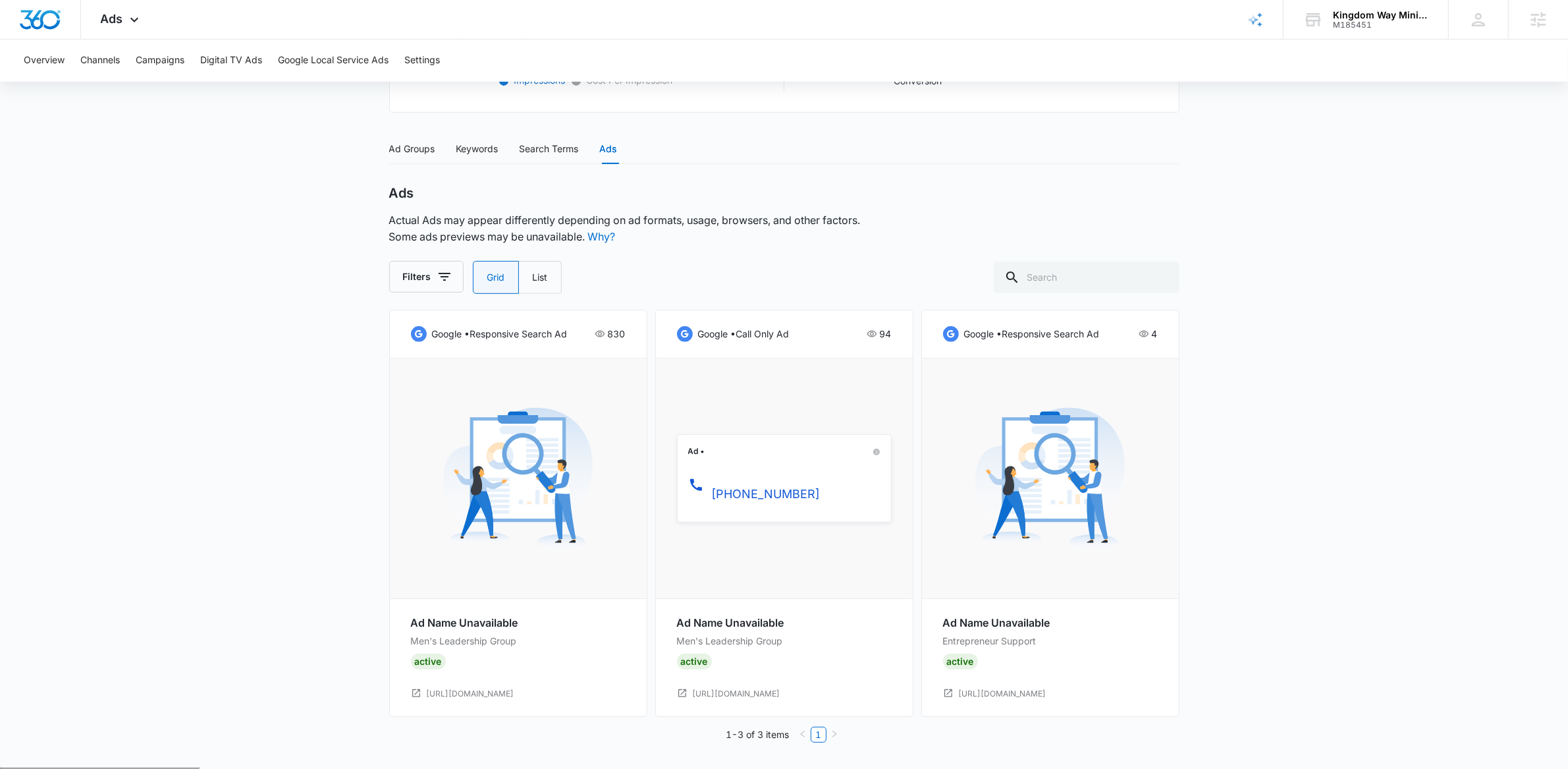
drag, startPoint x: 961, startPoint y: 333, endPoint x: 1165, endPoint y: 574, distance: 315.7
click at [1165, 573] on div "google • responsive search ad 4 Ad Name Unavailable Entrepreneur Support Active…" at bounding box center [1050, 513] width 258 height 407
drag, startPoint x: 666, startPoint y: 303, endPoint x: 835, endPoint y: 410, distance: 200.0
click at [803, 368] on div "Ads Actual Ads may appear differently depending on ad formats, usage, browsers,…" at bounding box center [784, 464] width 790 height 557
drag, startPoint x: 847, startPoint y: 488, endPoint x: 664, endPoint y: 482, distance: 183.1
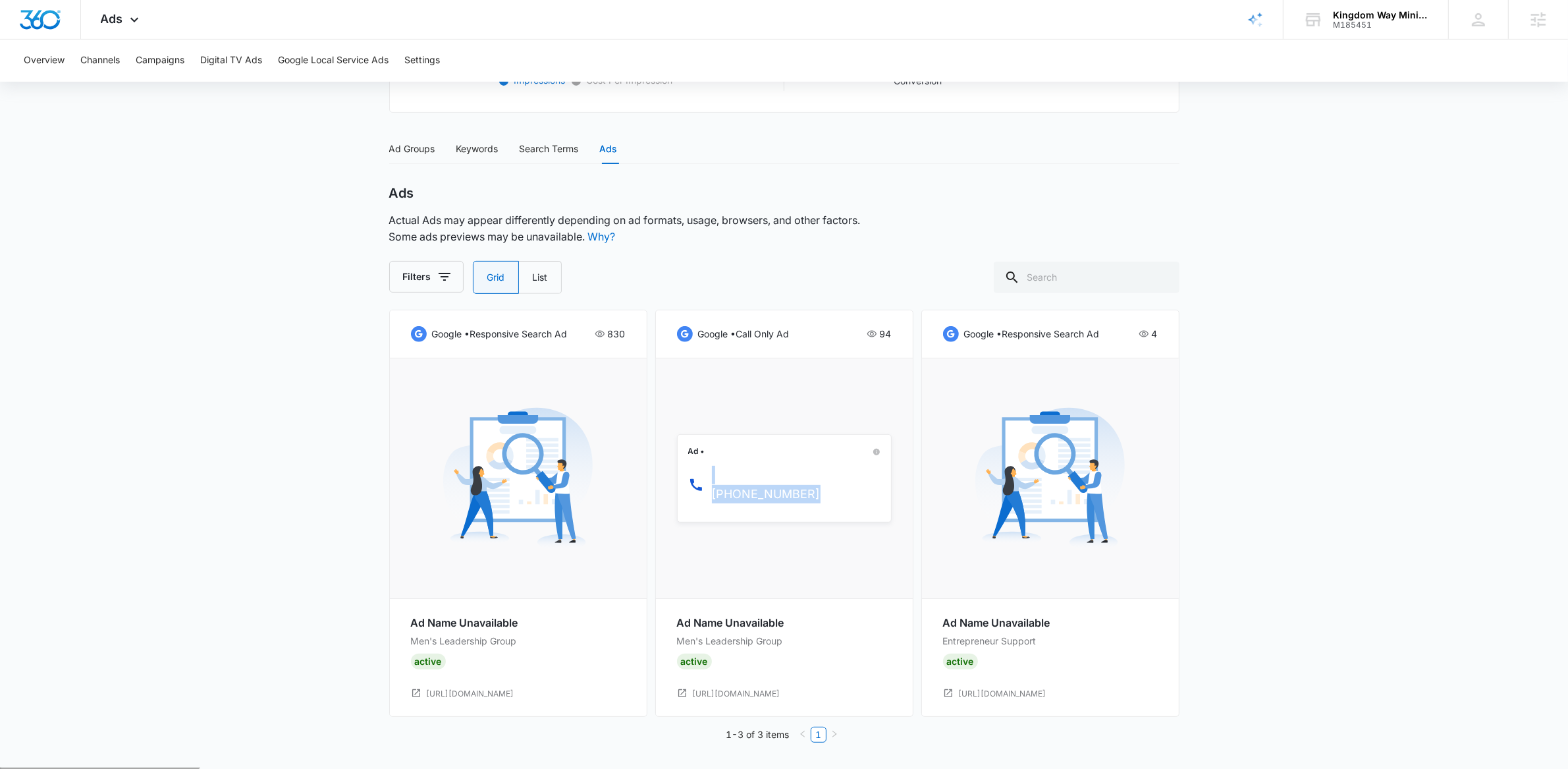
click at [675, 484] on div "Ad • (720) 432-9914" at bounding box center [784, 478] width 257 height 240
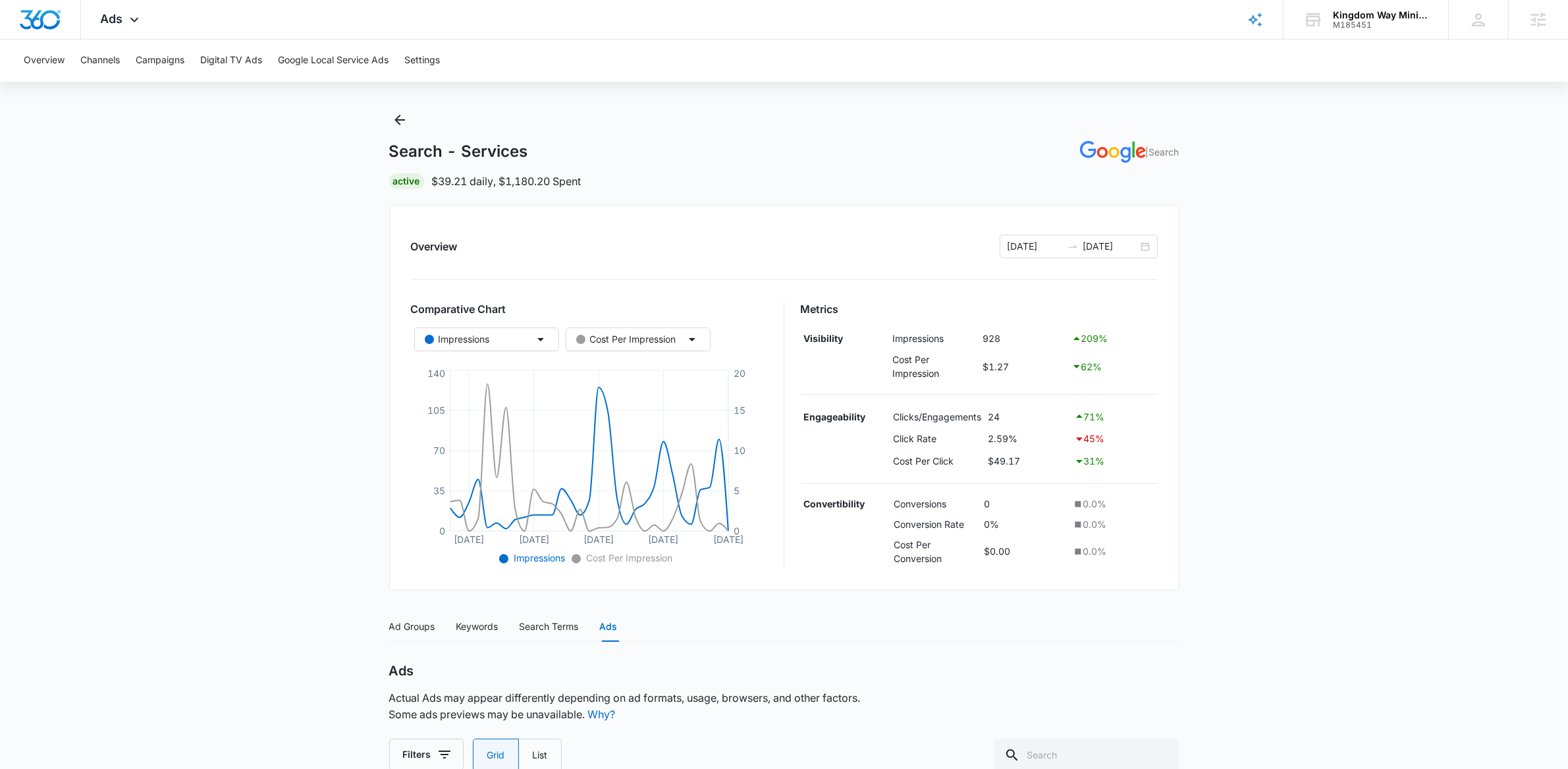
scroll to position [0, 0]
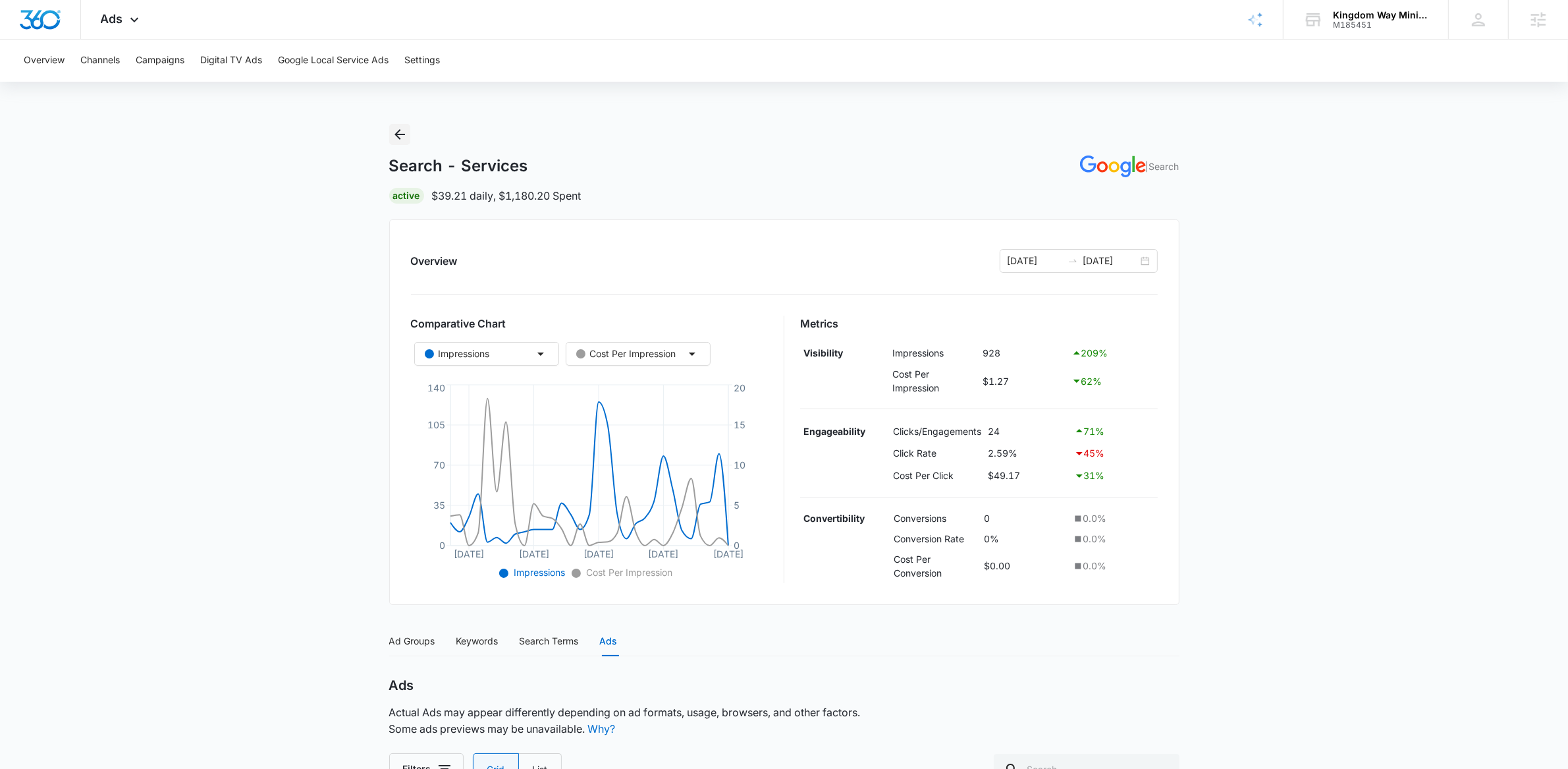
click at [393, 136] on icon "Back" at bounding box center [400, 134] width 16 height 16
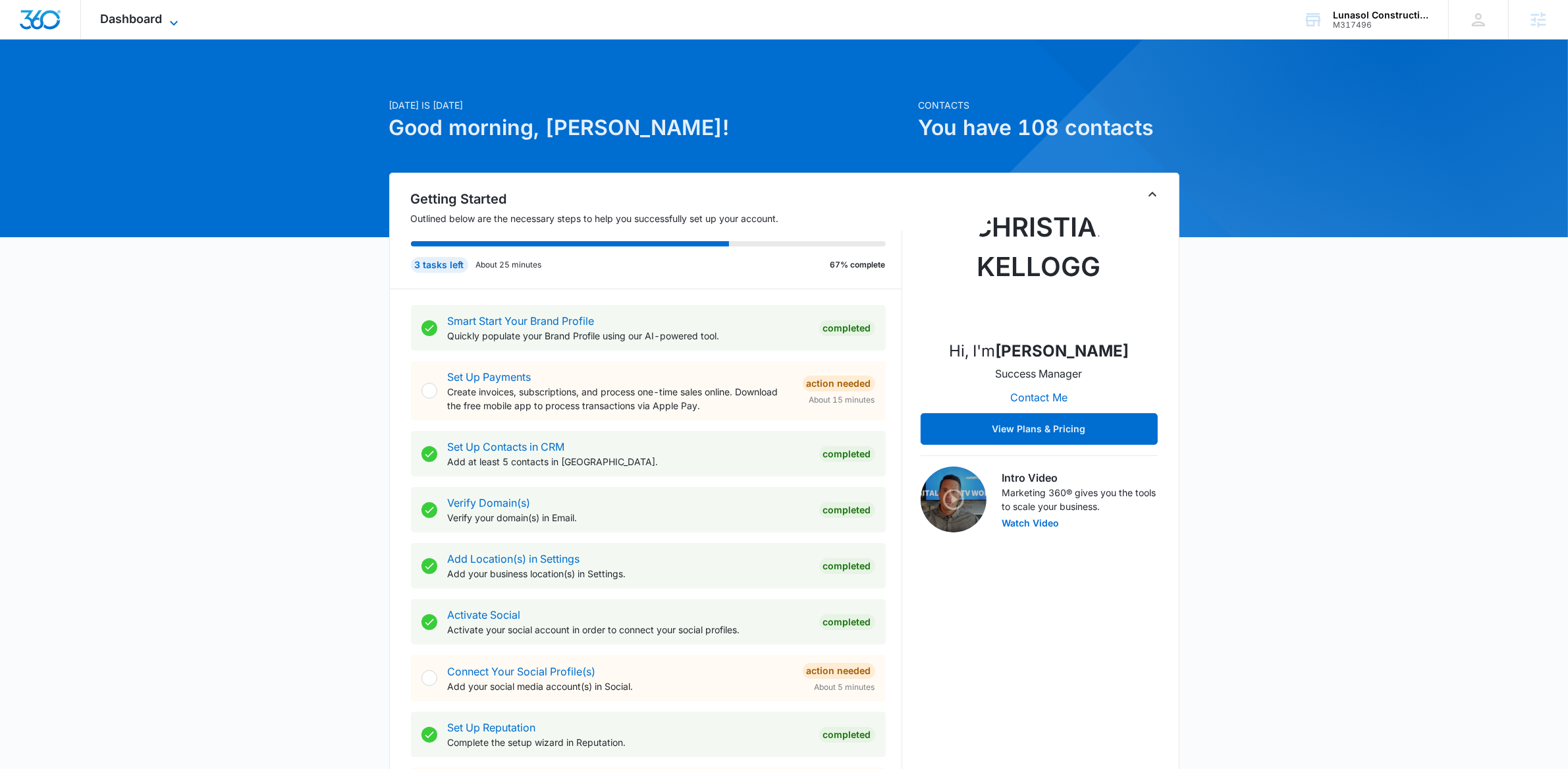
click at [135, 23] on span "Dashboard" at bounding box center [131, 18] width 62 height 14
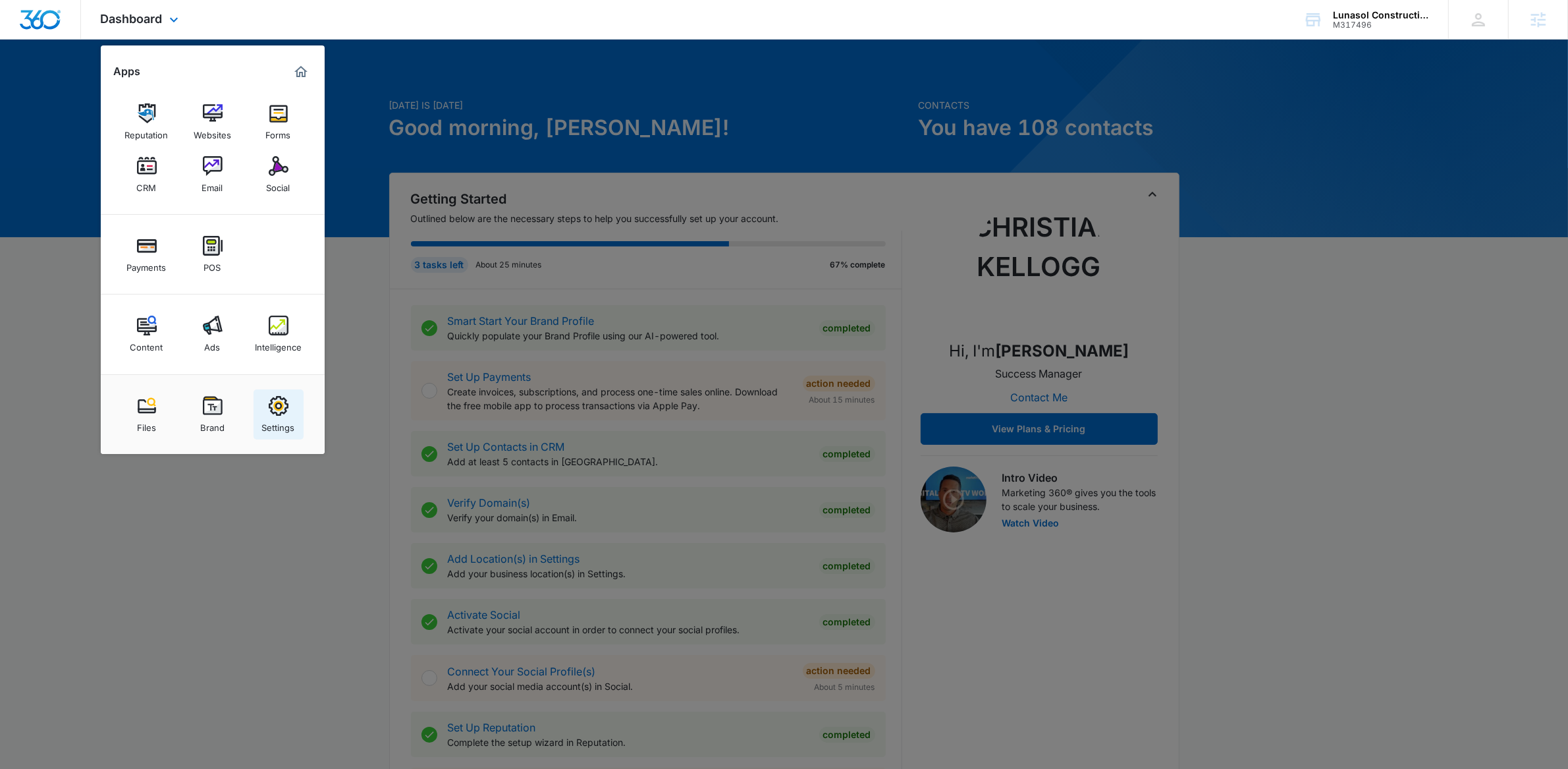
click at [265, 419] on div "Settings" at bounding box center [278, 423] width 33 height 17
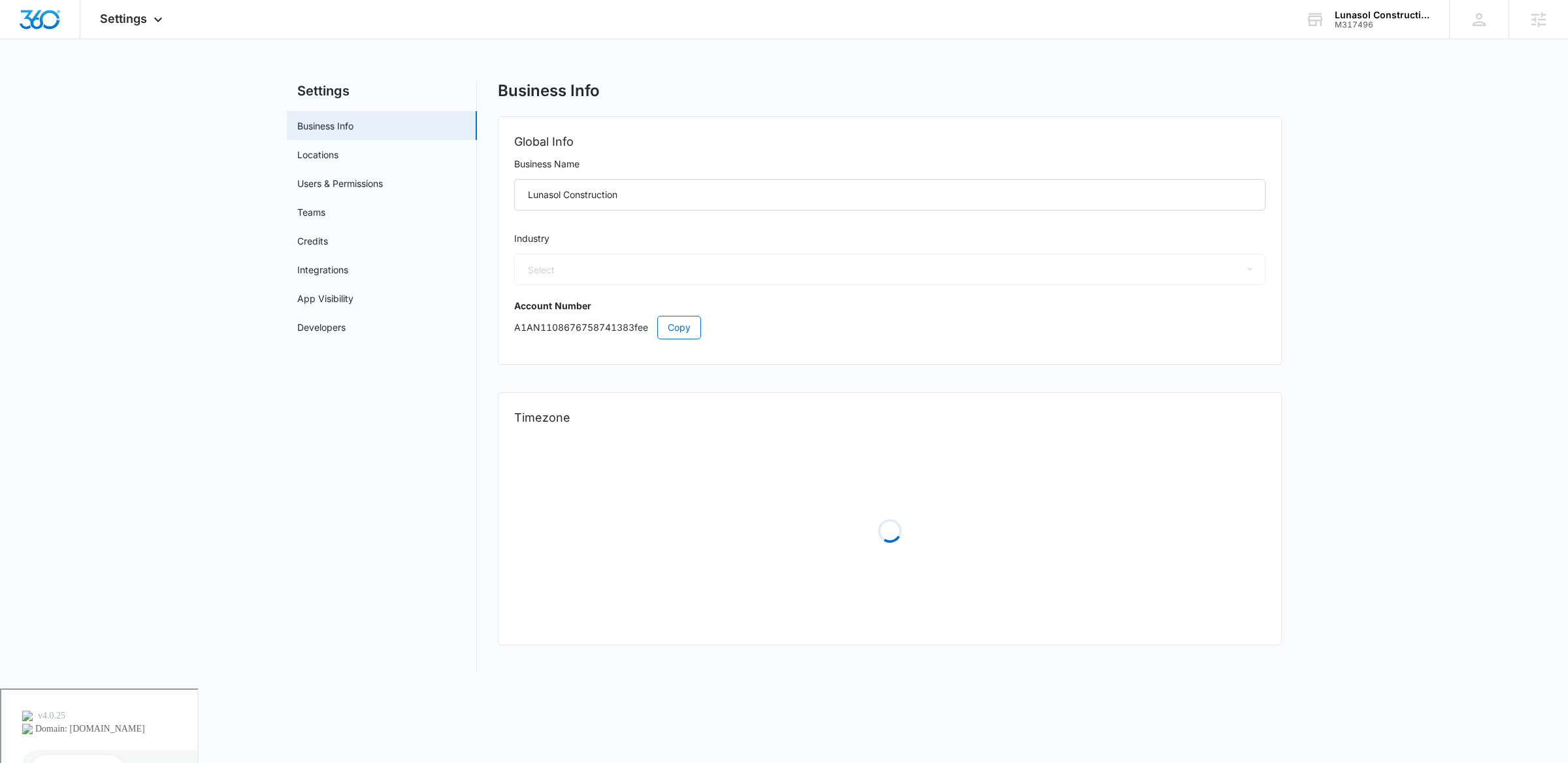
select select "4"
select select "US"
select select "America/Los_Angeles"
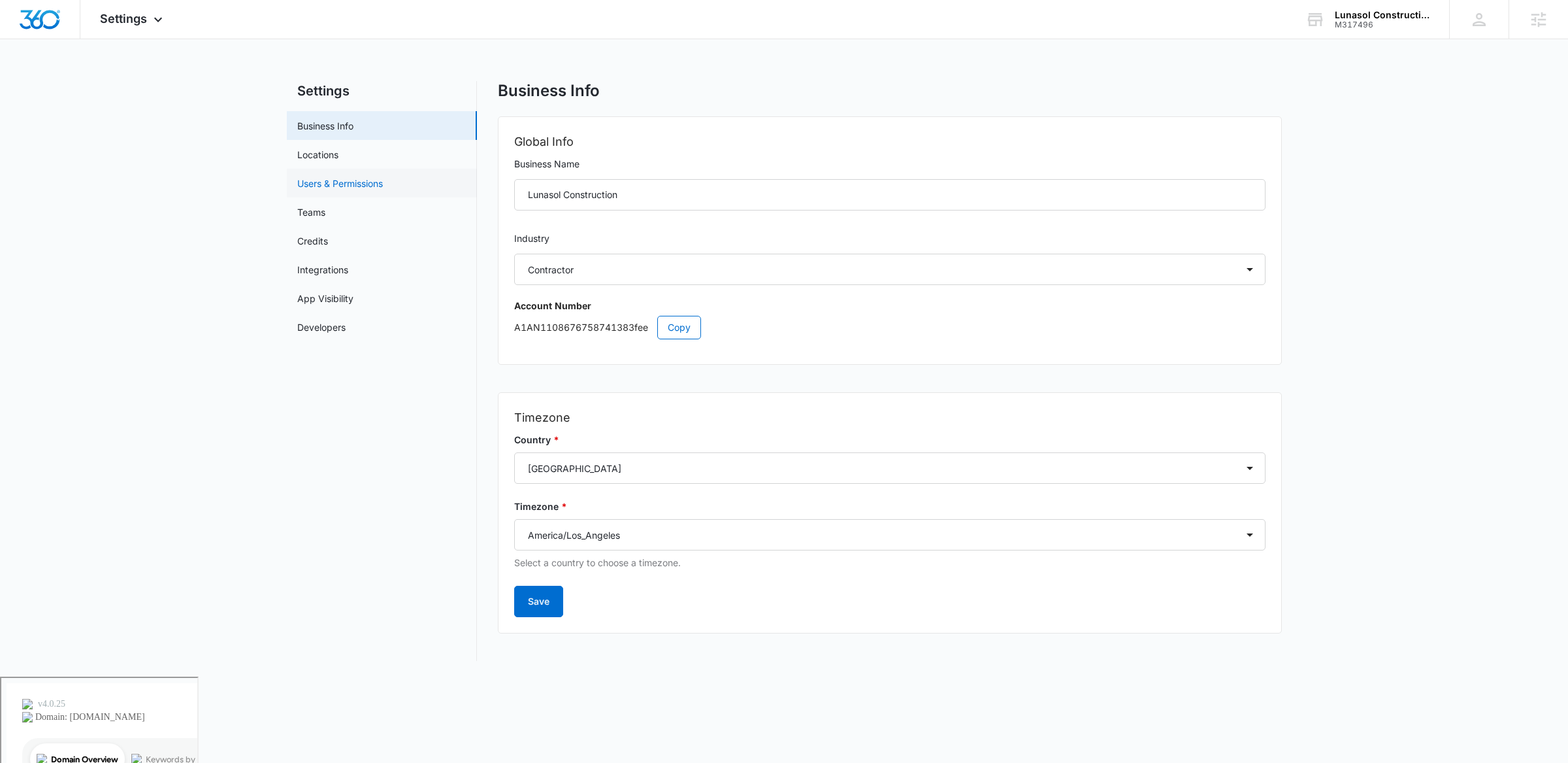
click at [300, 179] on link "Users & Permissions" at bounding box center [339, 183] width 85 height 14
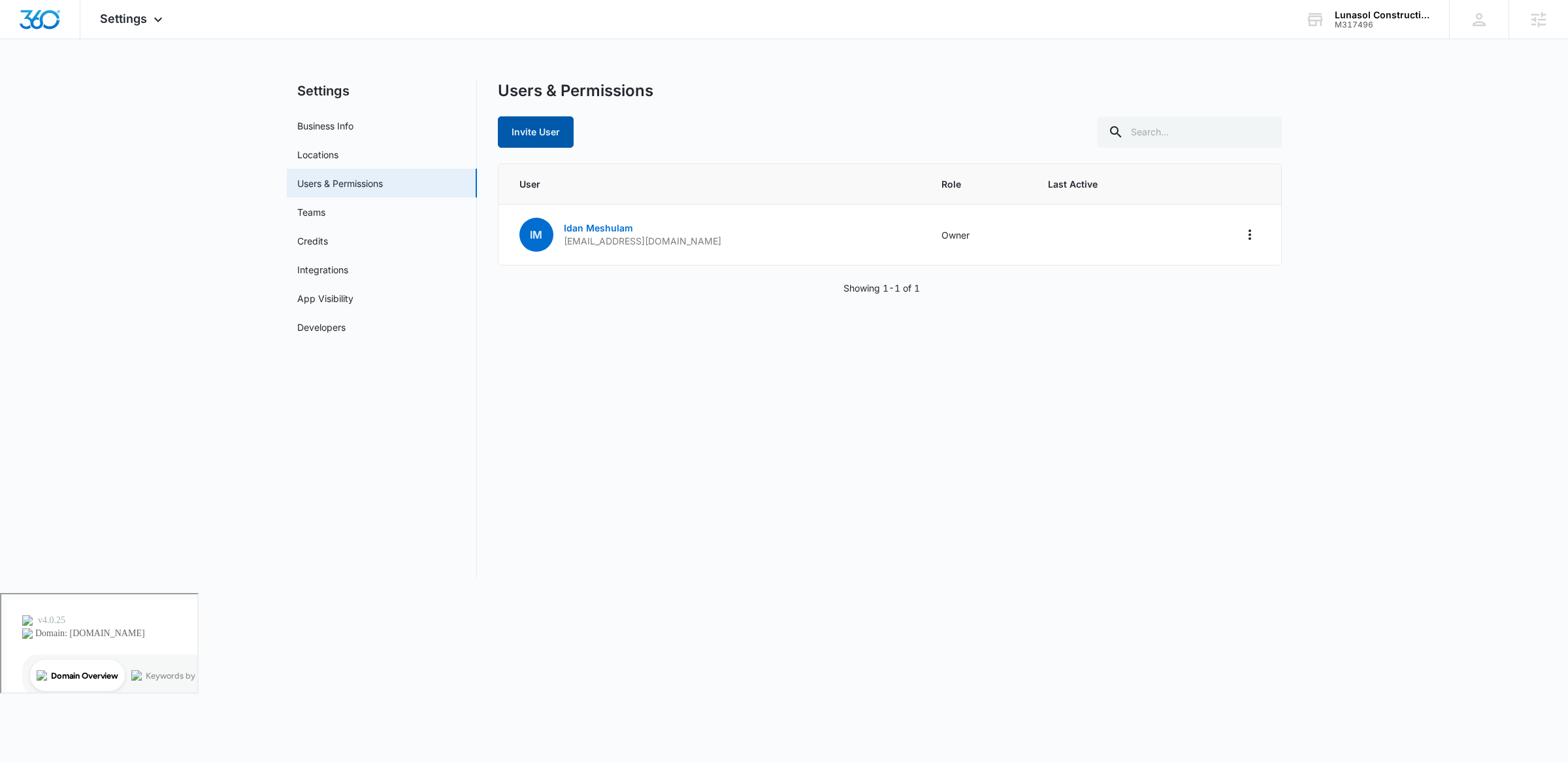
click at [560, 140] on button "Invite User" at bounding box center [536, 132] width 76 height 32
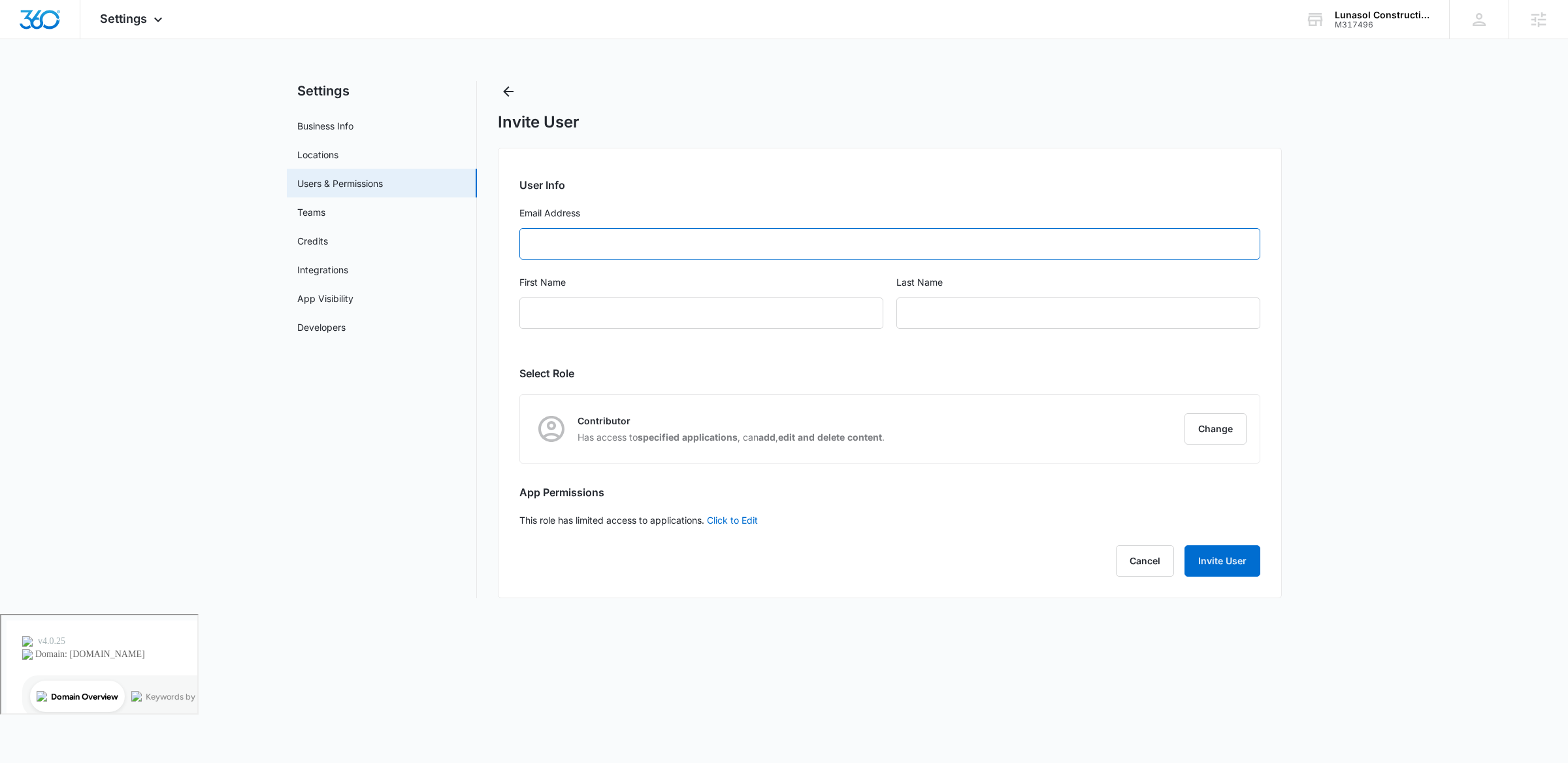
click at [677, 253] on input "Email Address" at bounding box center [890, 243] width 741 height 32
type input "[EMAIL_ADDRESS][DOMAIN_NAME]"
type input "[DEMOGRAPHIC_DATA]"
type input "[PERSON_NAME]"
type input "Admin"
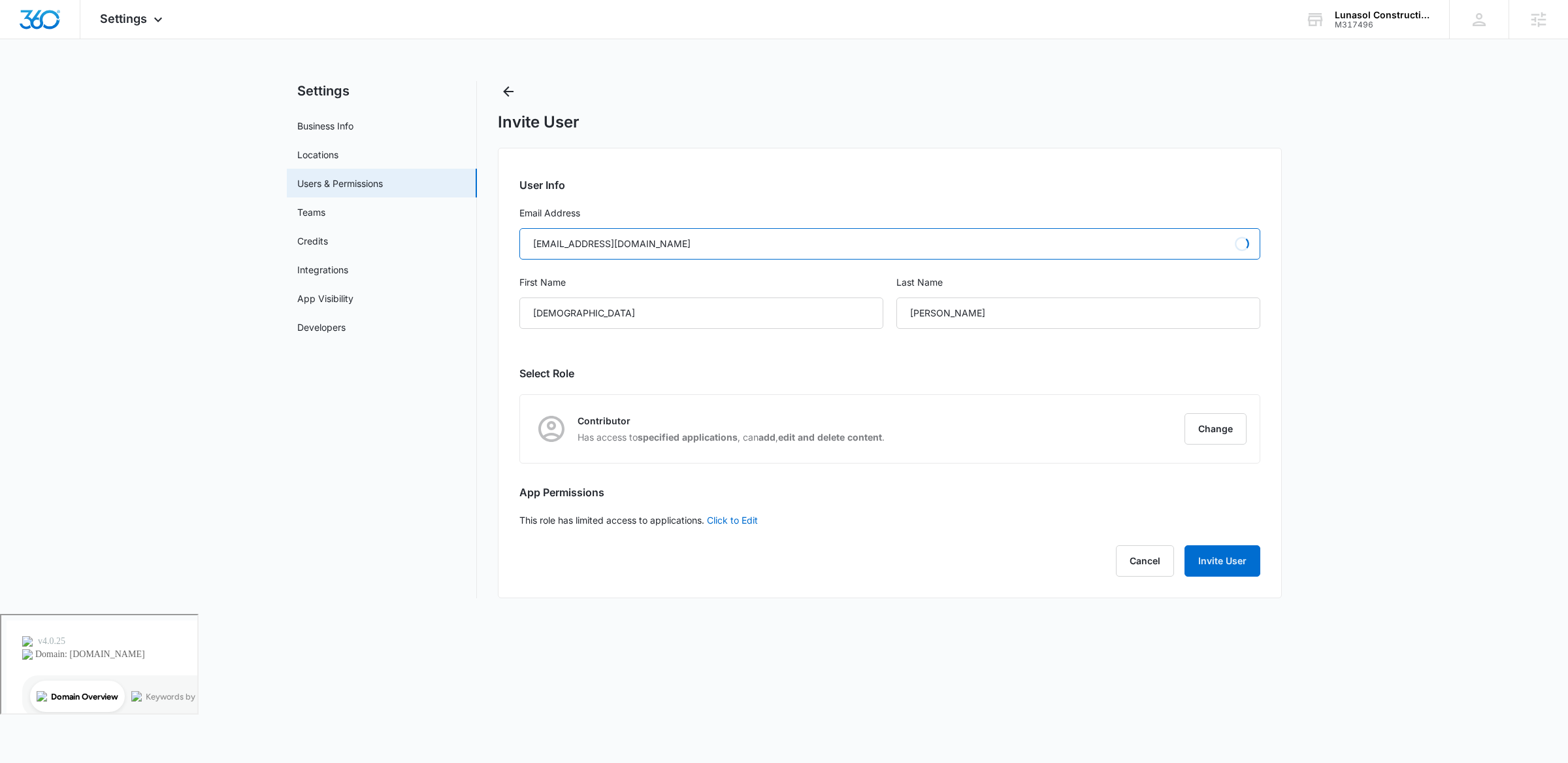
type input "ADMIN"
drag, startPoint x: 689, startPoint y: 246, endPoint x: 301, endPoint y: 237, distance: 388.1
click at [313, 240] on div "Settings Business Info Locations Users & Permissions Teams Credits Integrations…" at bounding box center [784, 340] width 995 height 517
type input "[EMAIL_ADDRESS][PERSON_NAME][DOMAIN_NAME]"
type input "[DEMOGRAPHIC_DATA]"
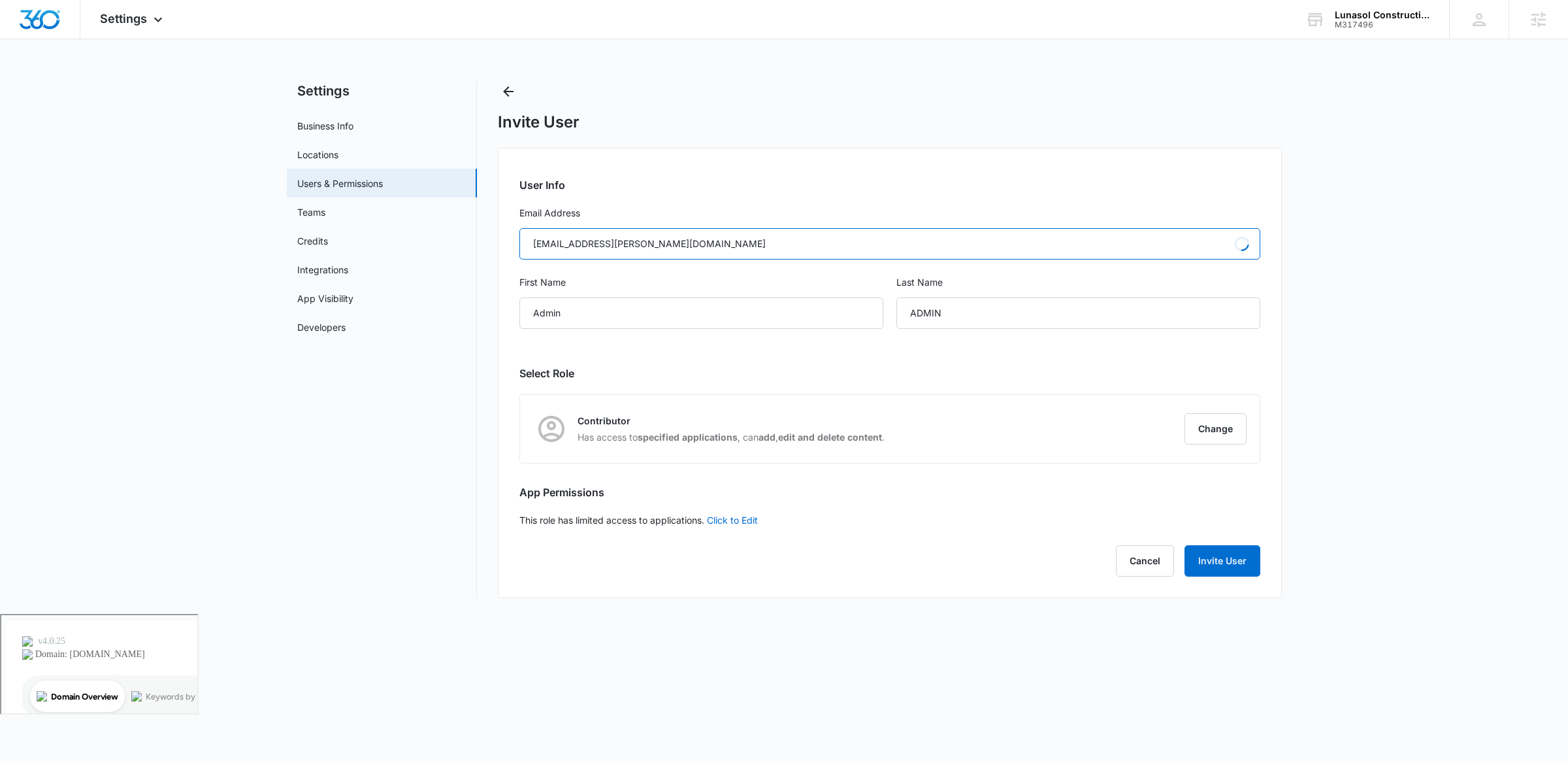
type input "[PERSON_NAME]"
click at [1224, 415] on button "Change" at bounding box center [1215, 428] width 62 height 32
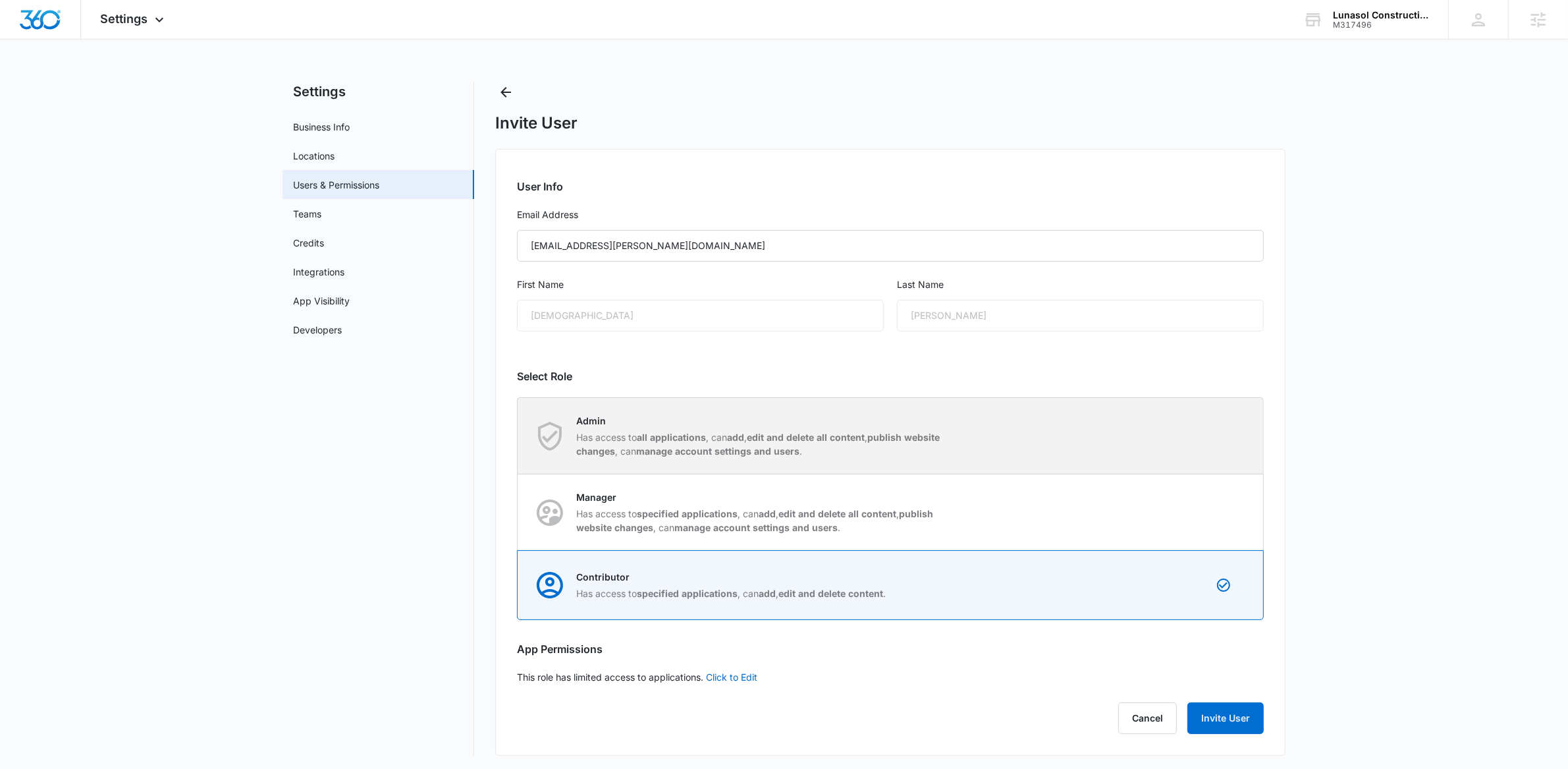
click at [943, 422] on p "Admin" at bounding box center [761, 420] width 370 height 14
click at [519, 435] on input "Admin Has access to all applications , can add , edit and delete all content , …" at bounding box center [518, 435] width 1 height 1
radio input "true"
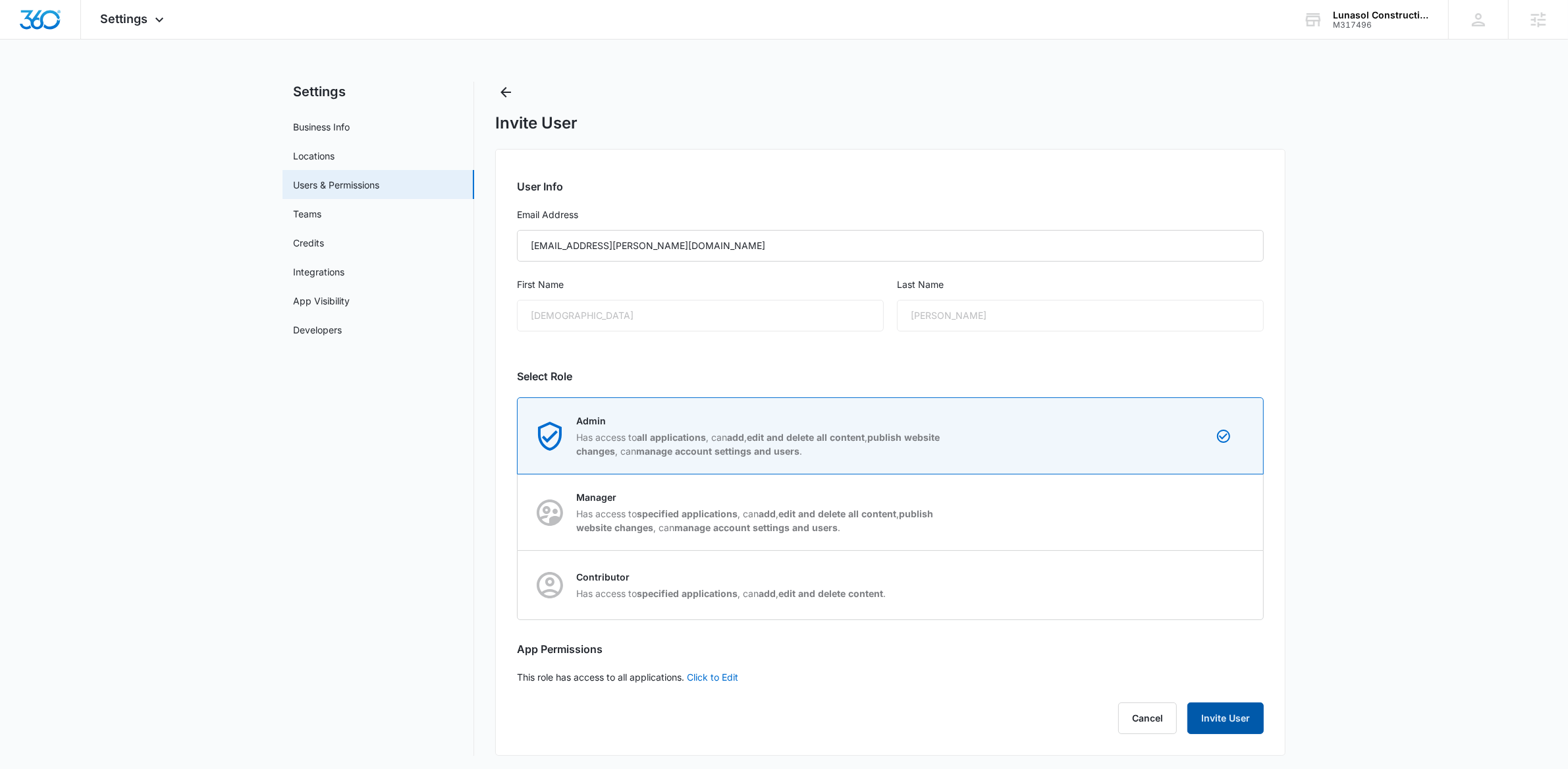
click at [1215, 722] on button "Invite User" at bounding box center [1225, 717] width 76 height 32
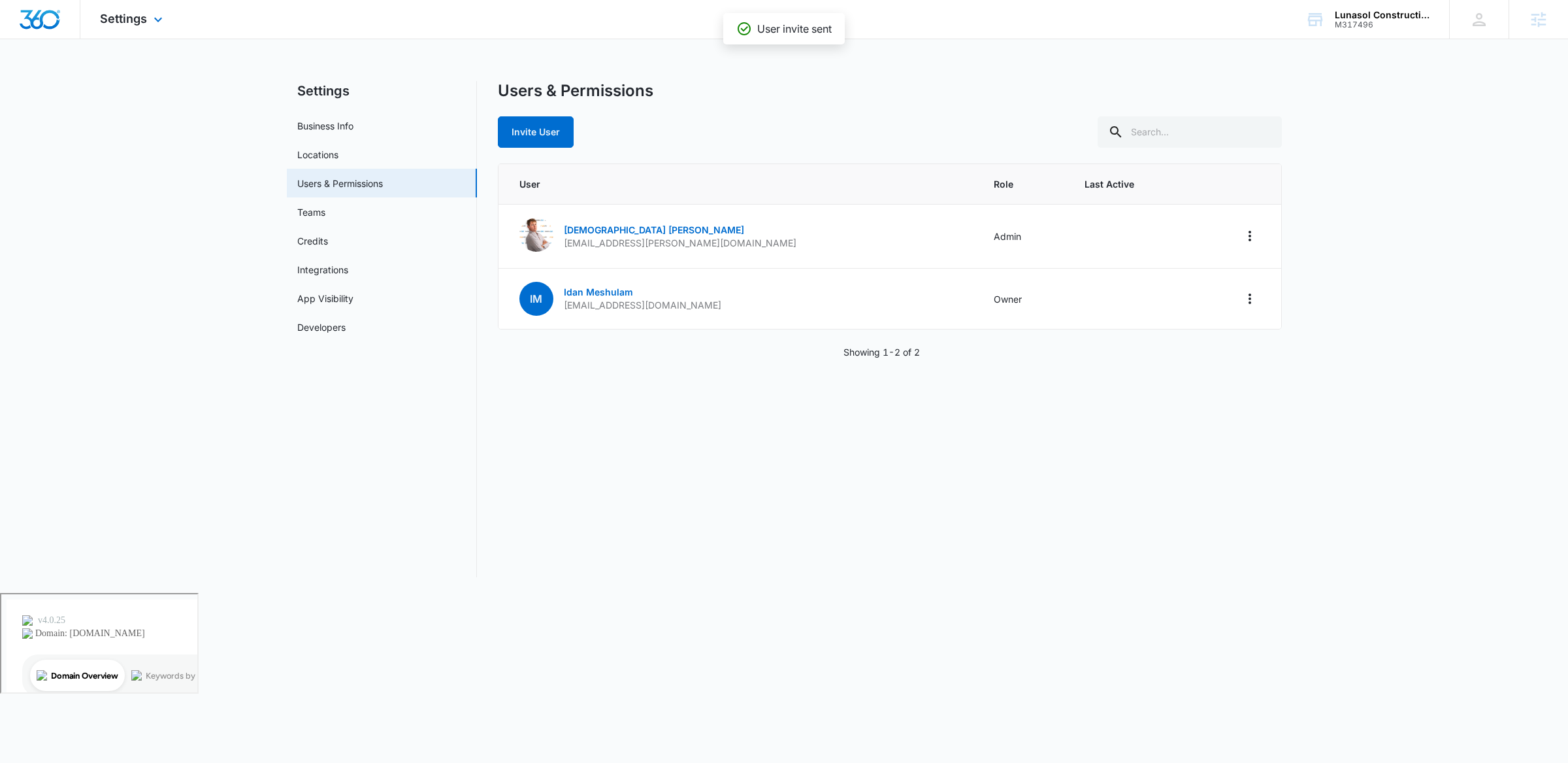
click at [152, 9] on div "Settings Apps Reputation Websites Forms CRM Email Social Payments POS Content A…" at bounding box center [133, 19] width 105 height 38
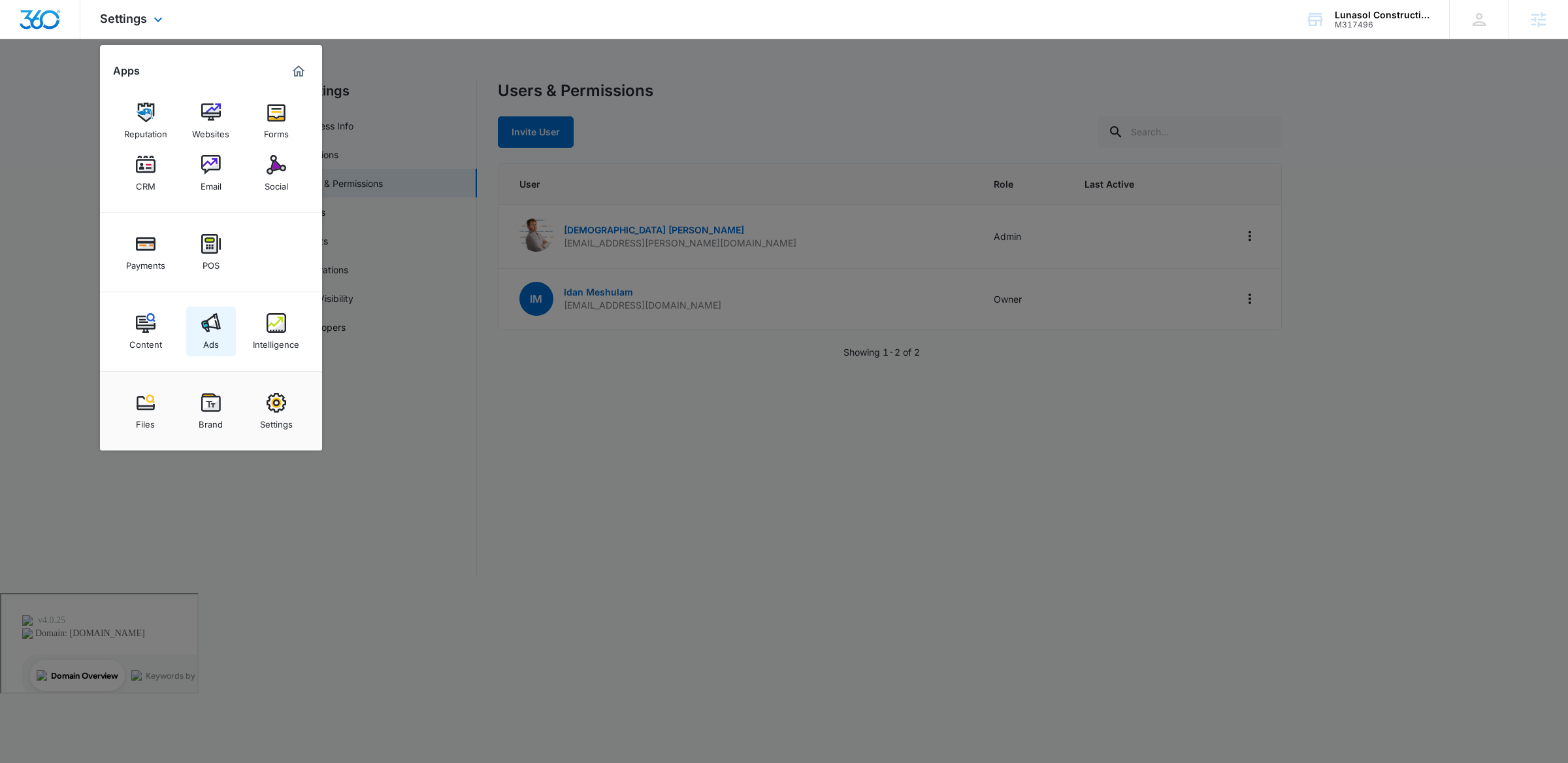
click at [224, 330] on link "Ads" at bounding box center [211, 331] width 50 height 50
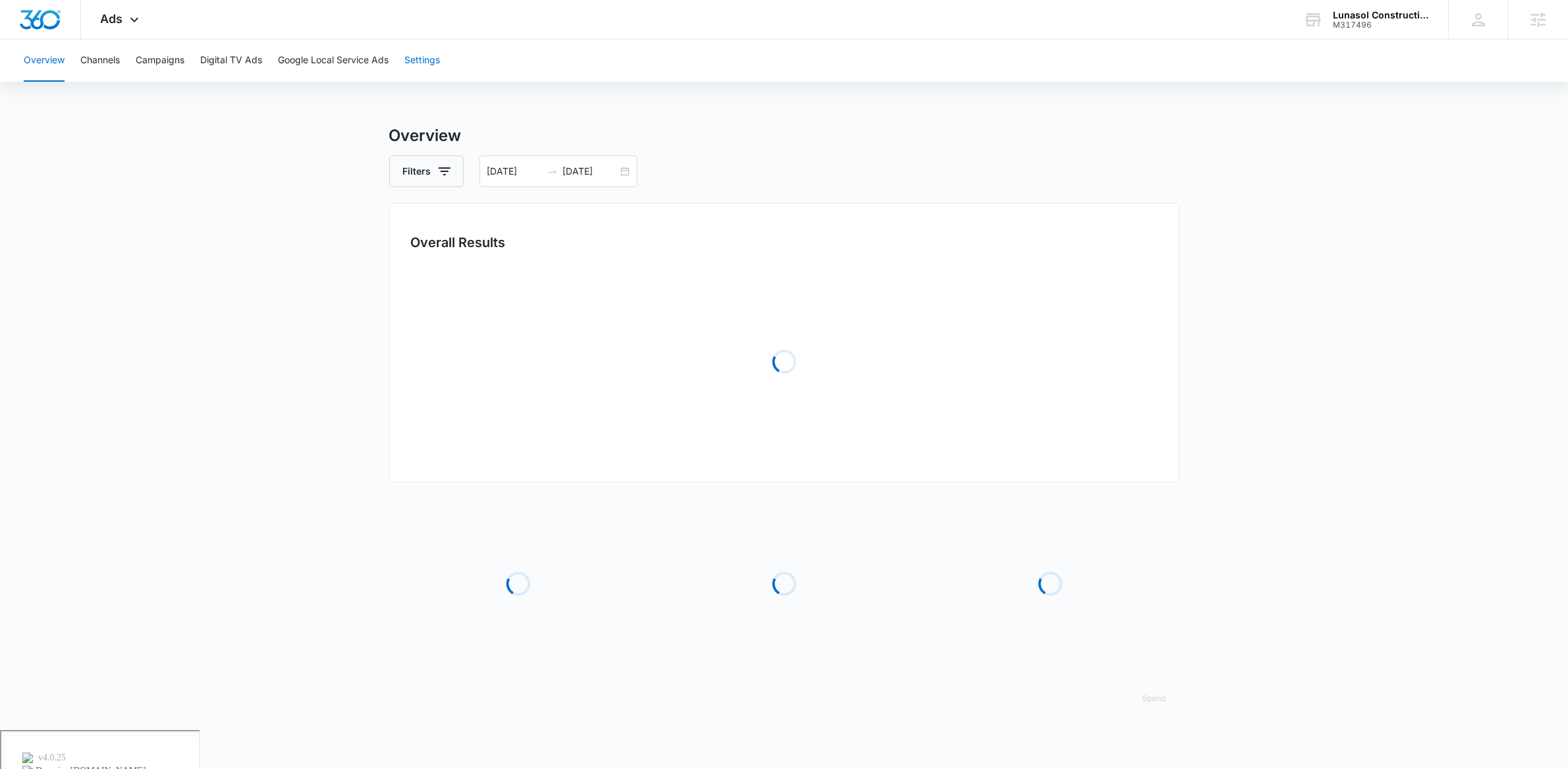
click at [432, 58] on button "Settings" at bounding box center [422, 60] width 35 height 42
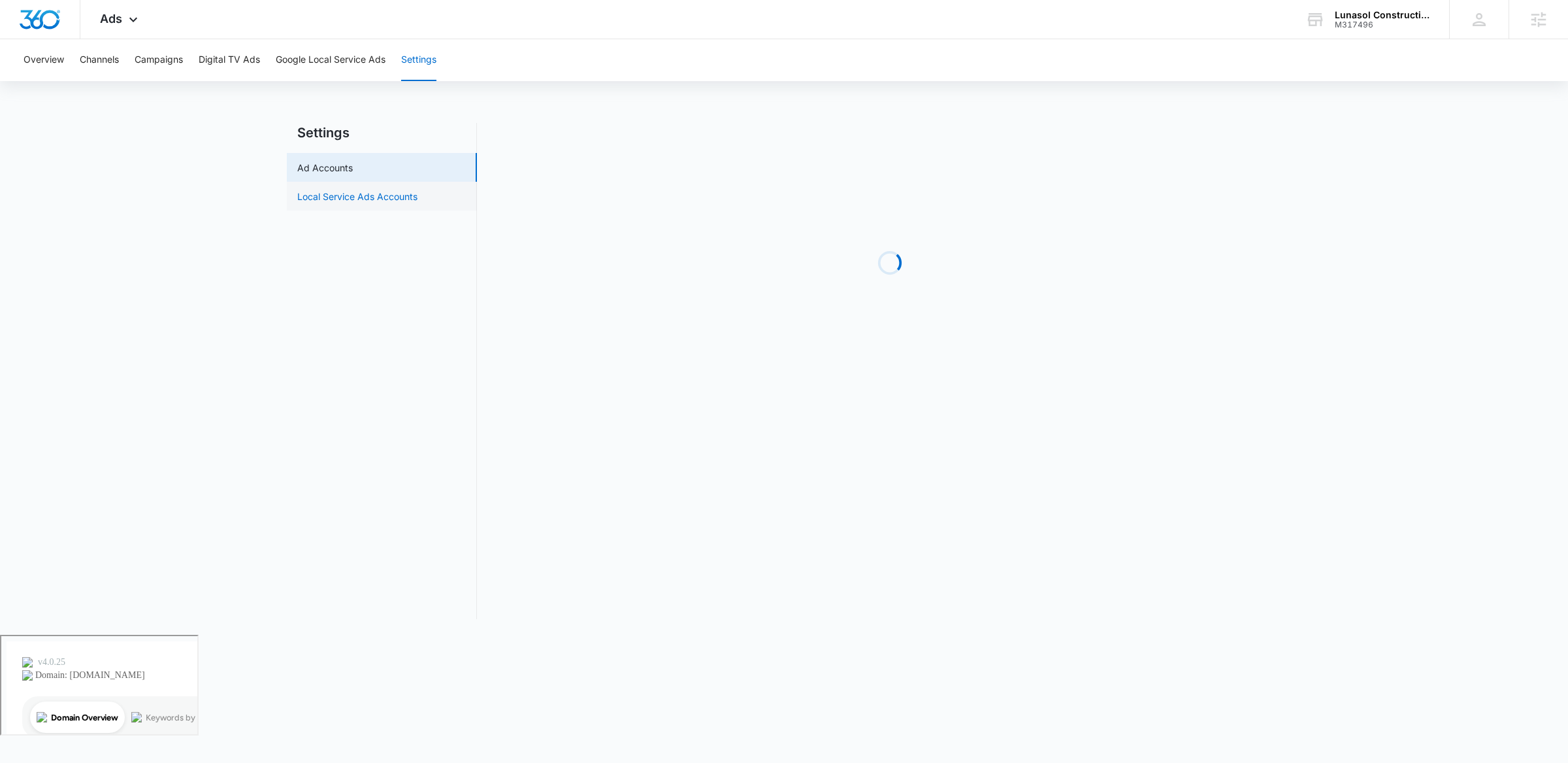
click at [374, 204] on link "Local Service Ads Accounts" at bounding box center [357, 196] width 120 height 14
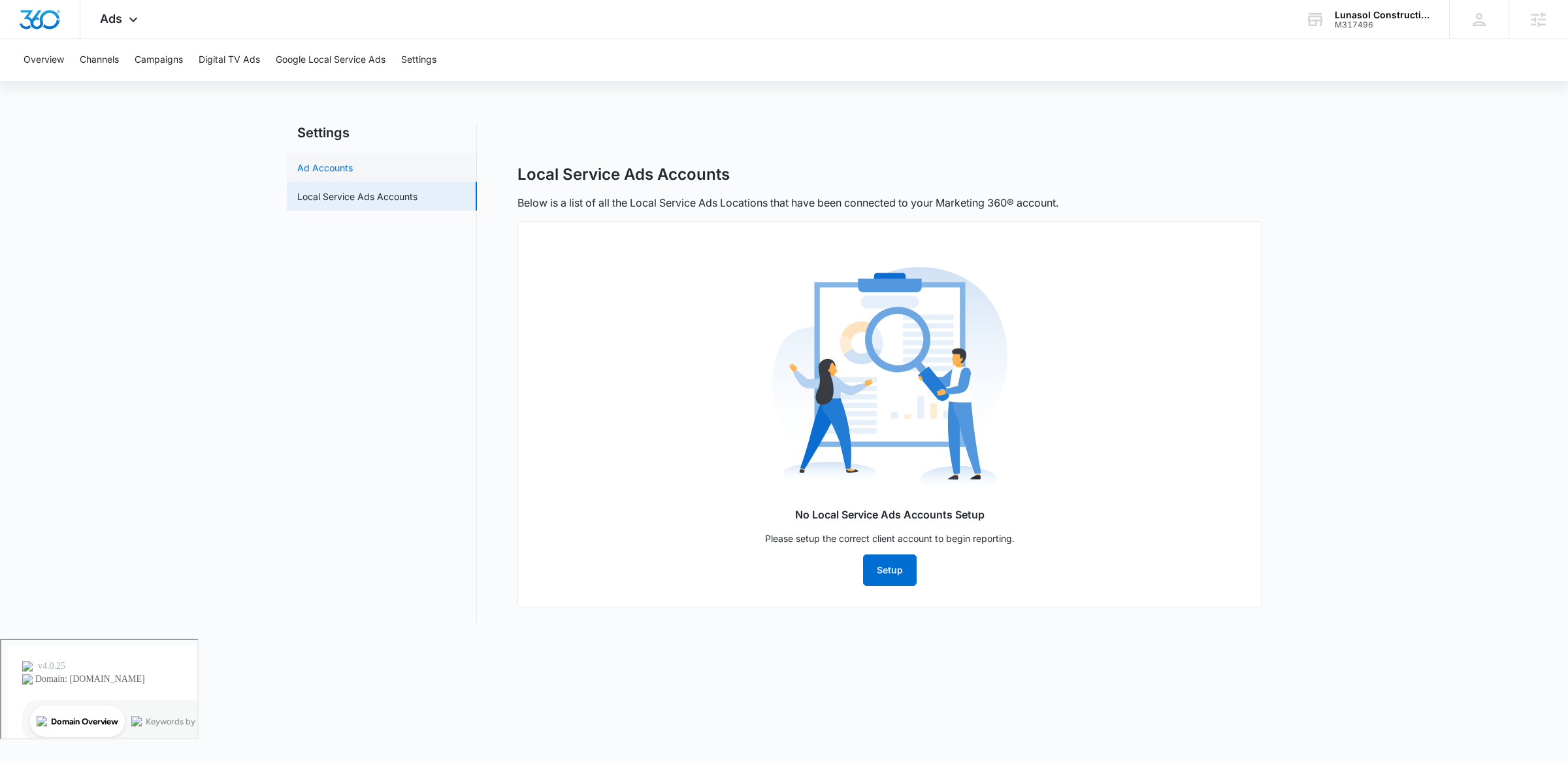
click at [313, 174] on link "Ad Accounts" at bounding box center [325, 167] width 55 height 14
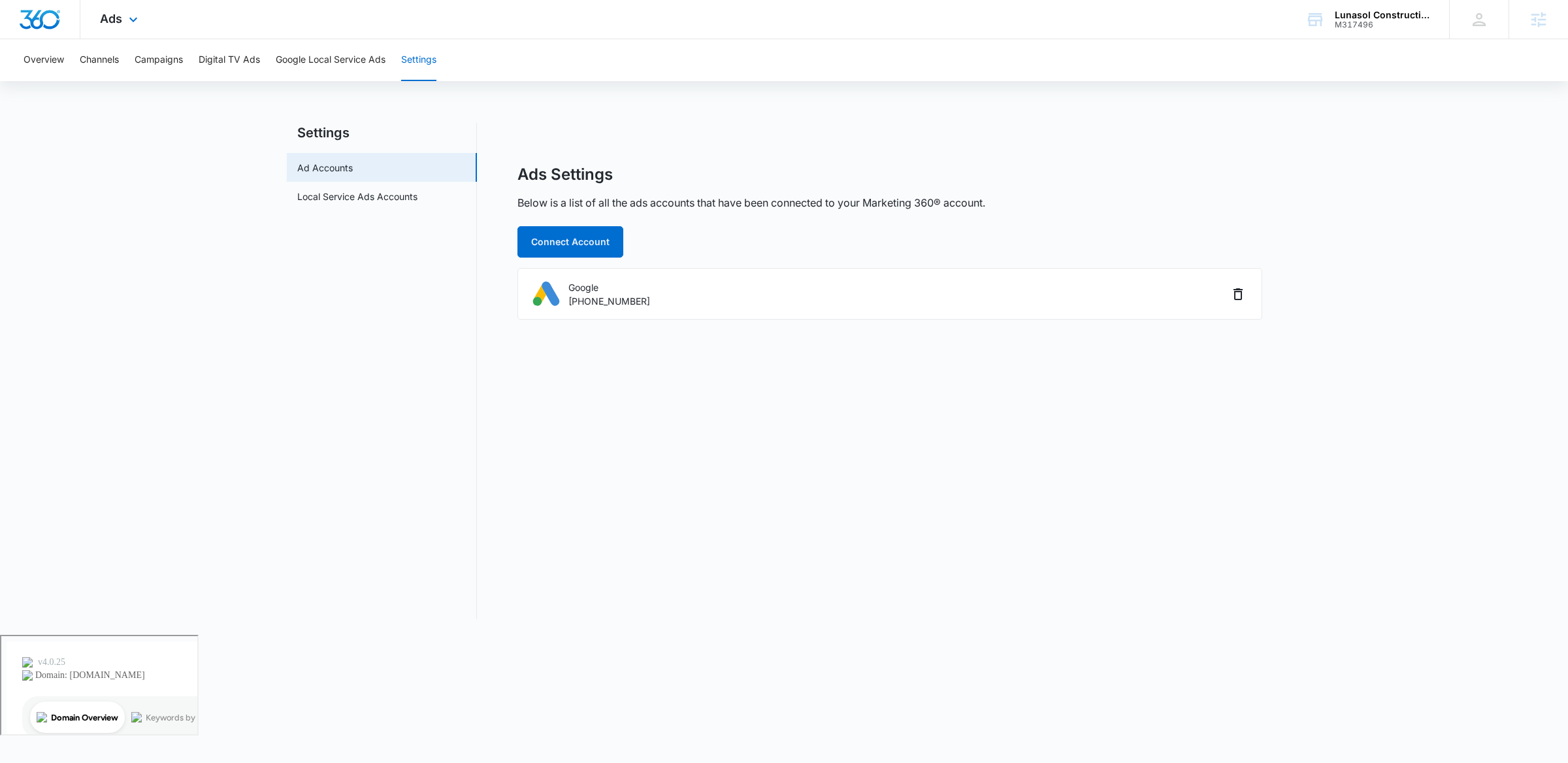
drag, startPoint x: 111, startPoint y: 11, endPoint x: 120, endPoint y: 34, distance: 24.7
click at [111, 14] on span "Ads" at bounding box center [111, 18] width 22 height 14
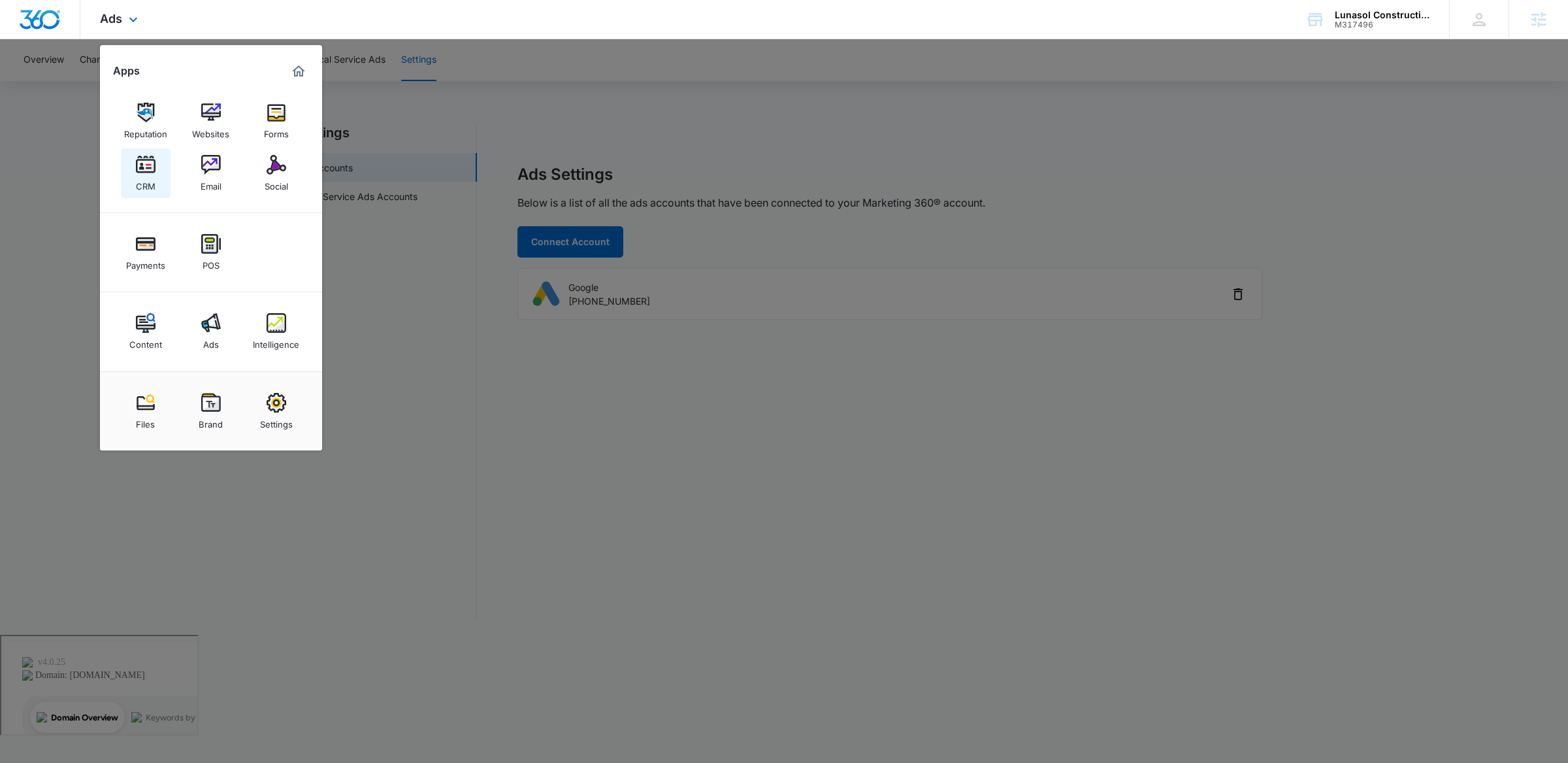
click at [129, 172] on link "CRM" at bounding box center [145, 173] width 50 height 50
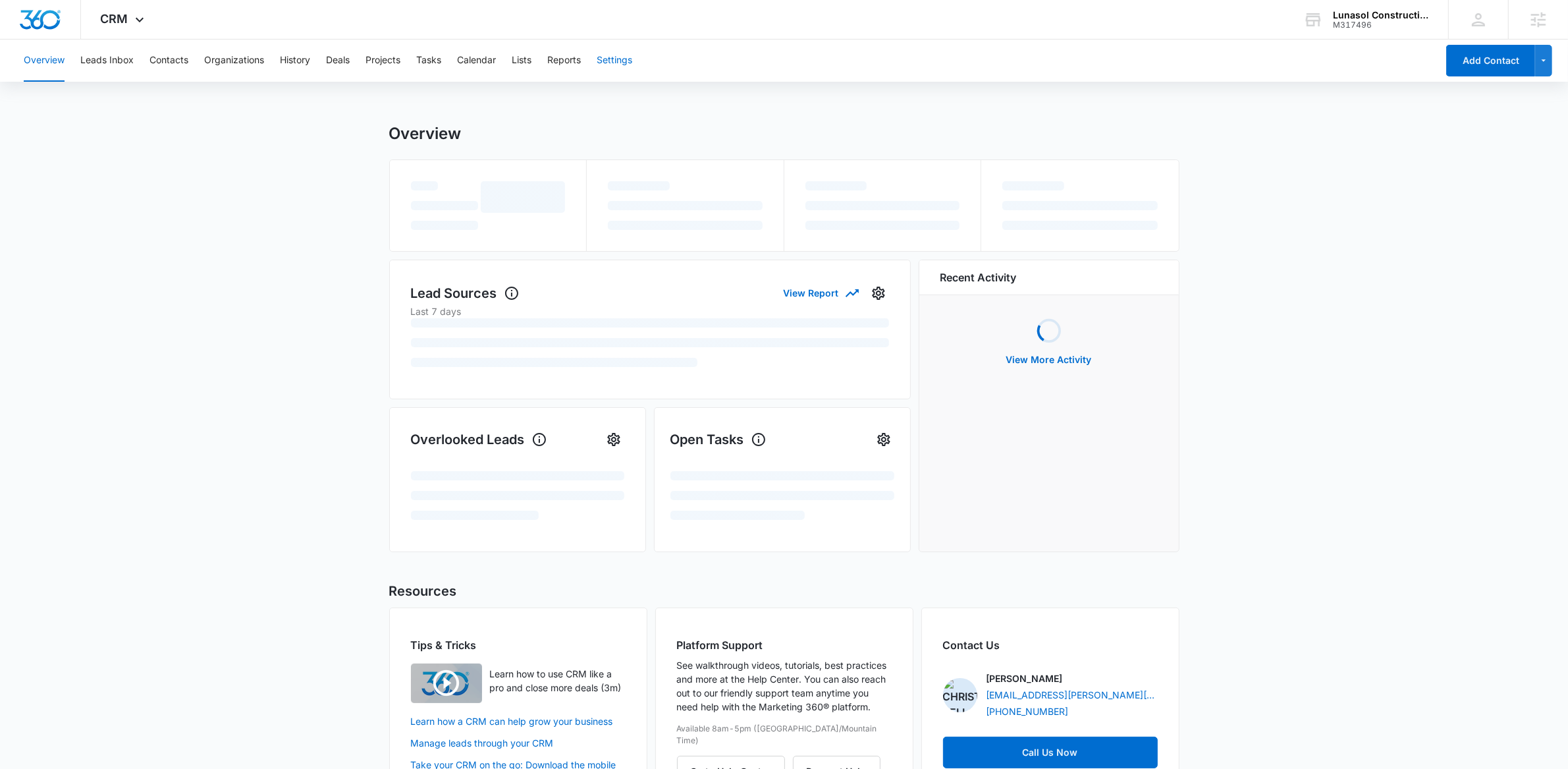
click at [630, 62] on button "Settings" at bounding box center [614, 60] width 35 height 42
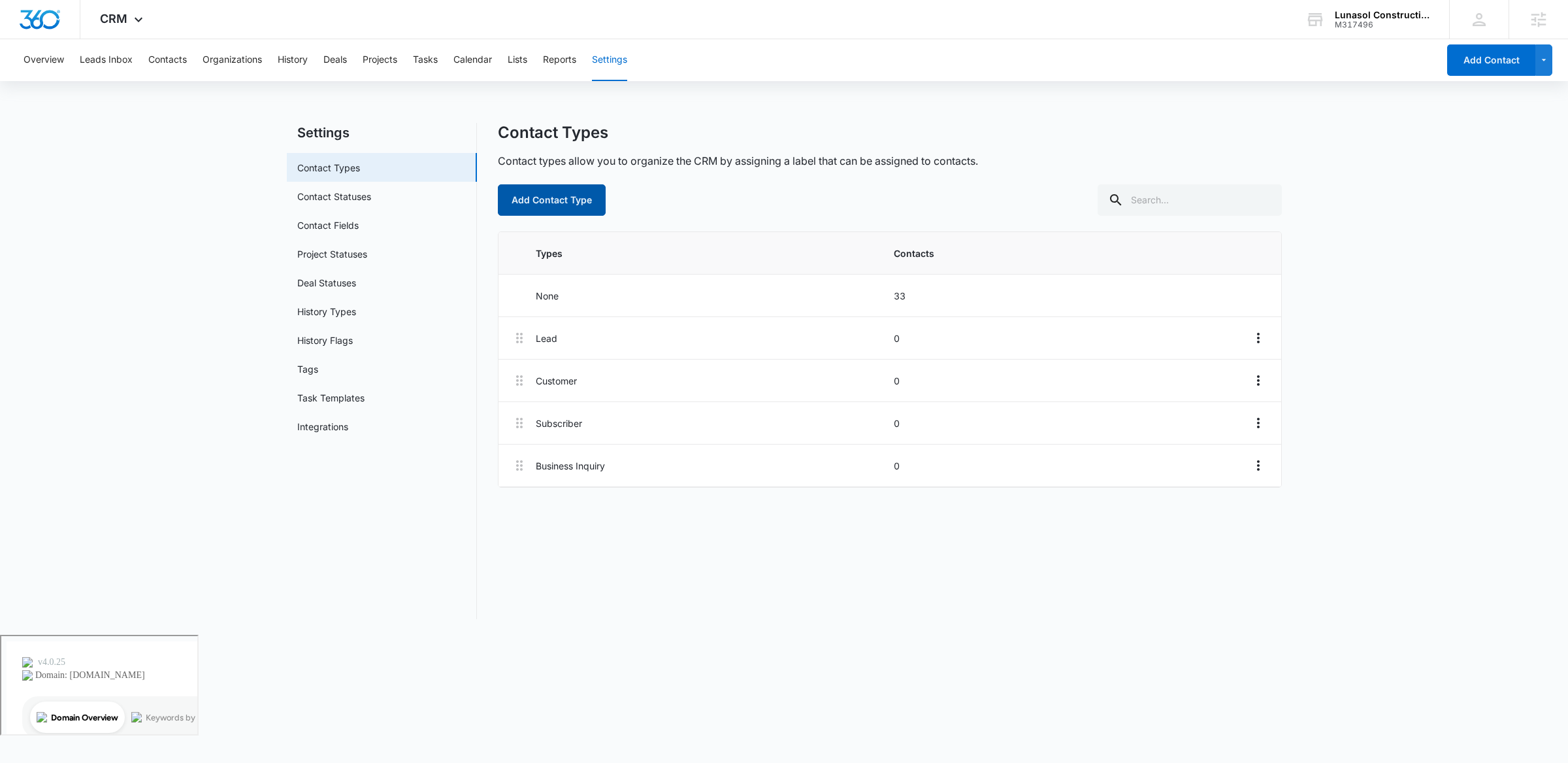
click at [580, 202] on button "Add Contact Type" at bounding box center [552, 200] width 107 height 32
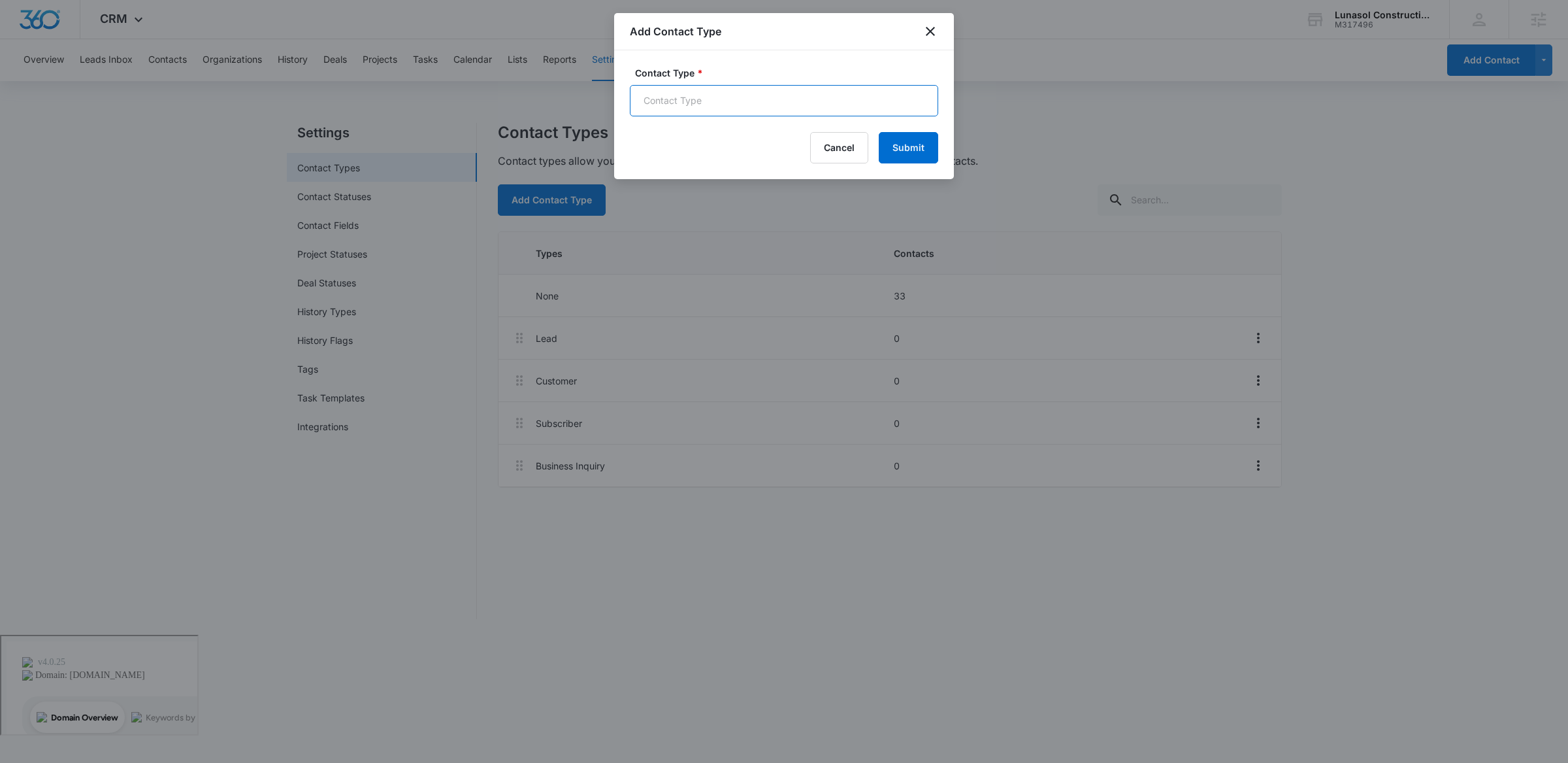
click at [751, 101] on input "Contact Type *" at bounding box center [784, 100] width 309 height 32
click at [724, 96] on input "Contact Type *" at bounding box center [784, 100] width 309 height 32
type input "LSA NEW MESSAGE LEAD"
click at [895, 138] on button "Submit" at bounding box center [908, 147] width 59 height 32
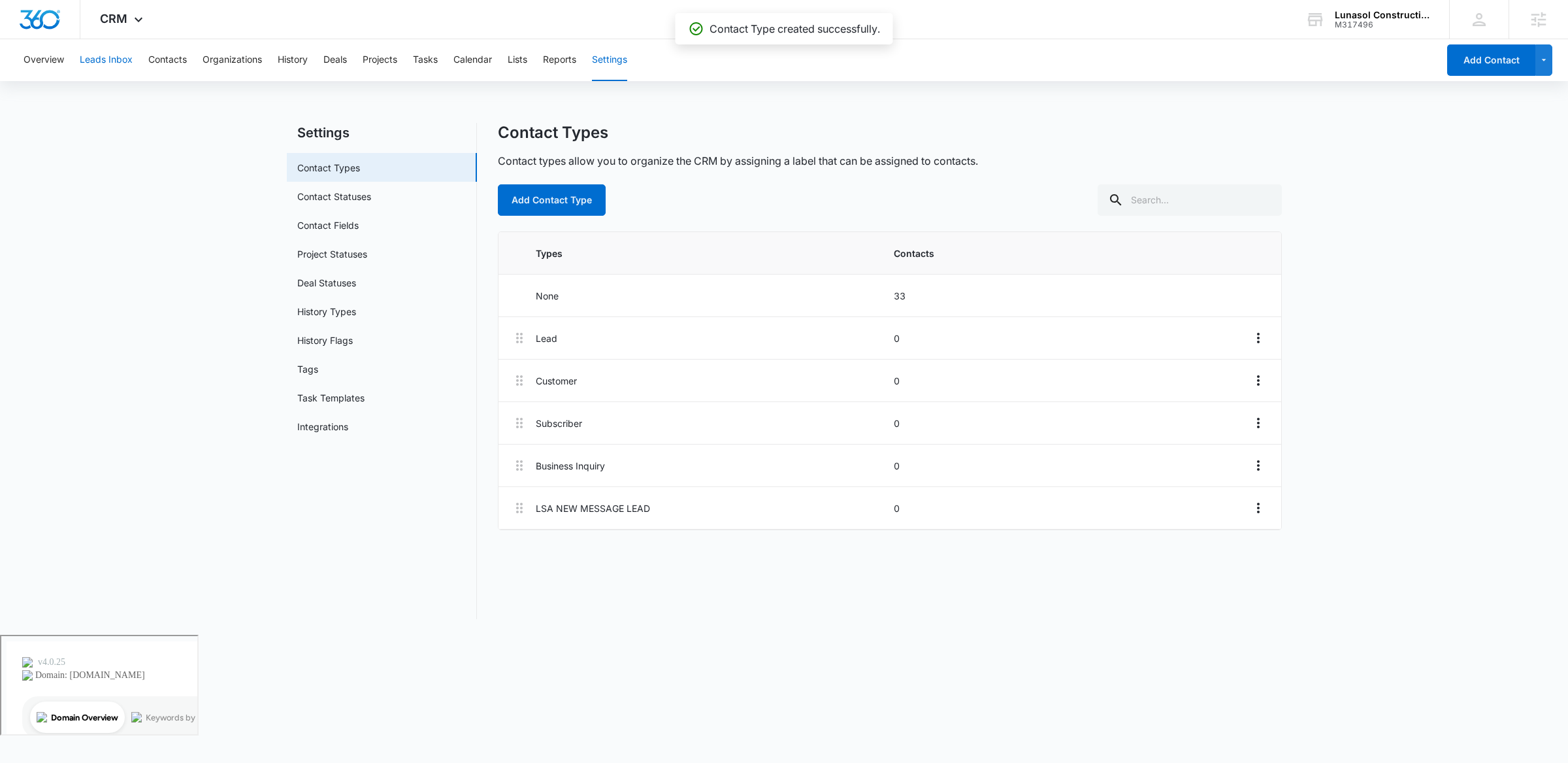
click at [82, 59] on button "Leads Inbox" at bounding box center [106, 59] width 53 height 42
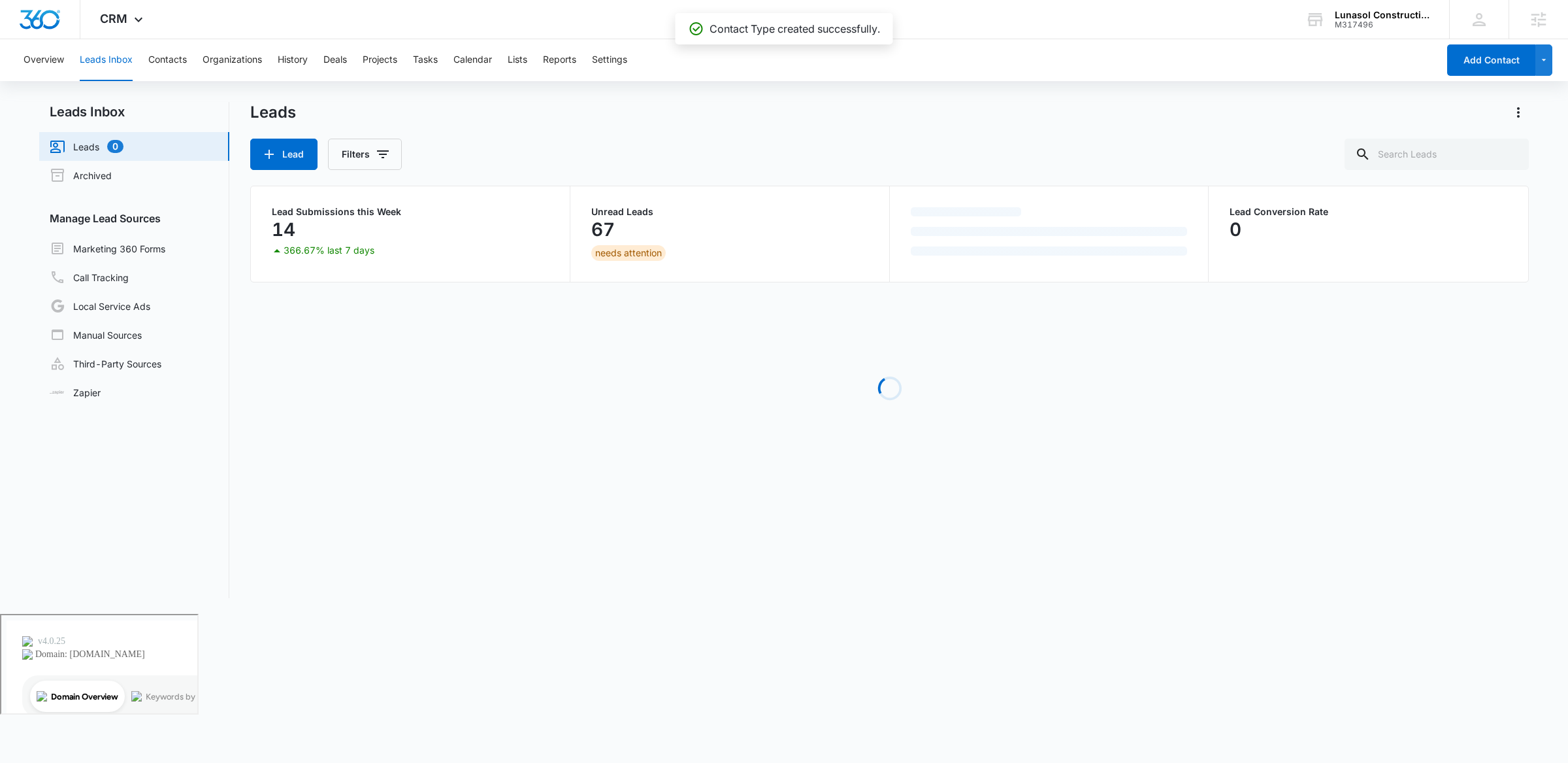
click at [97, 51] on button "Leads Inbox" at bounding box center [106, 59] width 53 height 42
click at [126, 301] on link "Local Service Ads" at bounding box center [100, 305] width 101 height 15
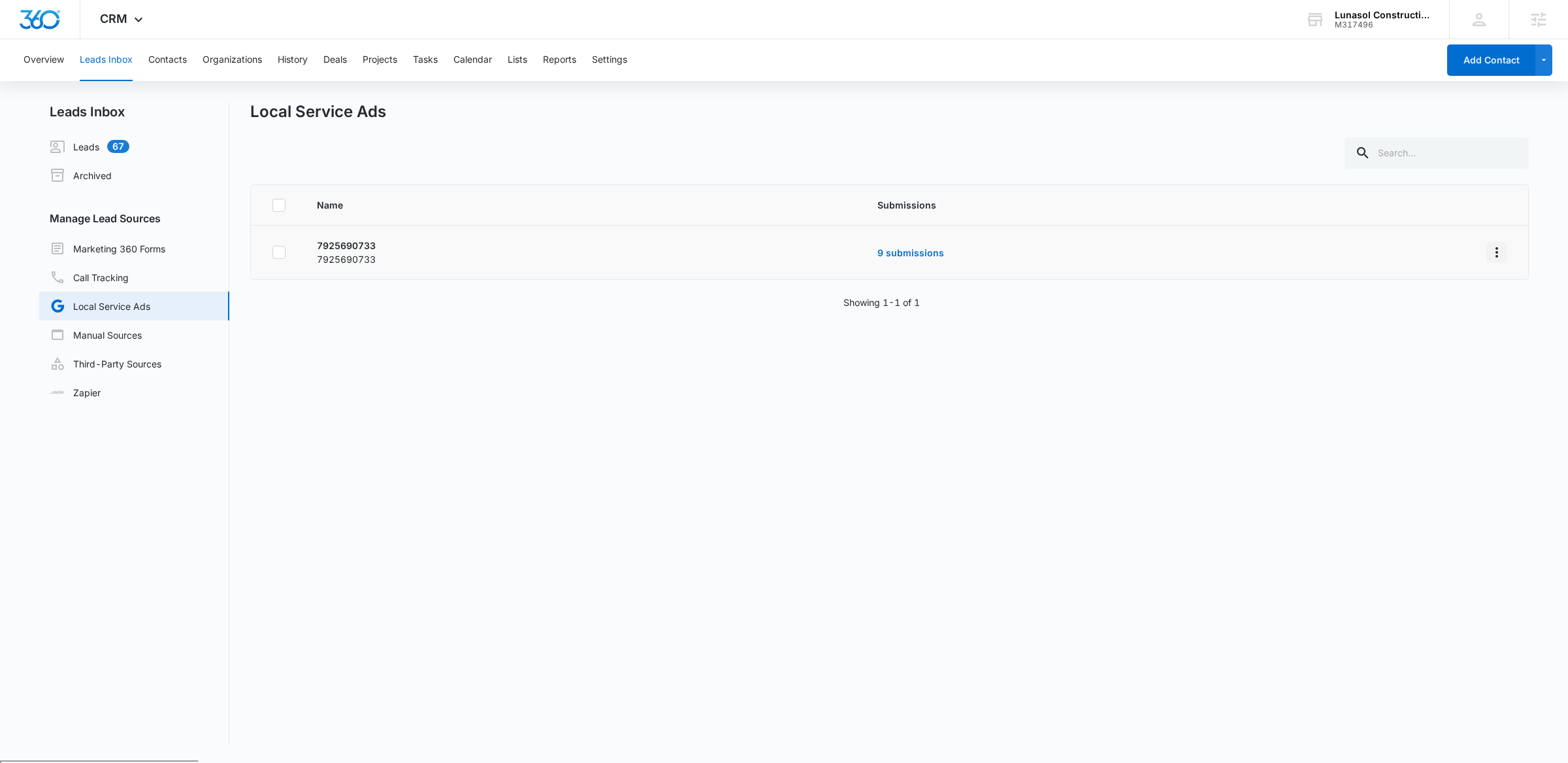
click at [1491, 255] on icon "Overflow Menu" at bounding box center [1496, 252] width 15 height 15
click at [1426, 309] on div "Submission Rules" at bounding box center [1426, 308] width 74 height 9
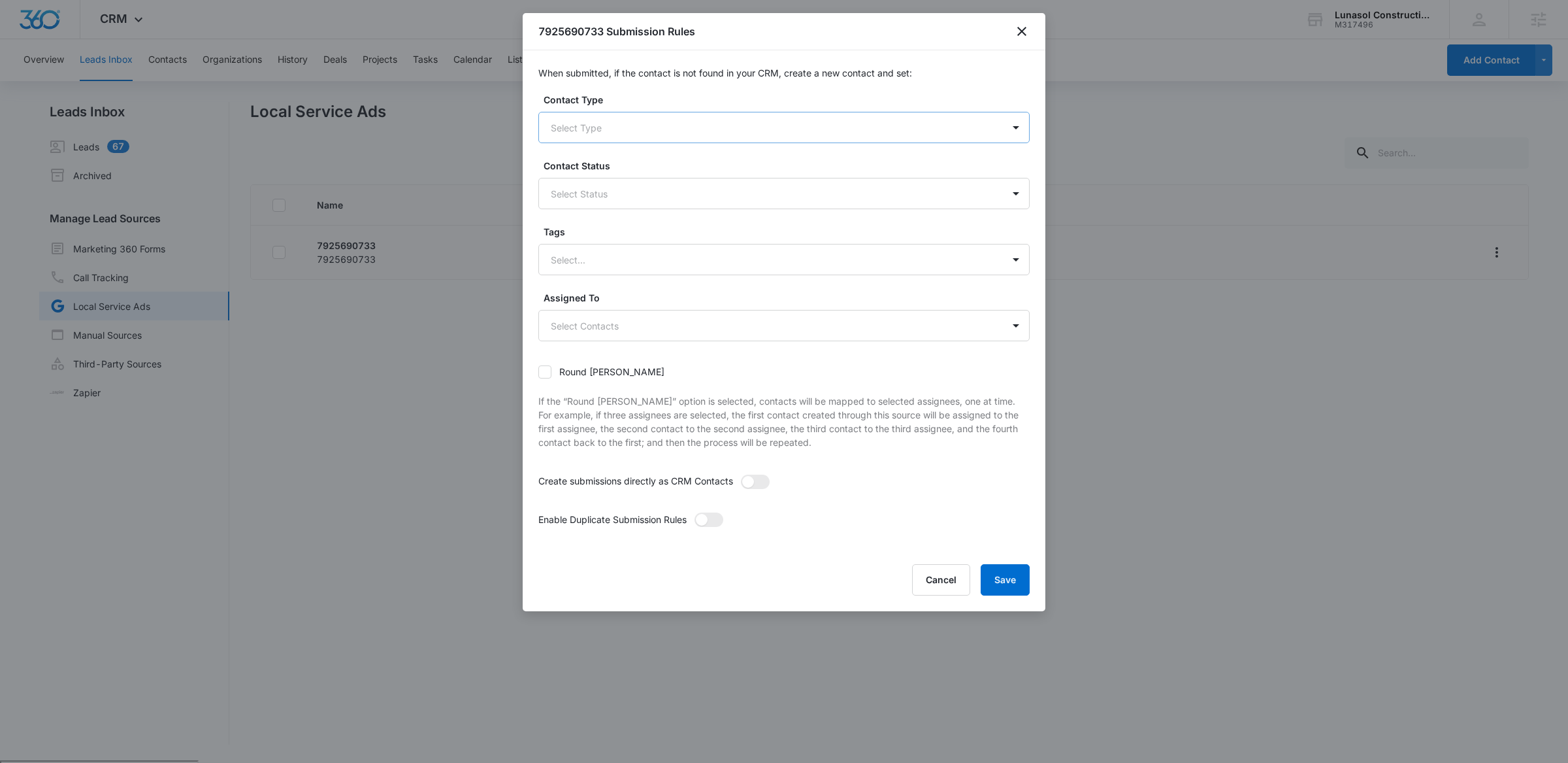
click at [651, 132] on div at bounding box center [769, 128] width 435 height 16
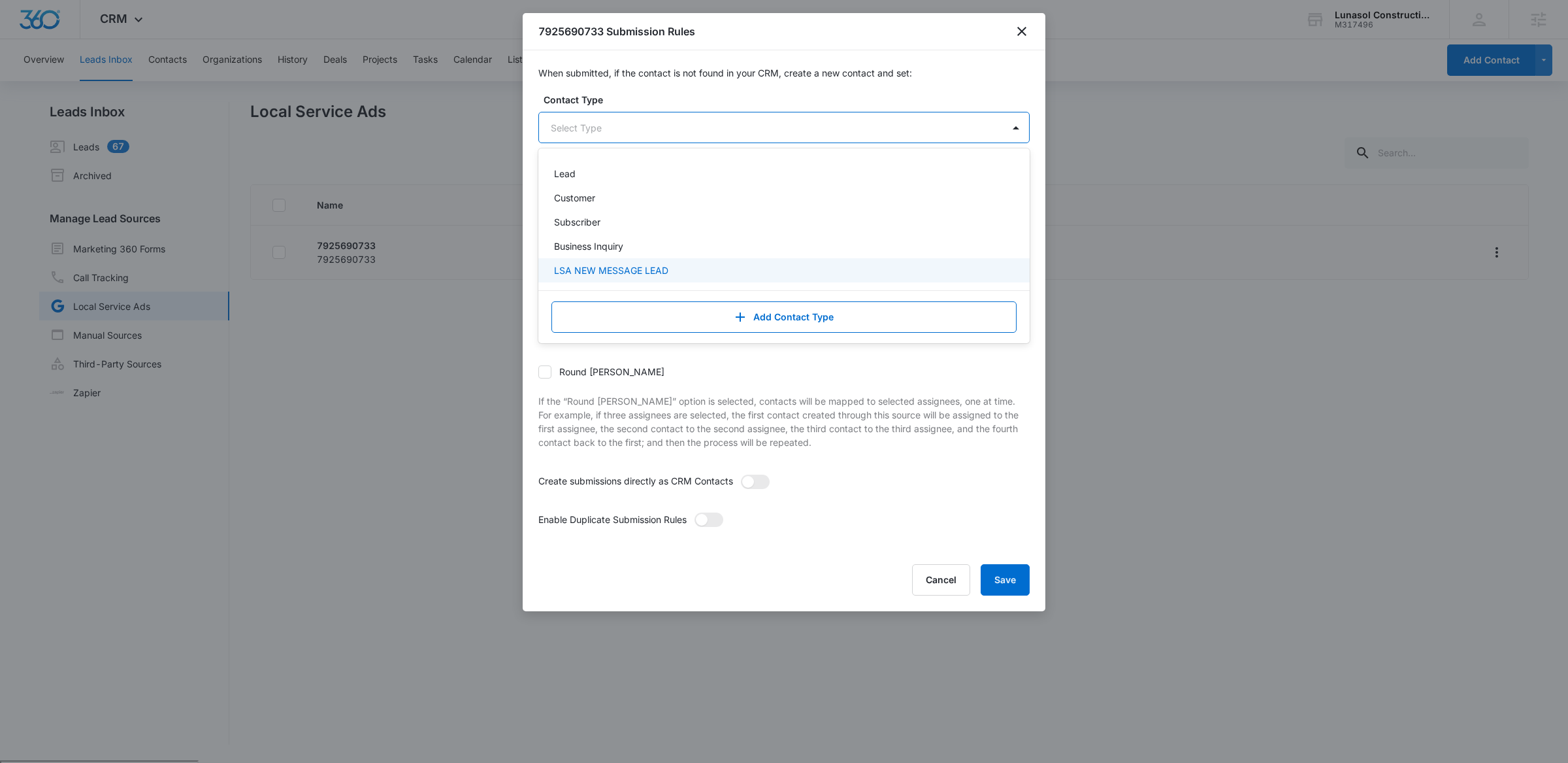
click at [626, 263] on p "LSA NEW MESSAGE LEAD" at bounding box center [611, 270] width 114 height 14
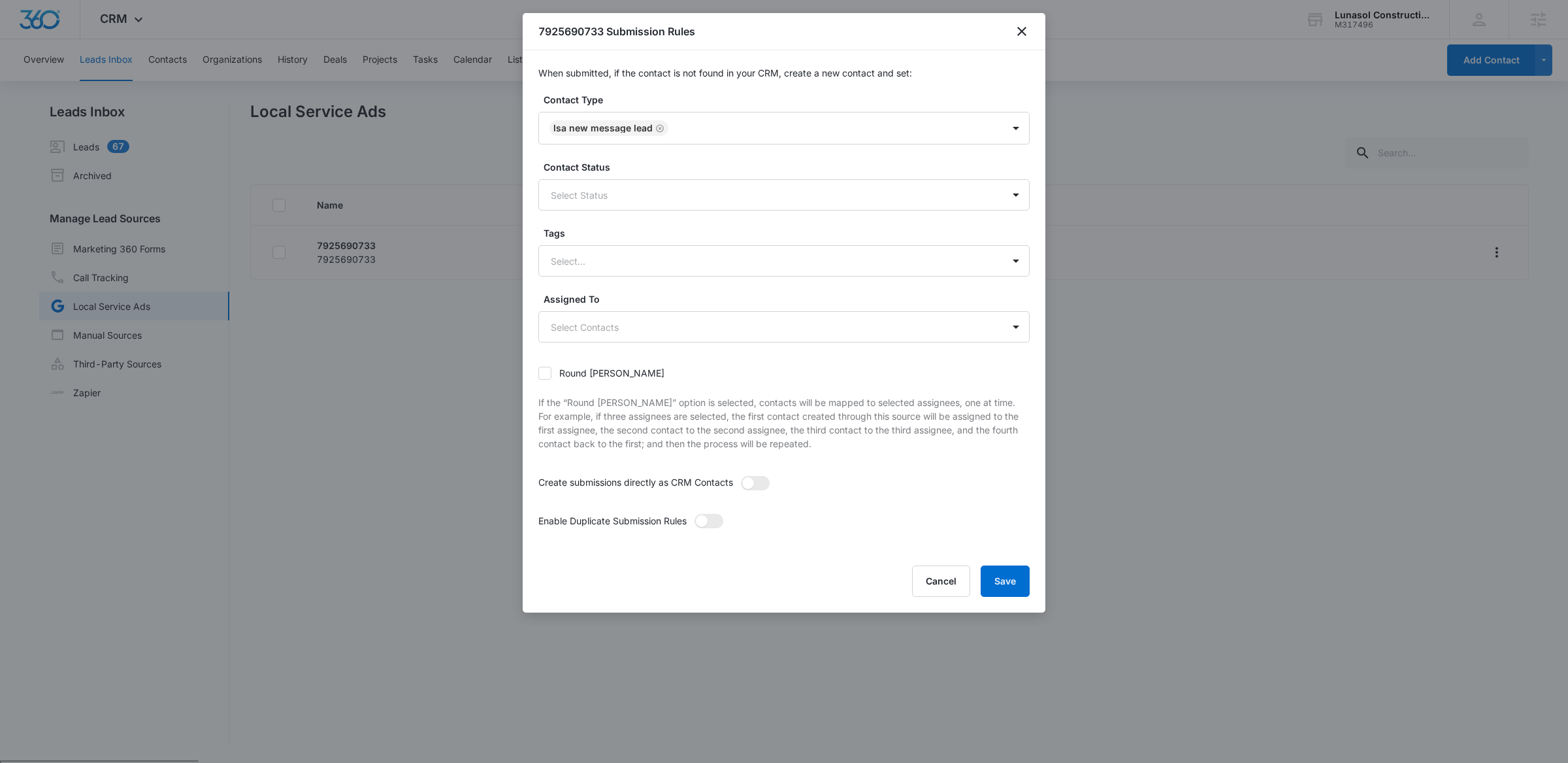
drag, startPoint x: 812, startPoint y: 392, endPoint x: 681, endPoint y: 216, distance: 219.4
click at [812, 392] on div "Round [PERSON_NAME] If the “Round [PERSON_NAME]” option is selected, contacts w…" at bounding box center [783, 409] width 491 height 101
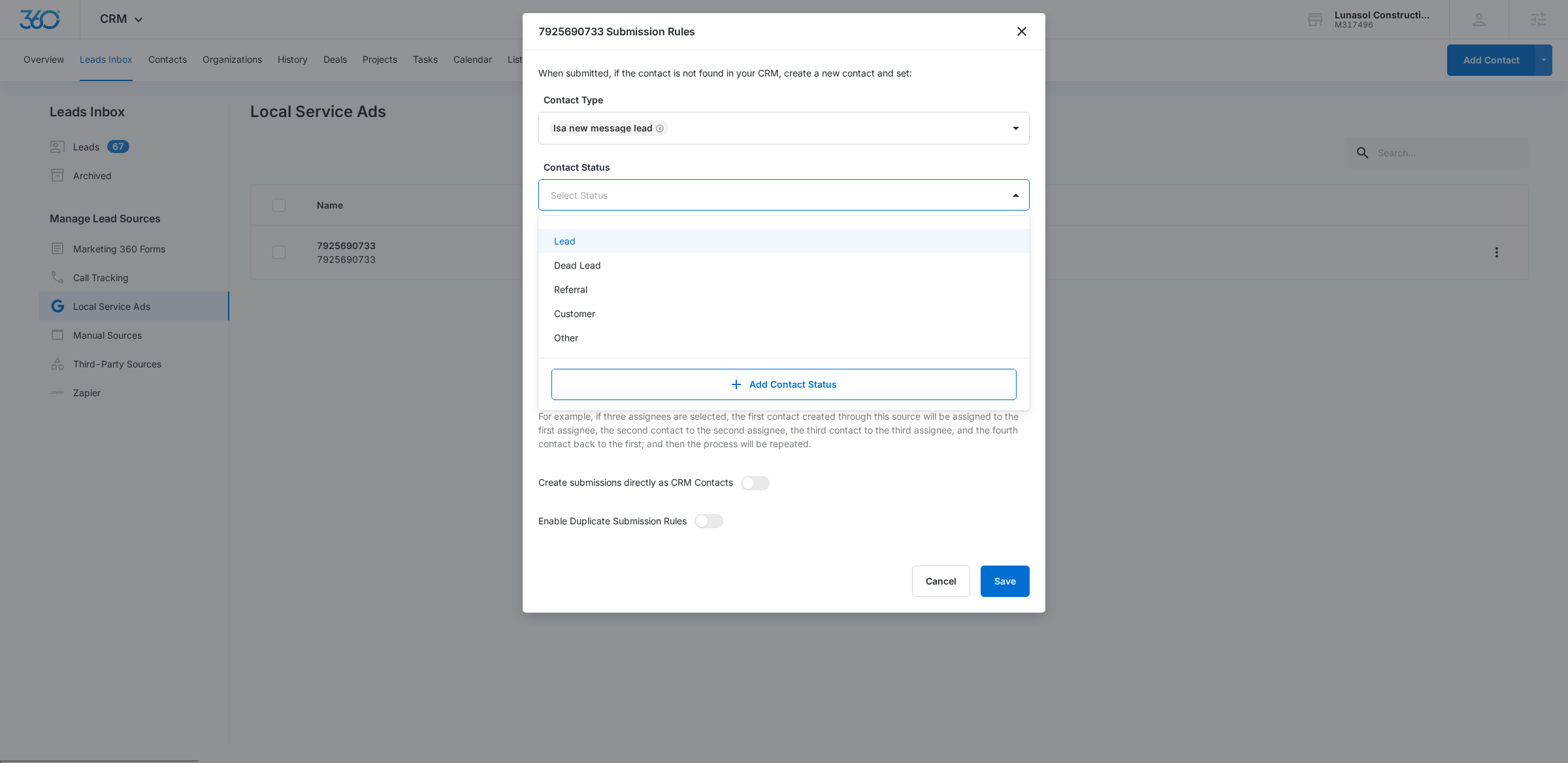
click at [630, 186] on div "Select Status" at bounding box center [771, 195] width 464 height 29
click at [593, 243] on div "Lead" at bounding box center [783, 240] width 458 height 14
drag, startPoint x: 736, startPoint y: 455, endPoint x: 731, endPoint y: 449, distance: 7.8
click at [736, 455] on div "Round [PERSON_NAME] If the “Round [PERSON_NAME]” option is selected, contacts w…" at bounding box center [783, 410] width 491 height 101
click at [674, 257] on div at bounding box center [769, 262] width 435 height 16
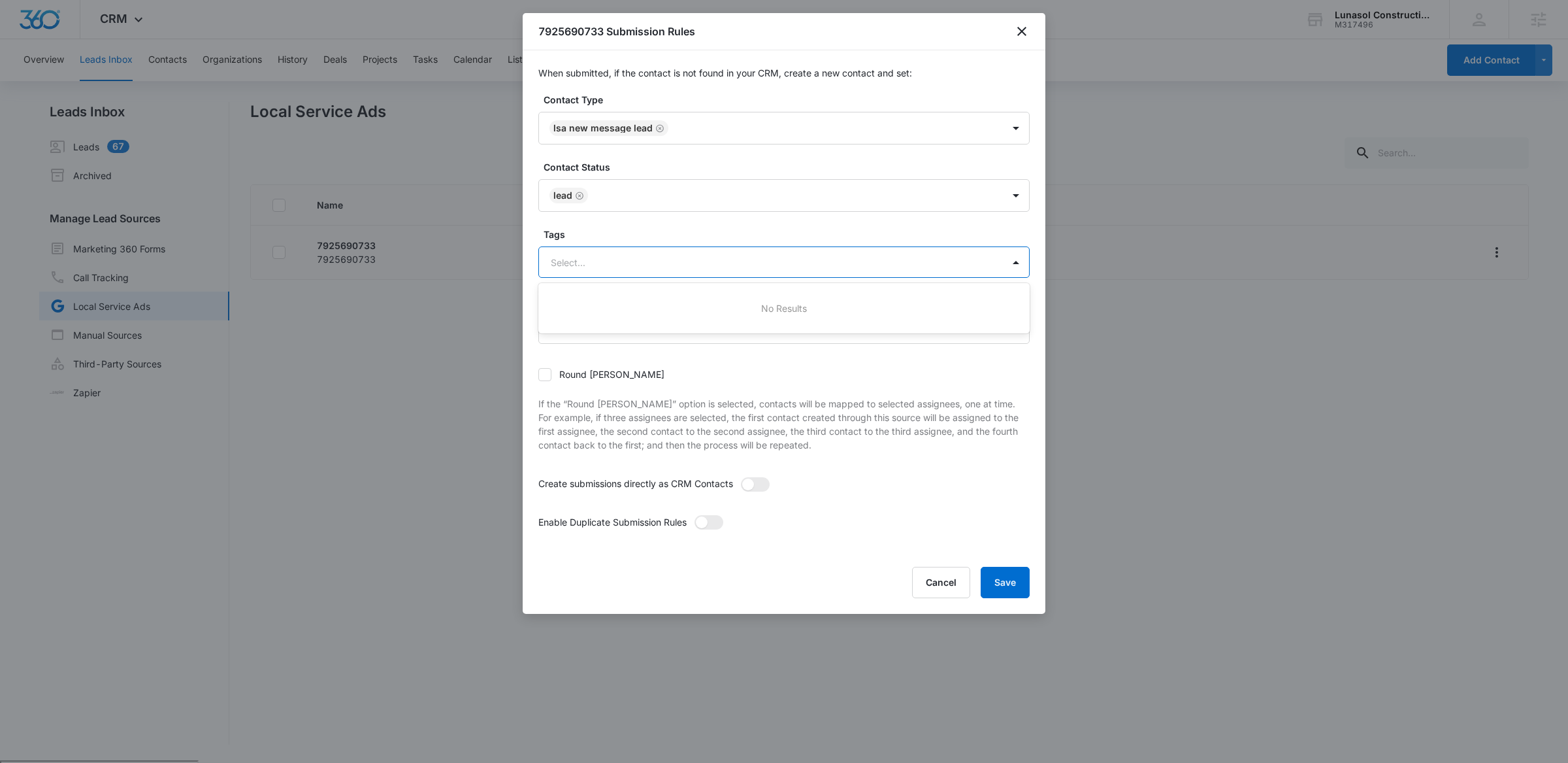
click at [825, 484] on div "Create submissions directly as CRM Contacts" at bounding box center [783, 488] width 491 height 23
click at [681, 327] on body "CRM Apps Reputation Websites Forms CRM Email Social Payments POS Content Ads In…" at bounding box center [784, 432] width 1568 height 864
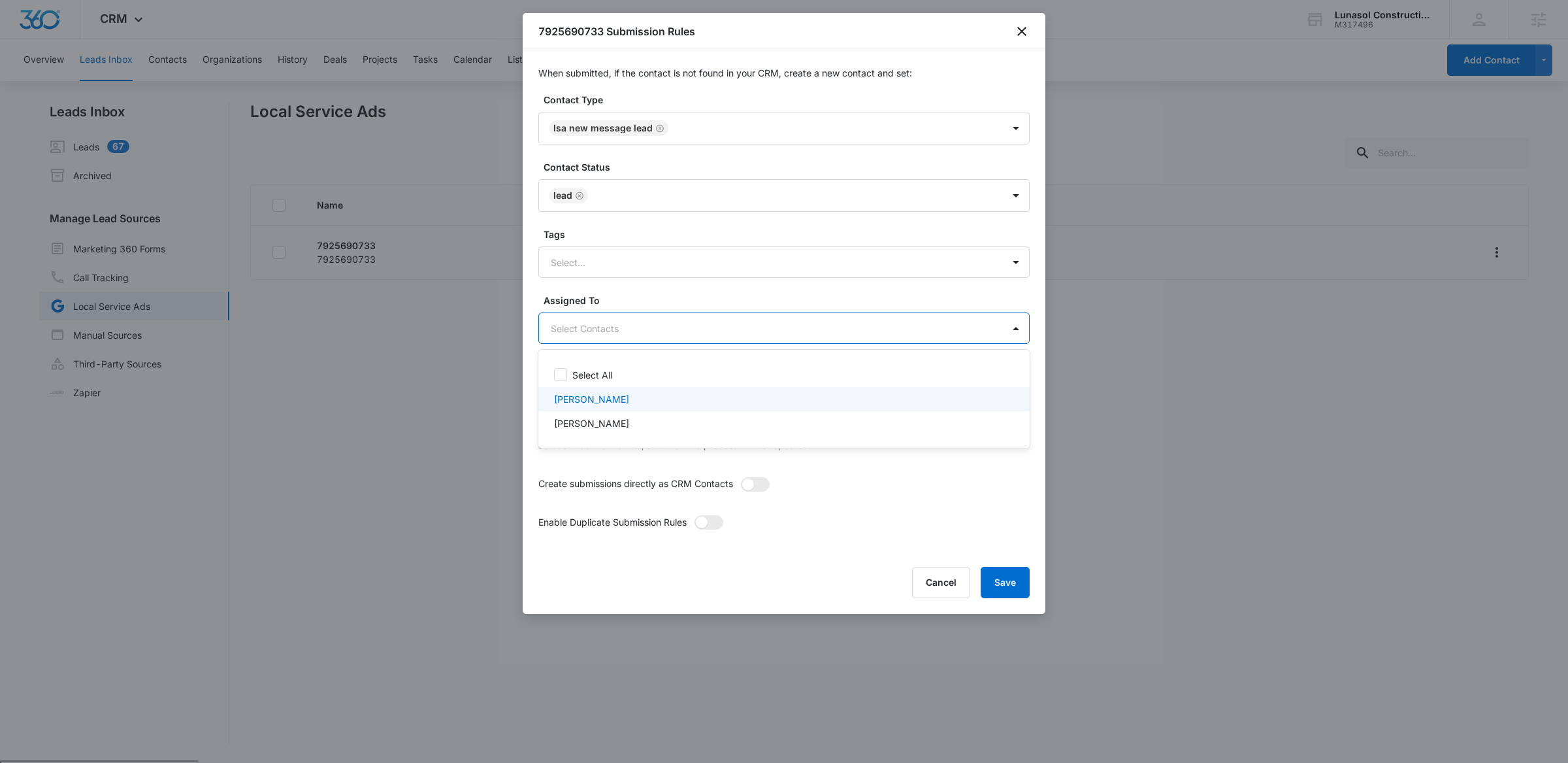
click at [604, 399] on p "[PERSON_NAME]" at bounding box center [592, 399] width 75 height 14
click at [593, 419] on div "[PERSON_NAME]" at bounding box center [783, 427] width 491 height 24
checkbox input "true"
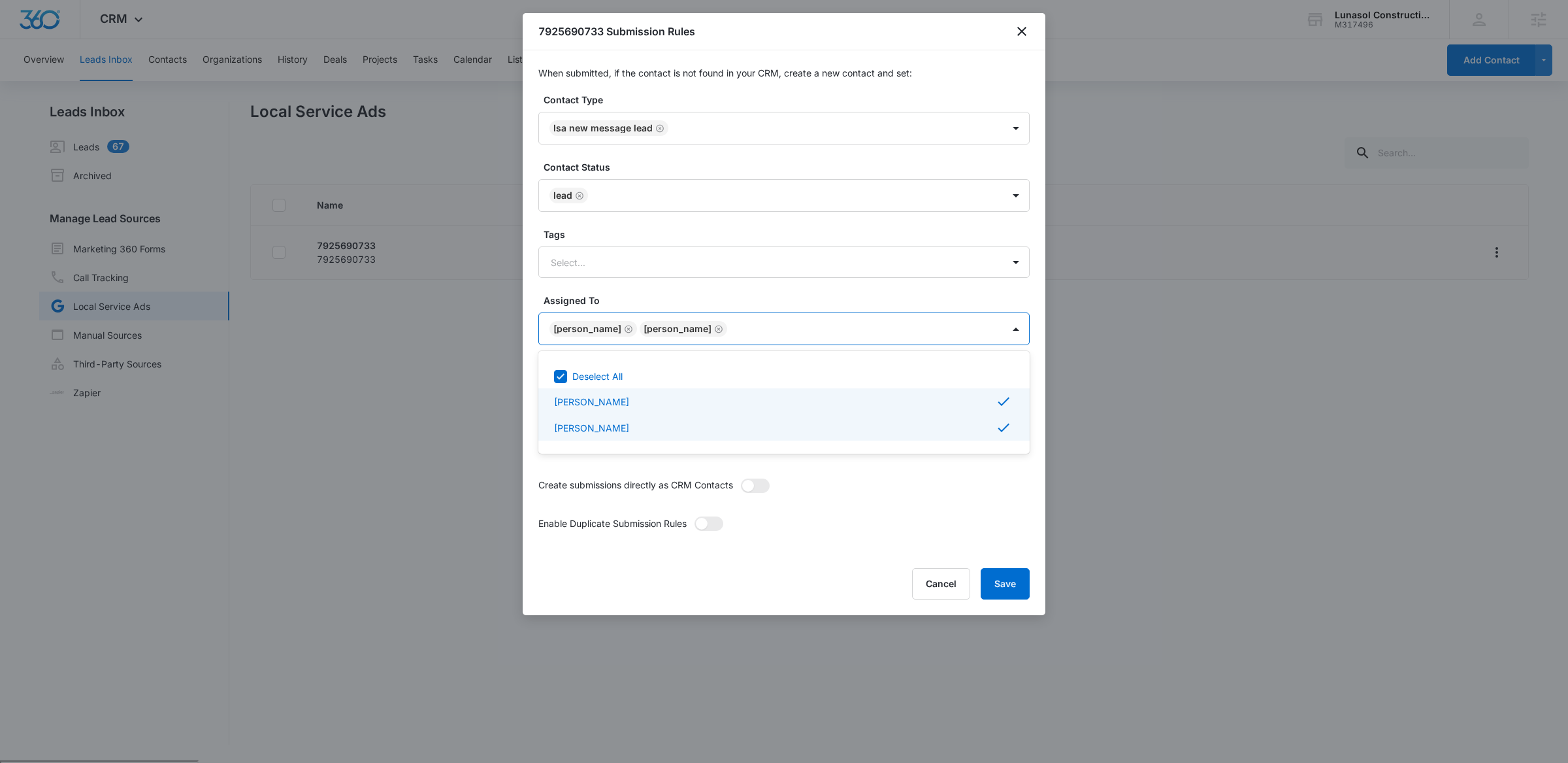
click at [801, 486] on div at bounding box center [784, 381] width 1568 height 763
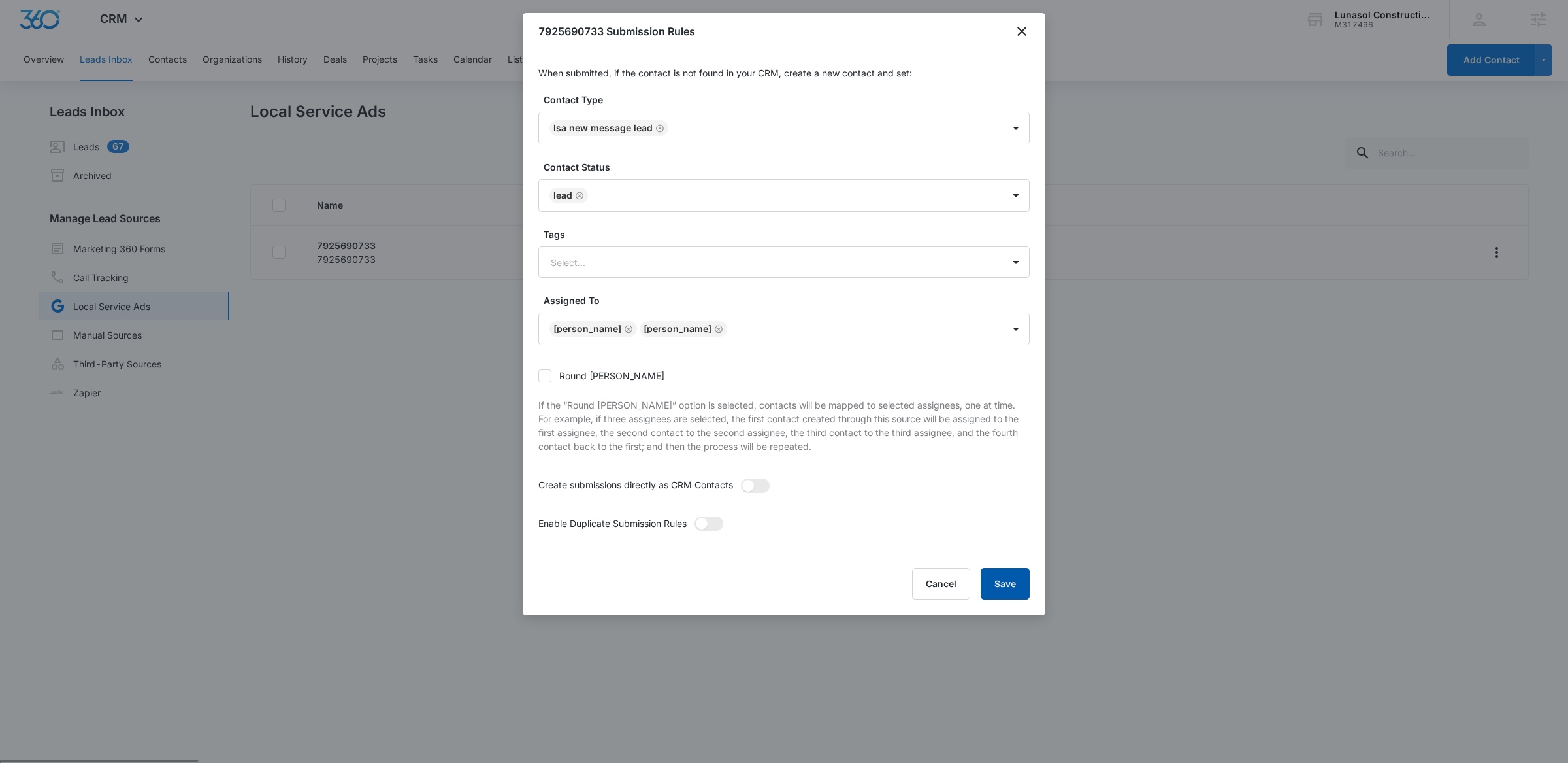
click at [988, 583] on button "Save" at bounding box center [1005, 583] width 49 height 32
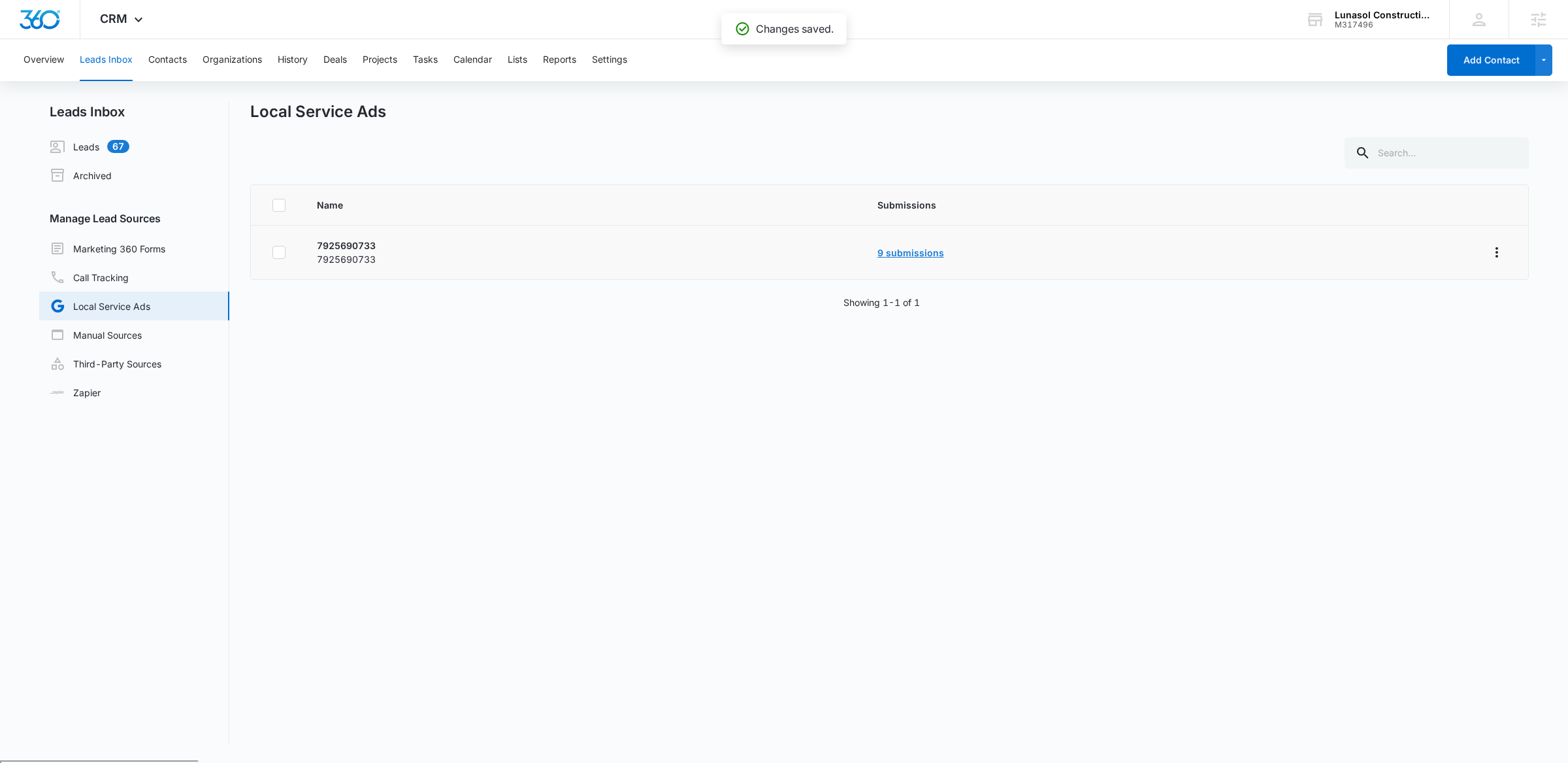
click at [912, 254] on link "9 submissions" at bounding box center [911, 252] width 67 height 11
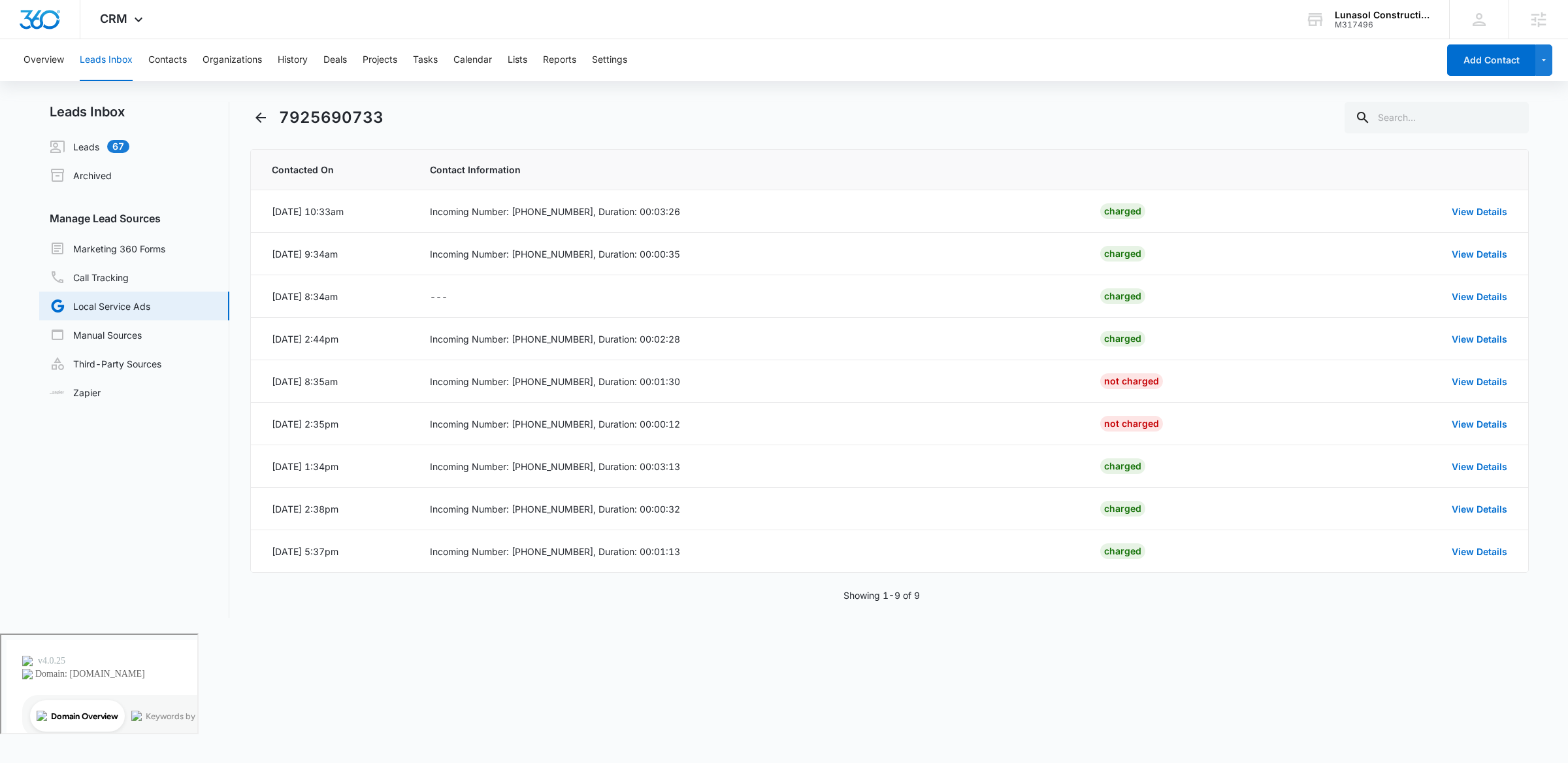
click at [981, 173] on span "Contact Information" at bounding box center [749, 169] width 639 height 14
click at [256, 114] on icon "Back" at bounding box center [261, 117] width 15 height 15
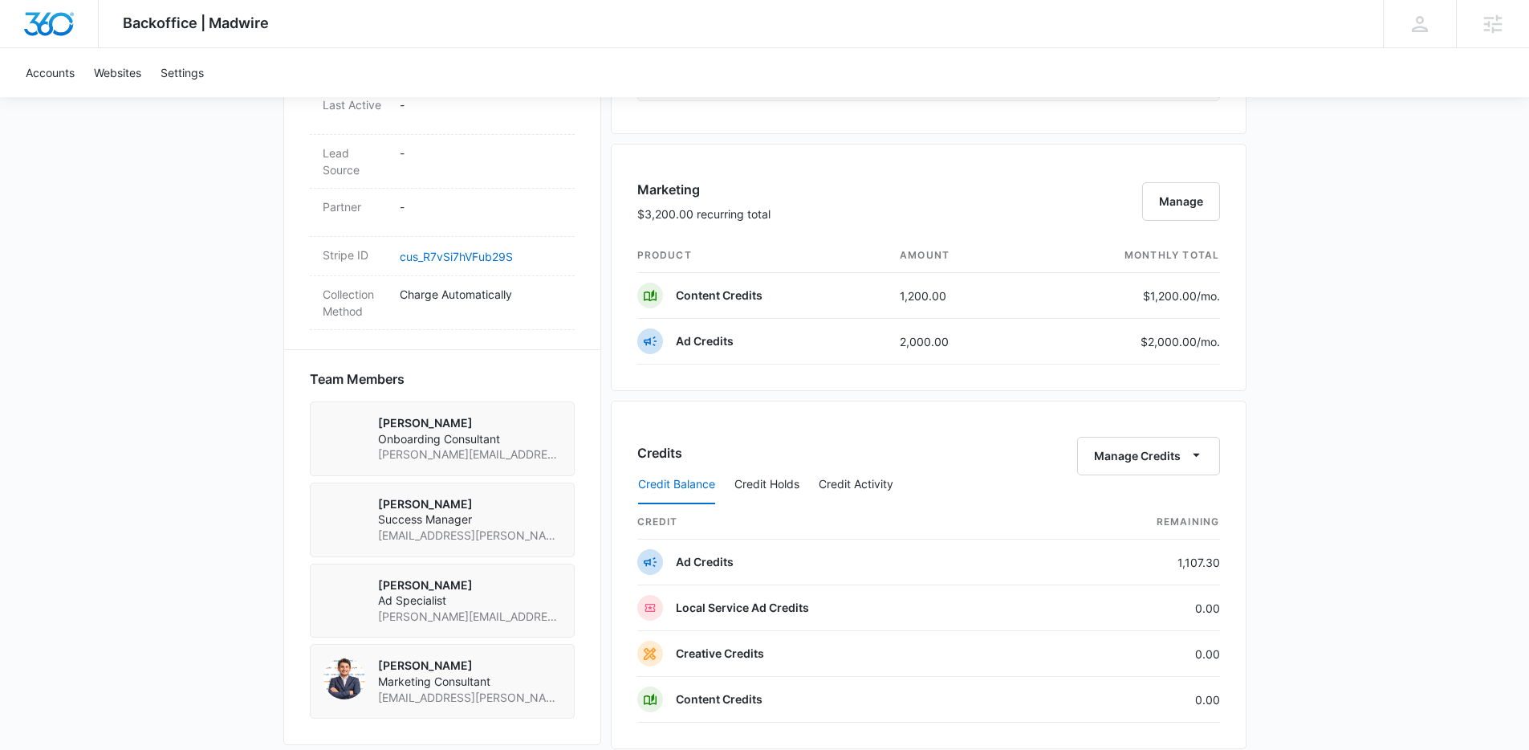
scroll to position [959, 0]
